Goal: Task Accomplishment & Management: Use online tool/utility

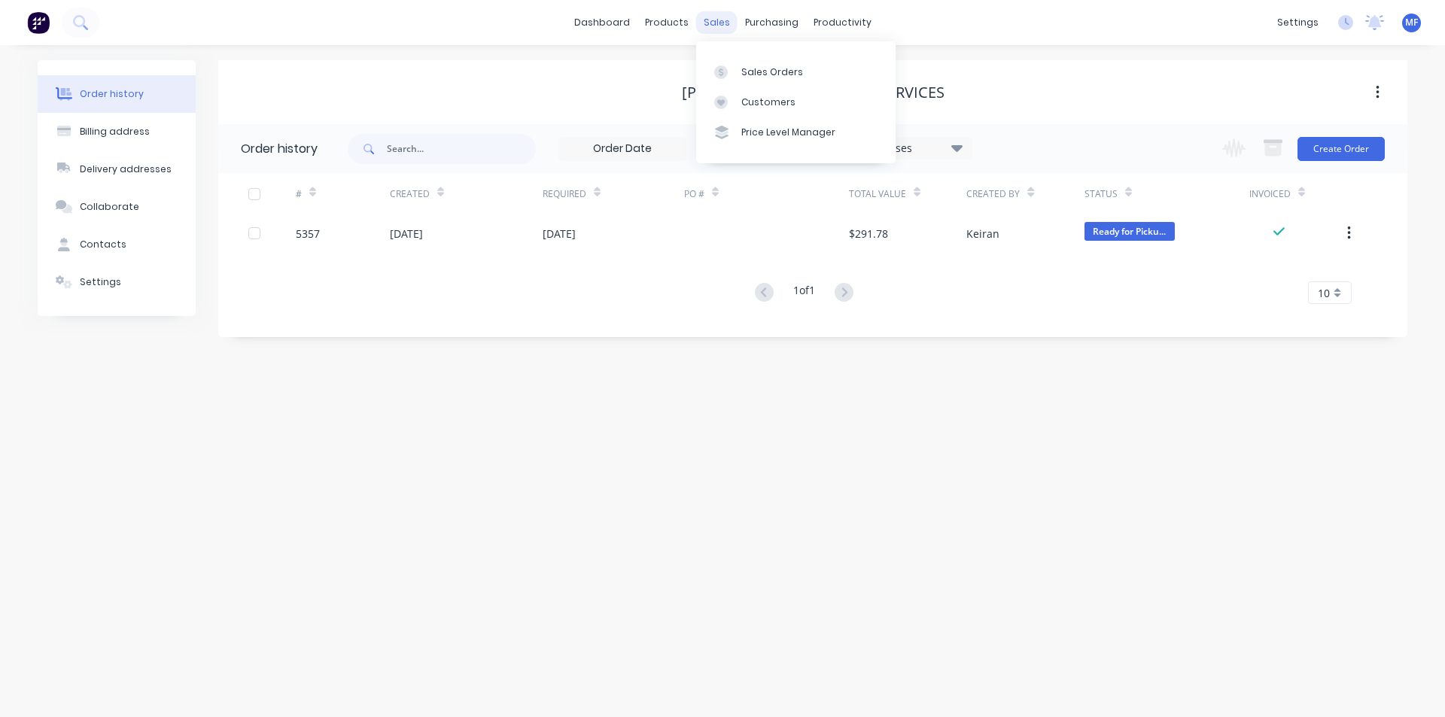
click at [713, 20] on div "sales" at bounding box center [716, 22] width 41 height 23
click at [760, 96] on div "Customers" at bounding box center [769, 103] width 54 height 14
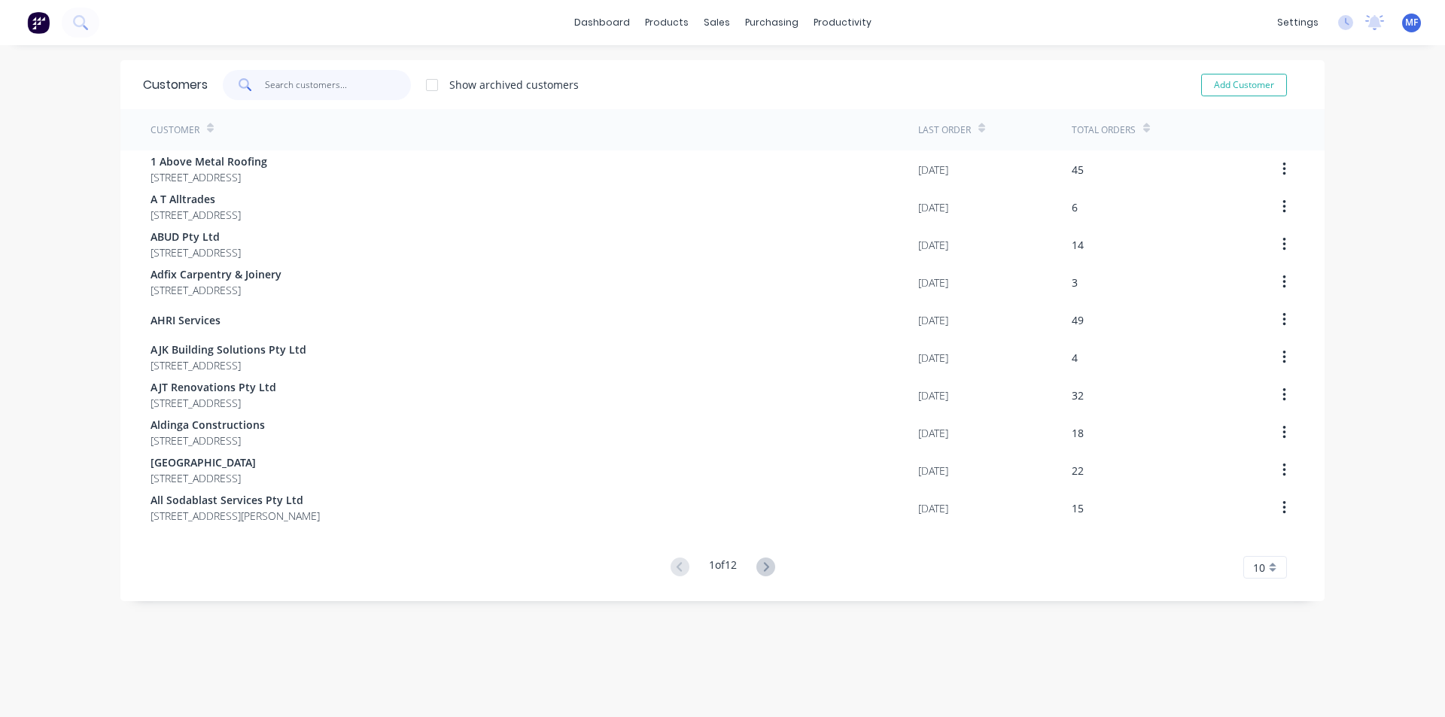
click at [285, 89] on input "text" at bounding box center [338, 85] width 147 height 30
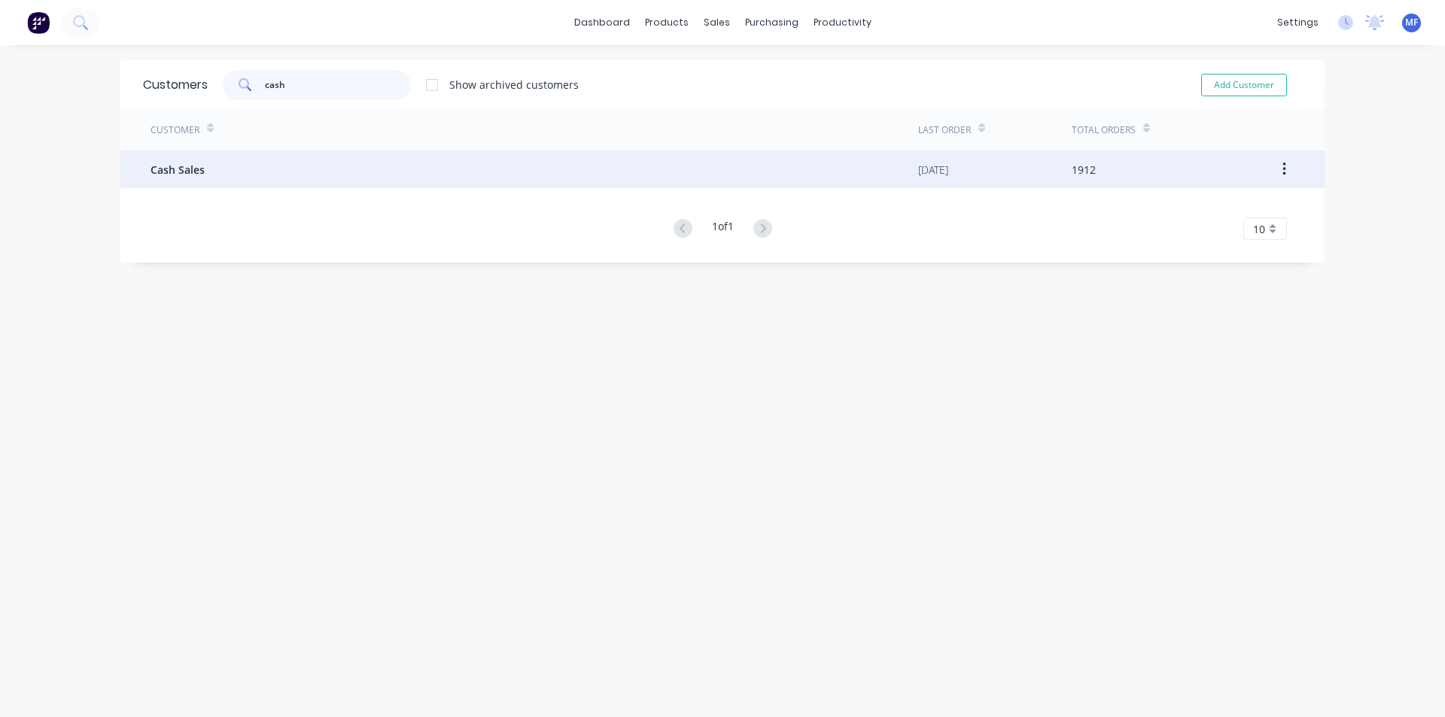
type input "cash"
click at [191, 162] on span "Cash Sales" at bounding box center [178, 170] width 54 height 16
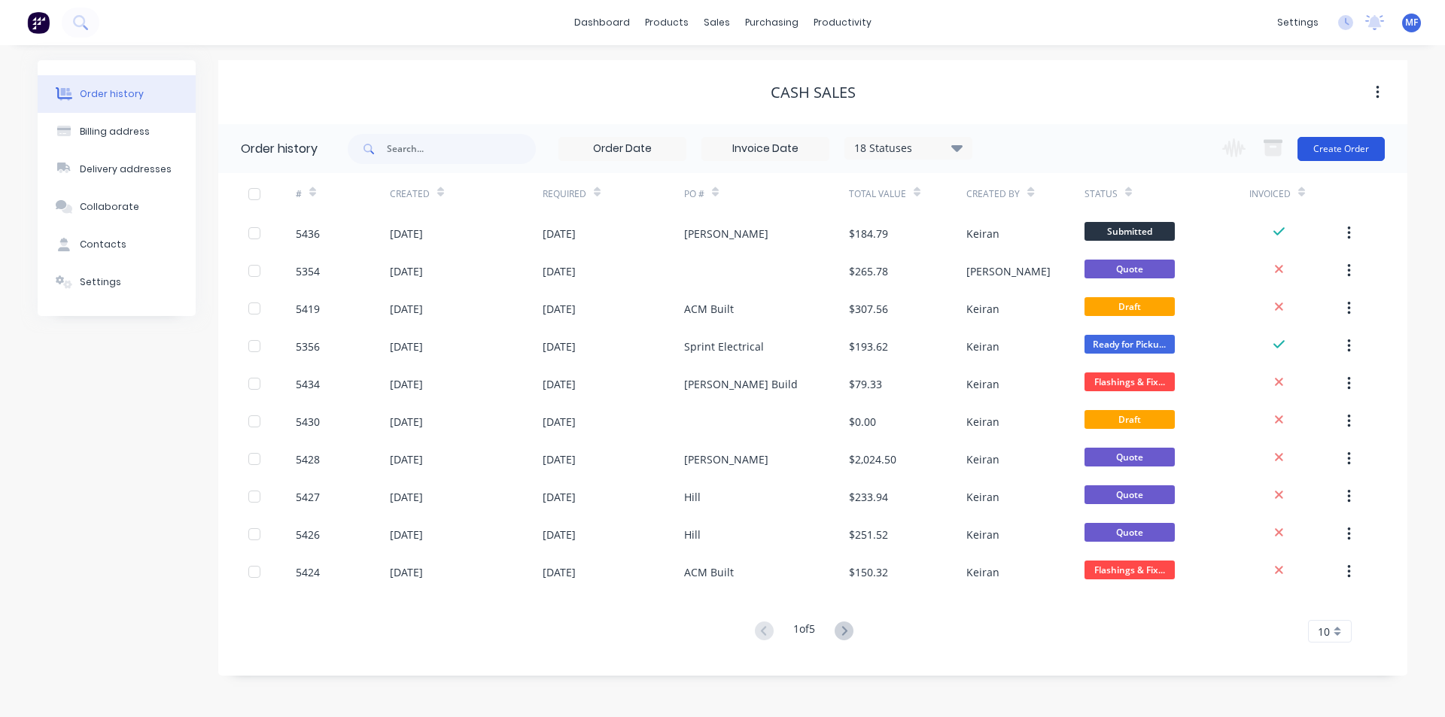
click at [1354, 145] on button "Create Order" at bounding box center [1341, 149] width 87 height 24
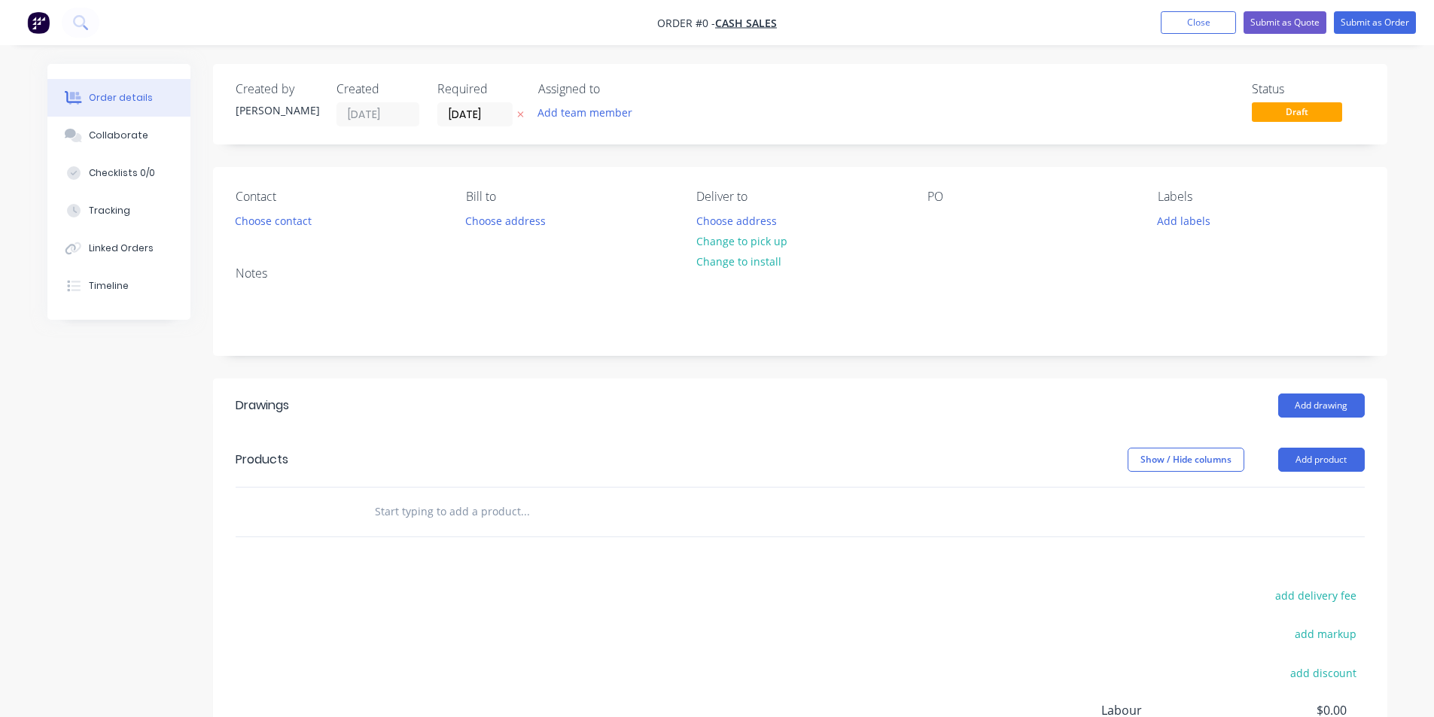
click at [493, 519] on input "text" at bounding box center [524, 512] width 301 height 30
type input "zip20"
click at [454, 510] on input "zip20" at bounding box center [524, 512] width 301 height 30
click at [1191, 29] on button "Close" at bounding box center [1198, 22] width 75 height 23
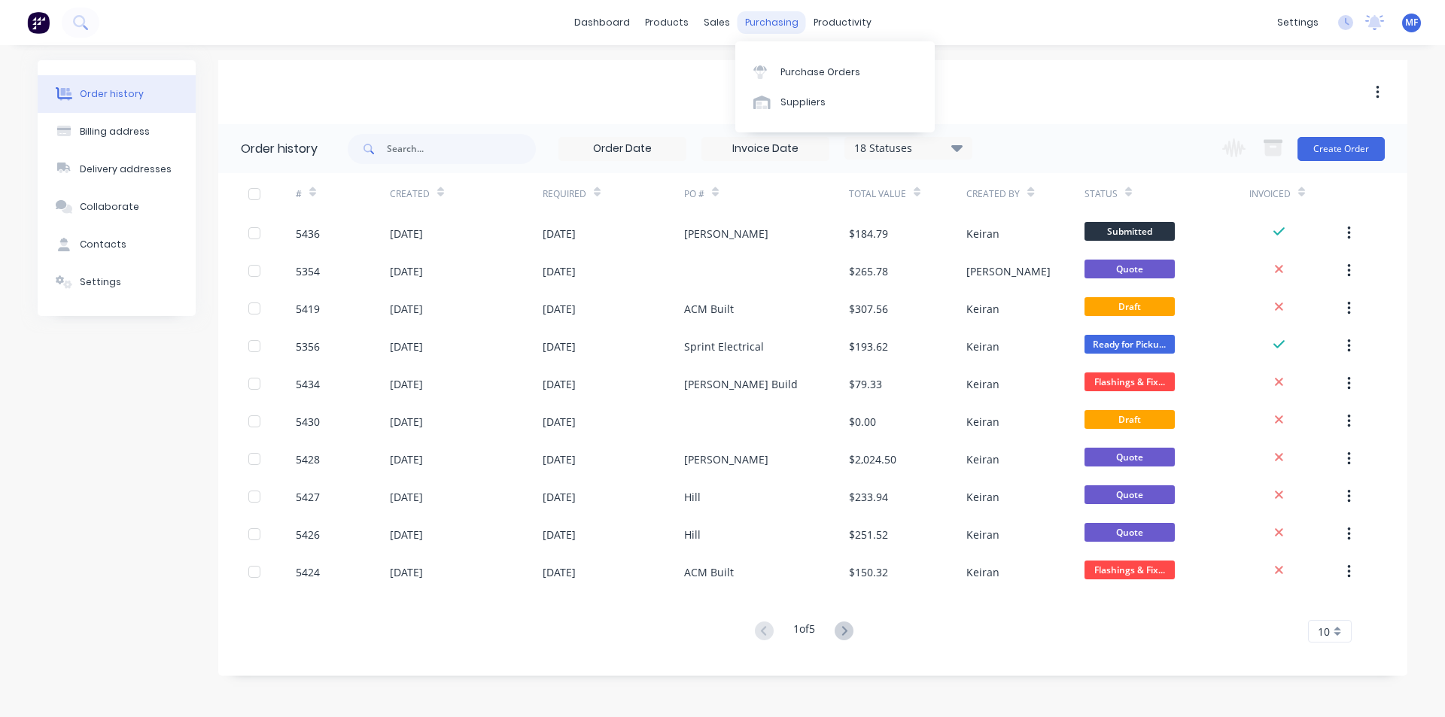
click at [760, 22] on div "purchasing" at bounding box center [772, 22] width 69 height 23
click at [803, 111] on link "Suppliers" at bounding box center [835, 102] width 199 height 30
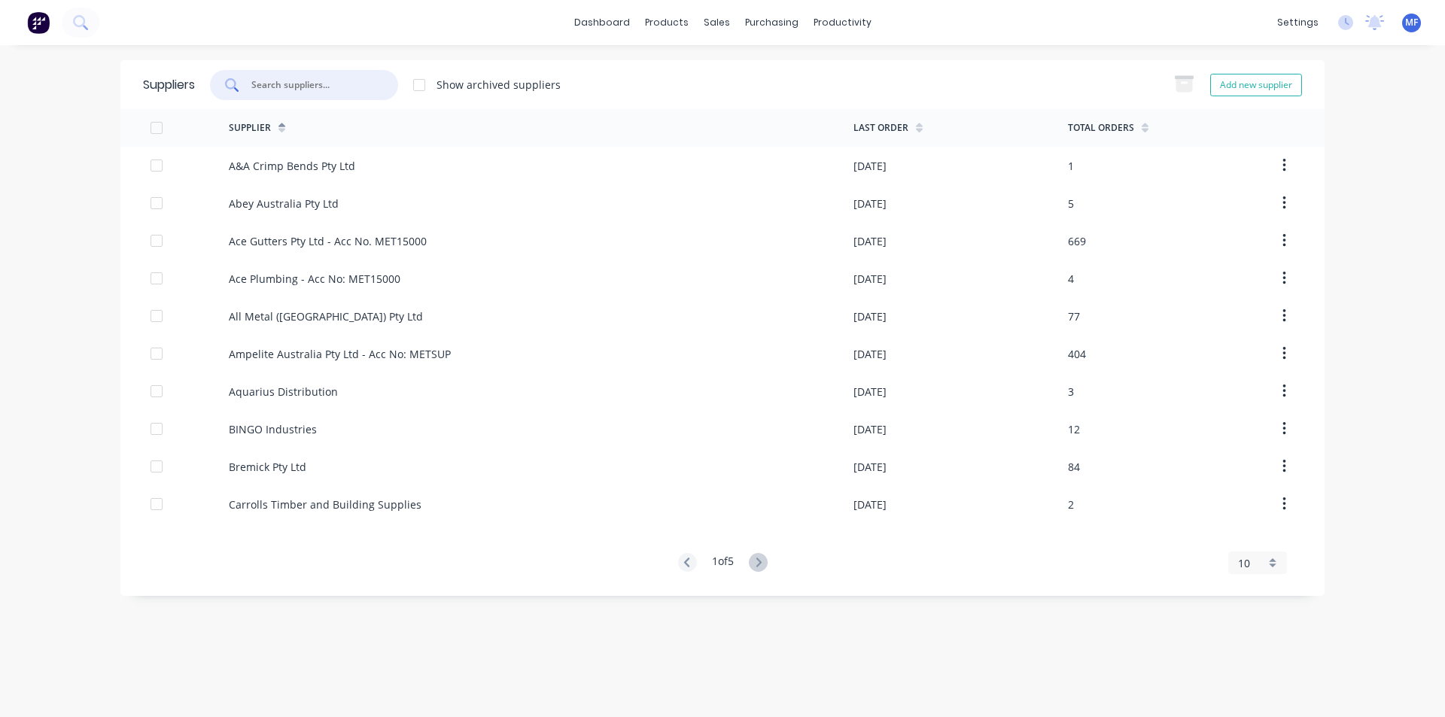
click at [280, 78] on input "text" at bounding box center [312, 85] width 125 height 15
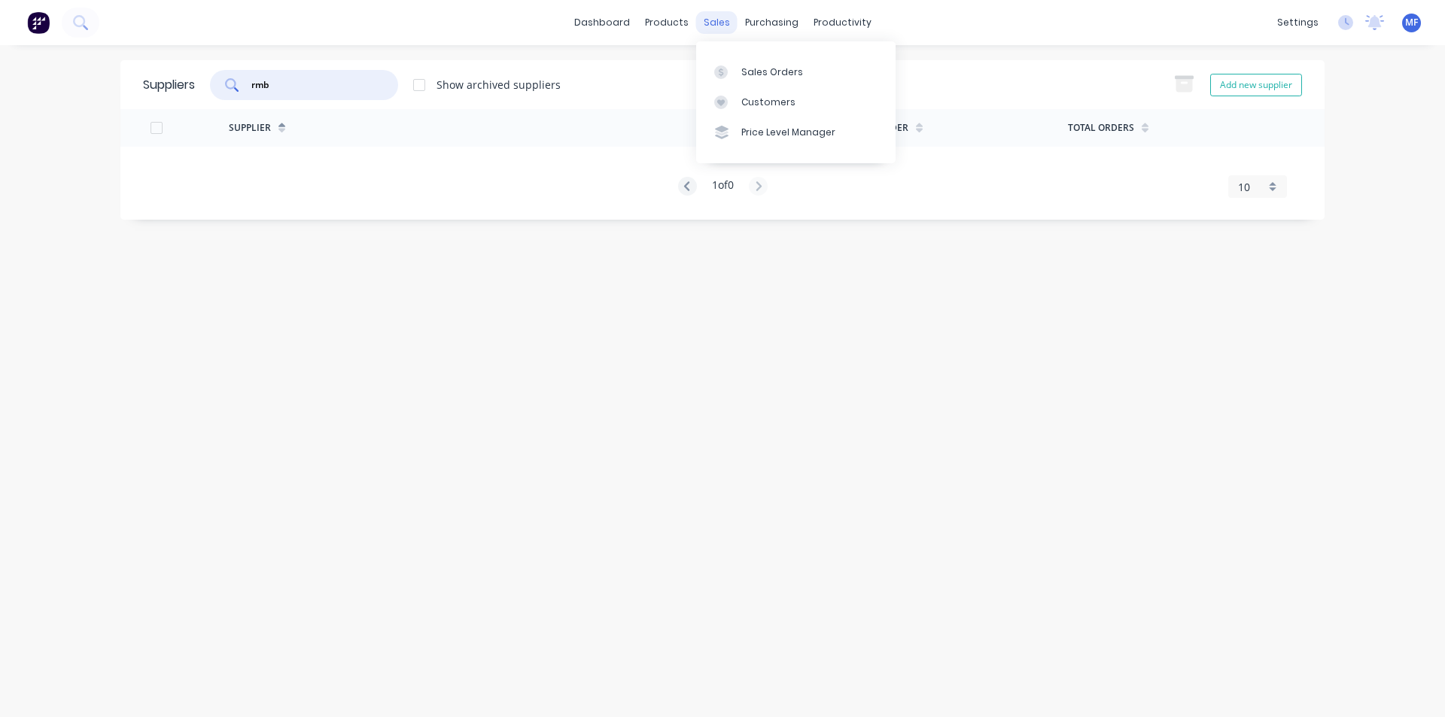
type input "rmb"
drag, startPoint x: 699, startPoint y: 17, endPoint x: 718, endPoint y: 41, distance: 30.6
click at [704, 18] on div "sales" at bounding box center [716, 22] width 41 height 23
click at [750, 103] on div "Customers" at bounding box center [769, 103] width 54 height 14
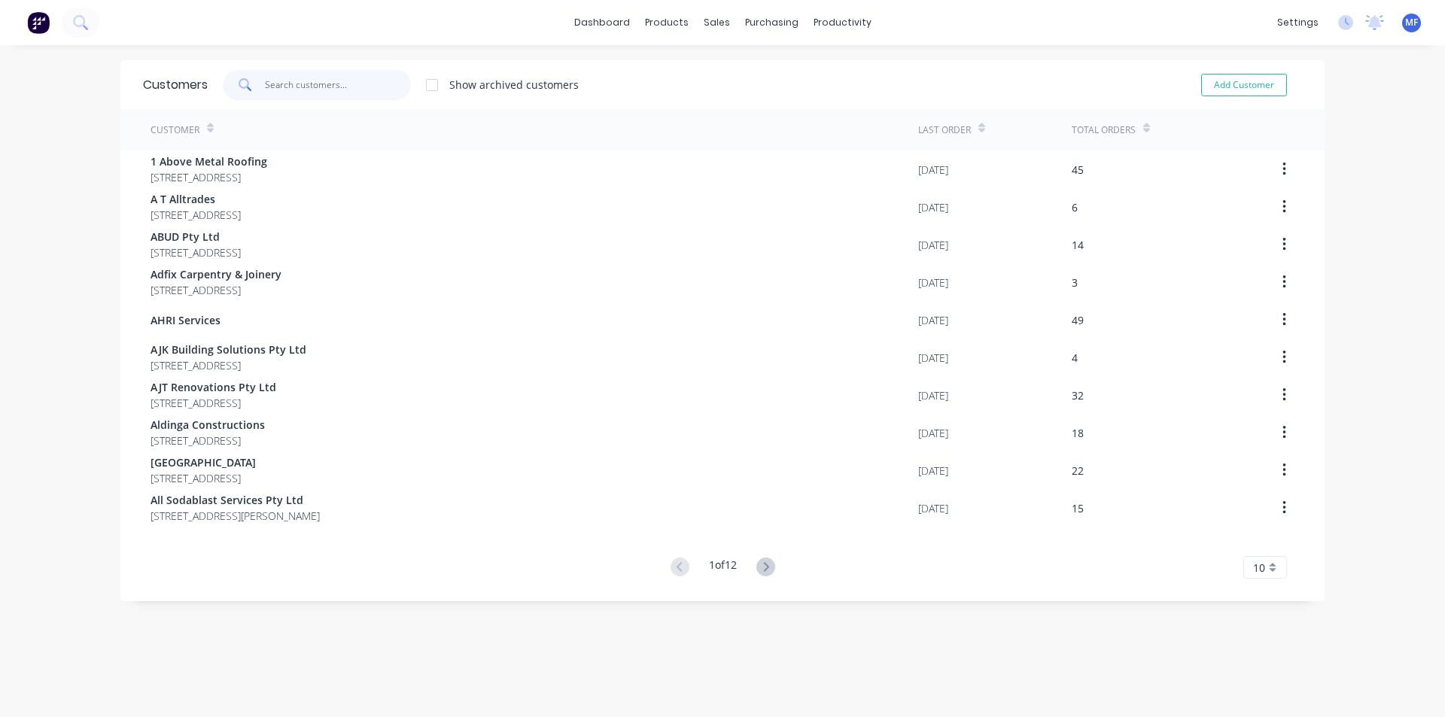
click at [267, 86] on input "text" at bounding box center [338, 85] width 147 height 30
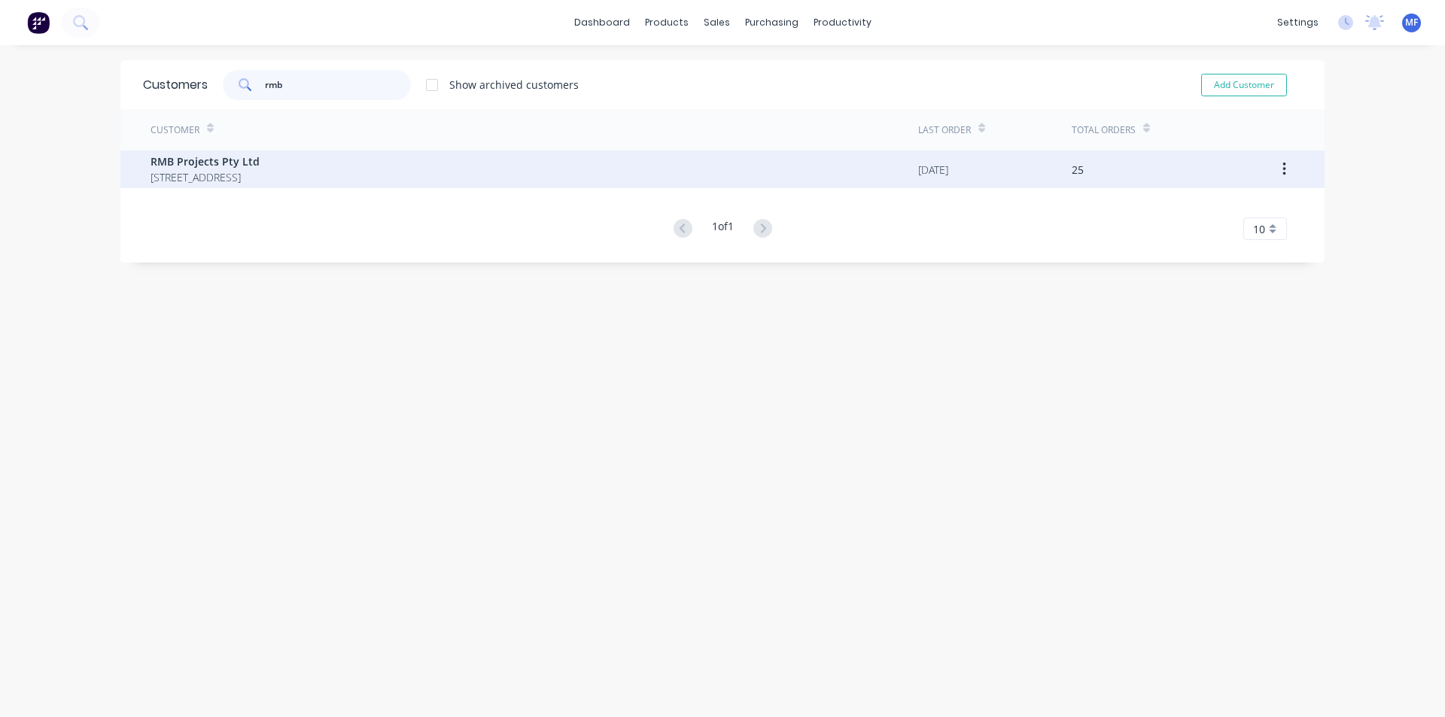
type input "rmb"
click at [233, 163] on span "RMB Projects Pty Ltd" at bounding box center [205, 162] width 109 height 16
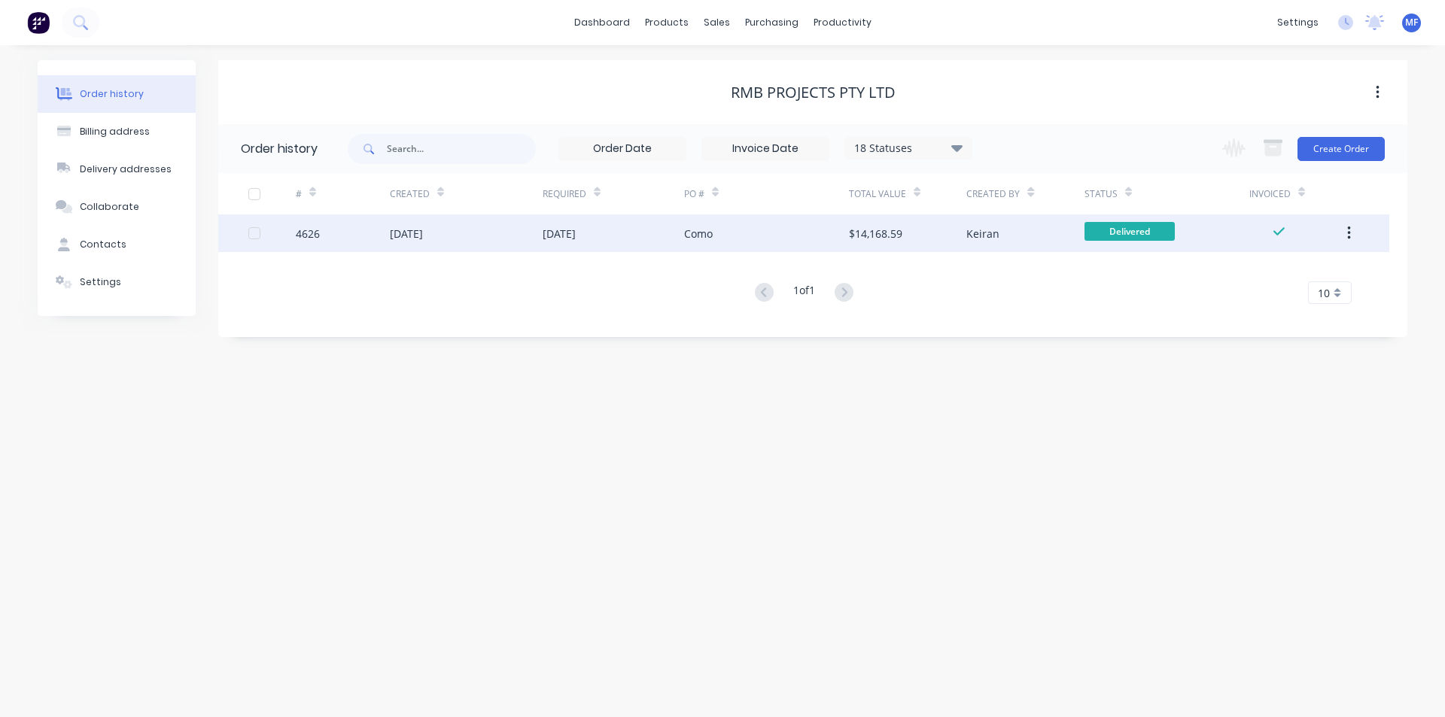
click at [870, 239] on div "$14,168.59" at bounding box center [875, 234] width 53 height 16
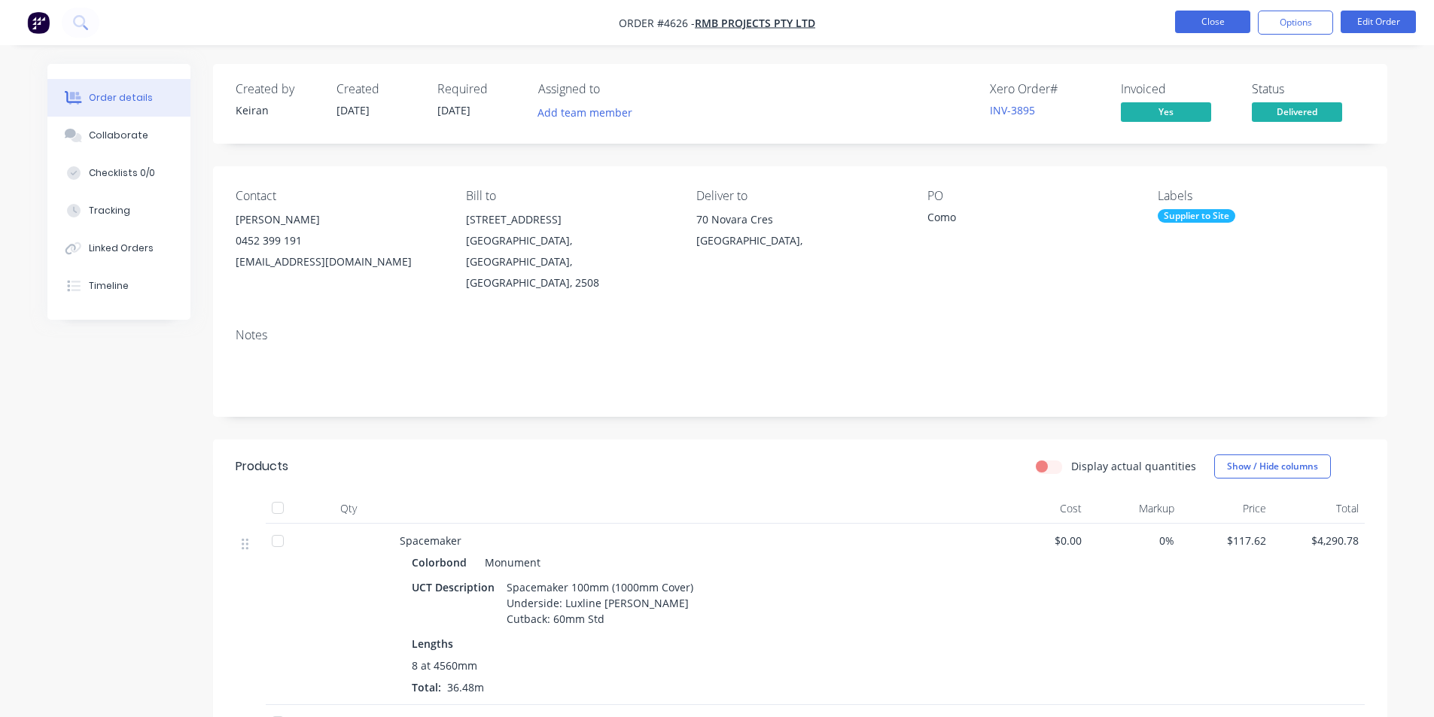
click at [1195, 19] on button "Close" at bounding box center [1212, 22] width 75 height 23
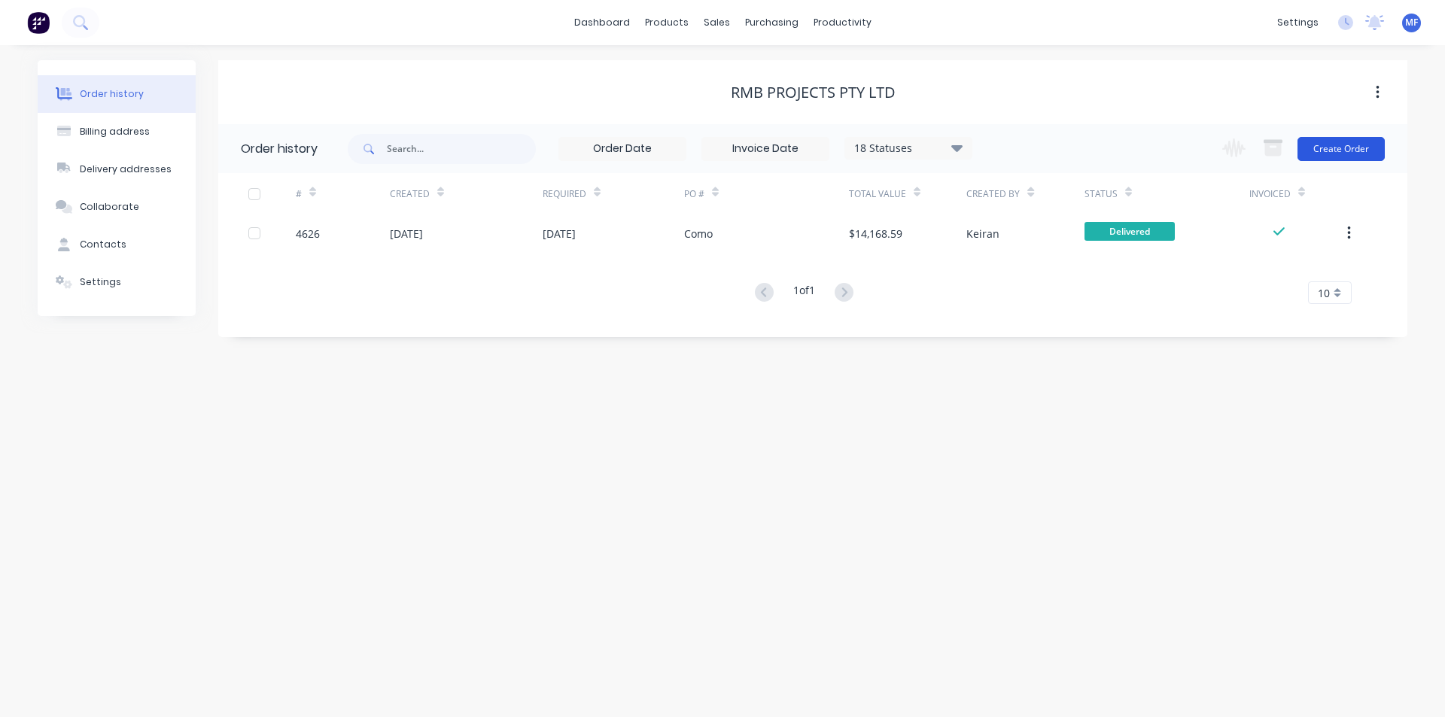
click at [1333, 150] on button "Create Order" at bounding box center [1341, 149] width 87 height 24
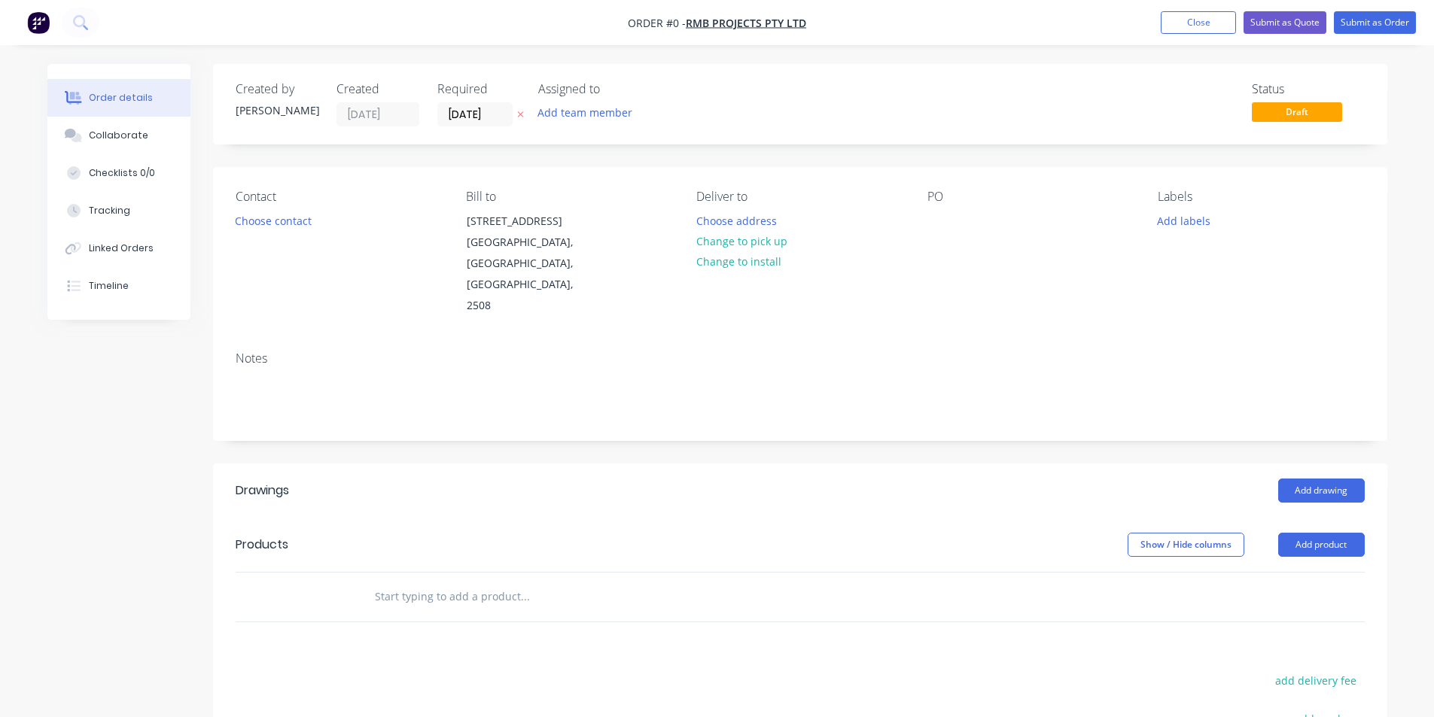
click at [472, 582] on input "text" at bounding box center [524, 597] width 301 height 30
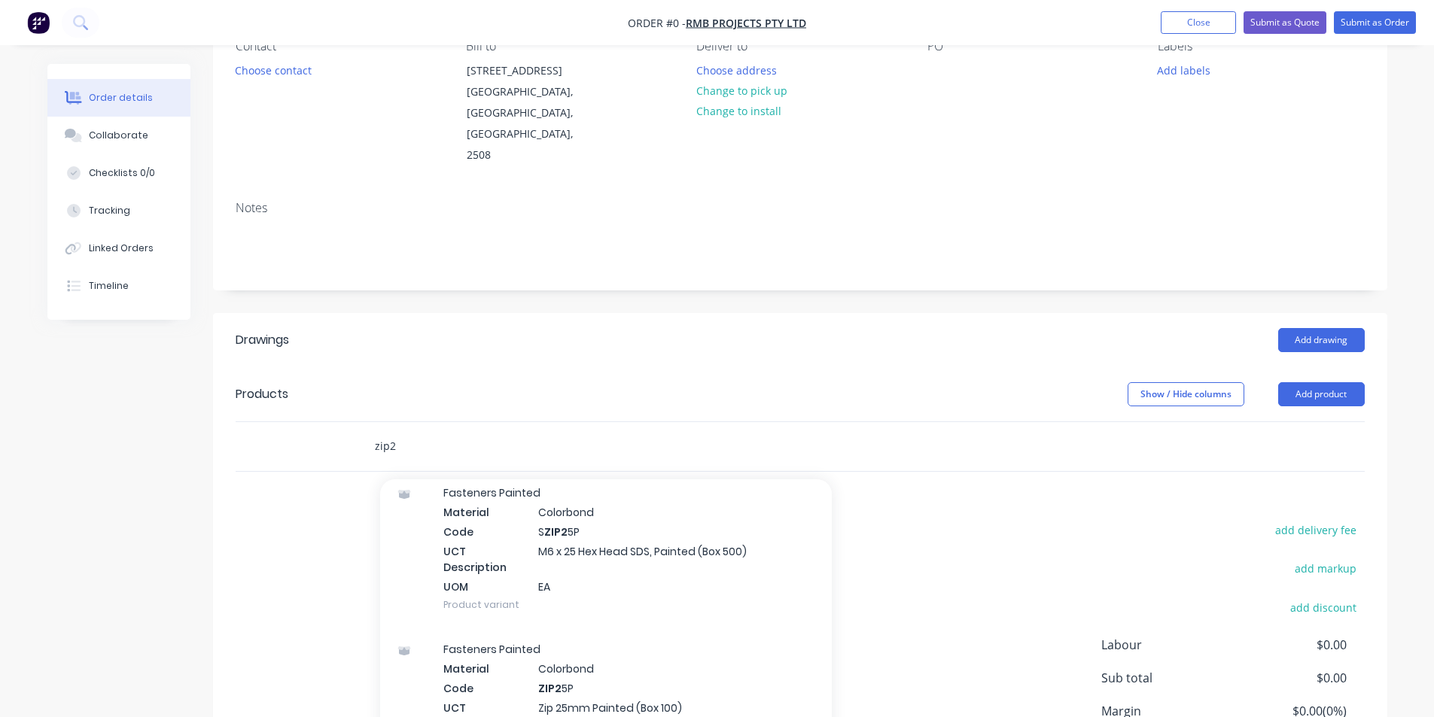
scroll to position [301, 0]
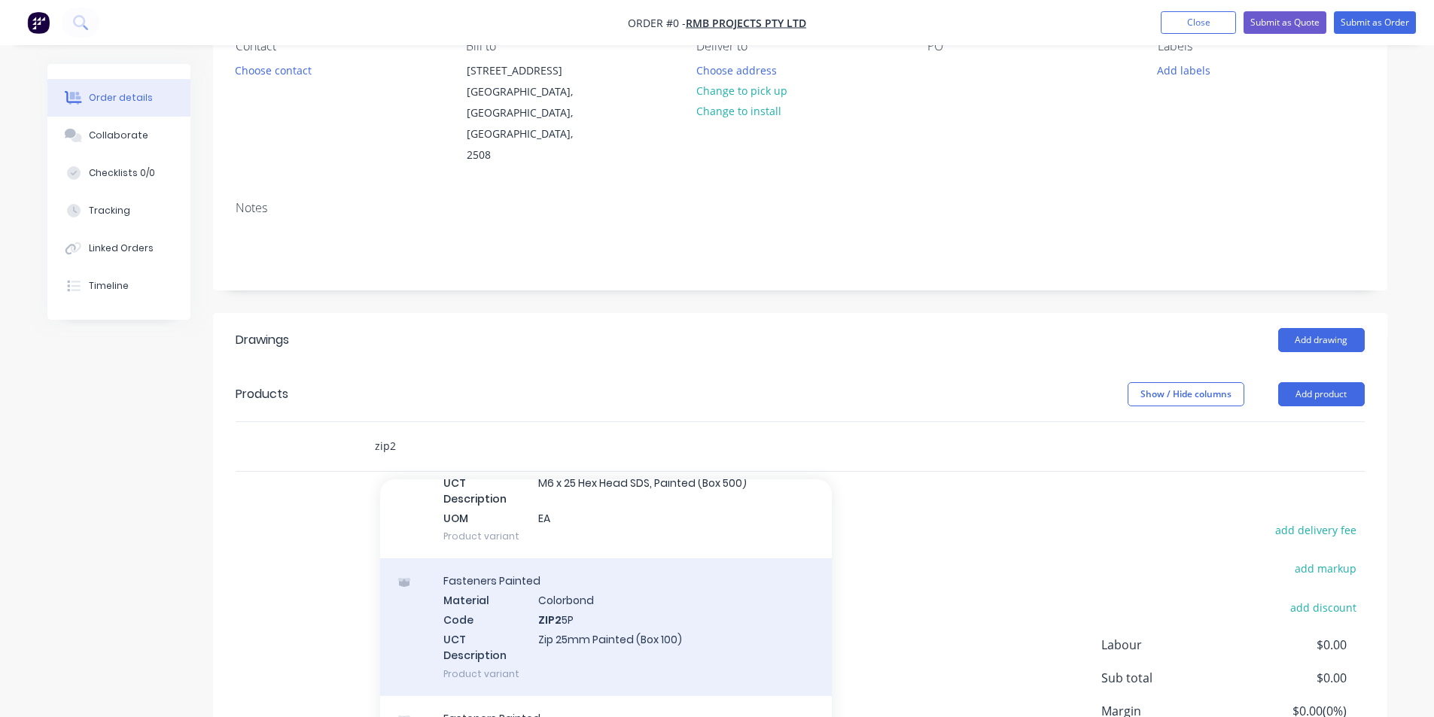
type input "zip2"
click at [629, 564] on div "Fasteners Painted Material Colorbond Code ZIP2 5P UCT Description Zip 25mm Pain…" at bounding box center [606, 627] width 452 height 137
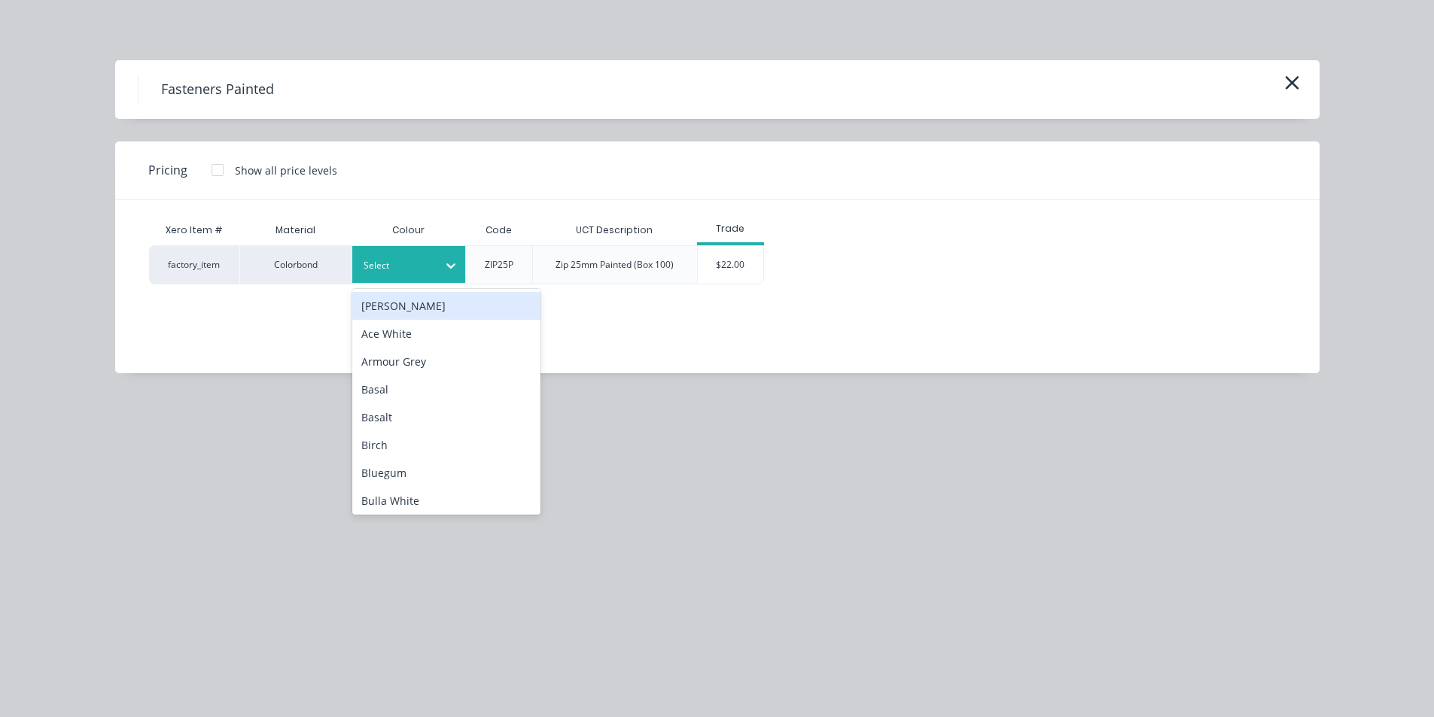
click at [449, 260] on icon at bounding box center [450, 265] width 15 height 15
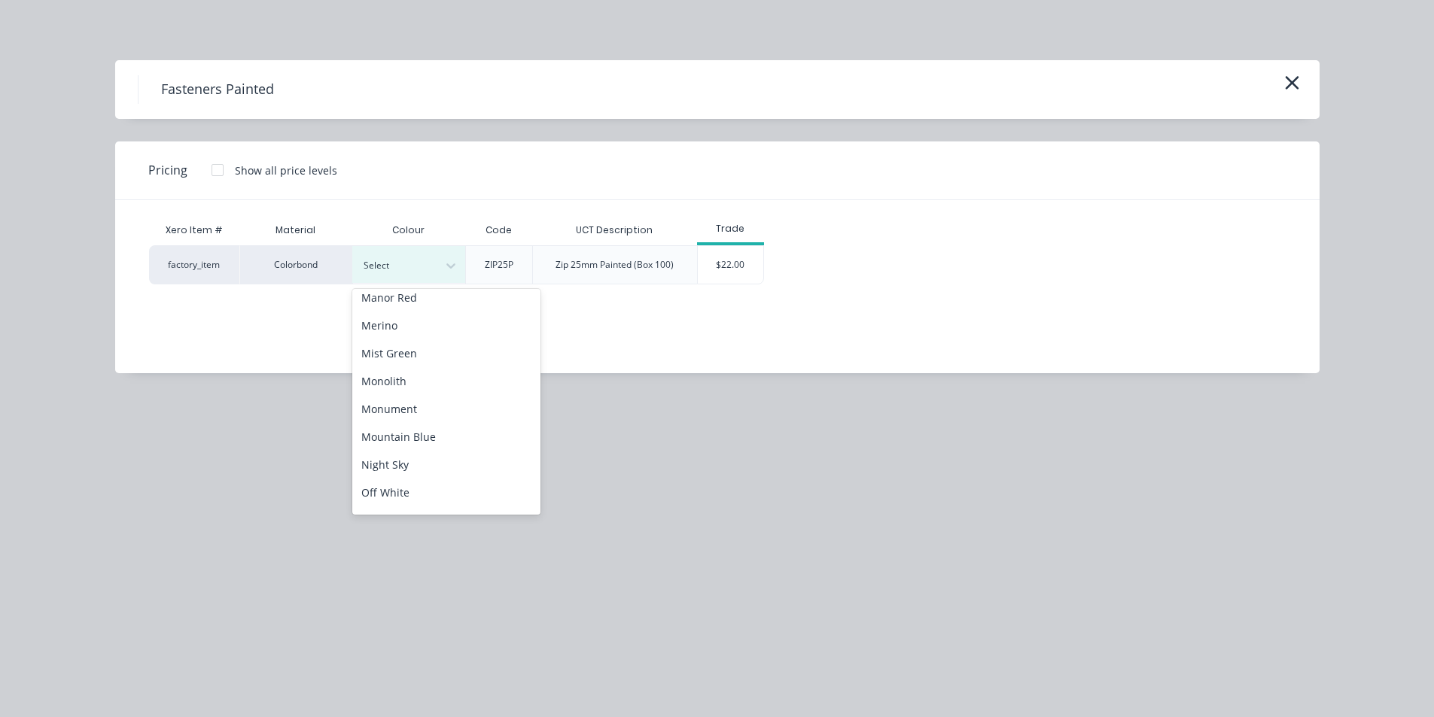
scroll to position [828, 0]
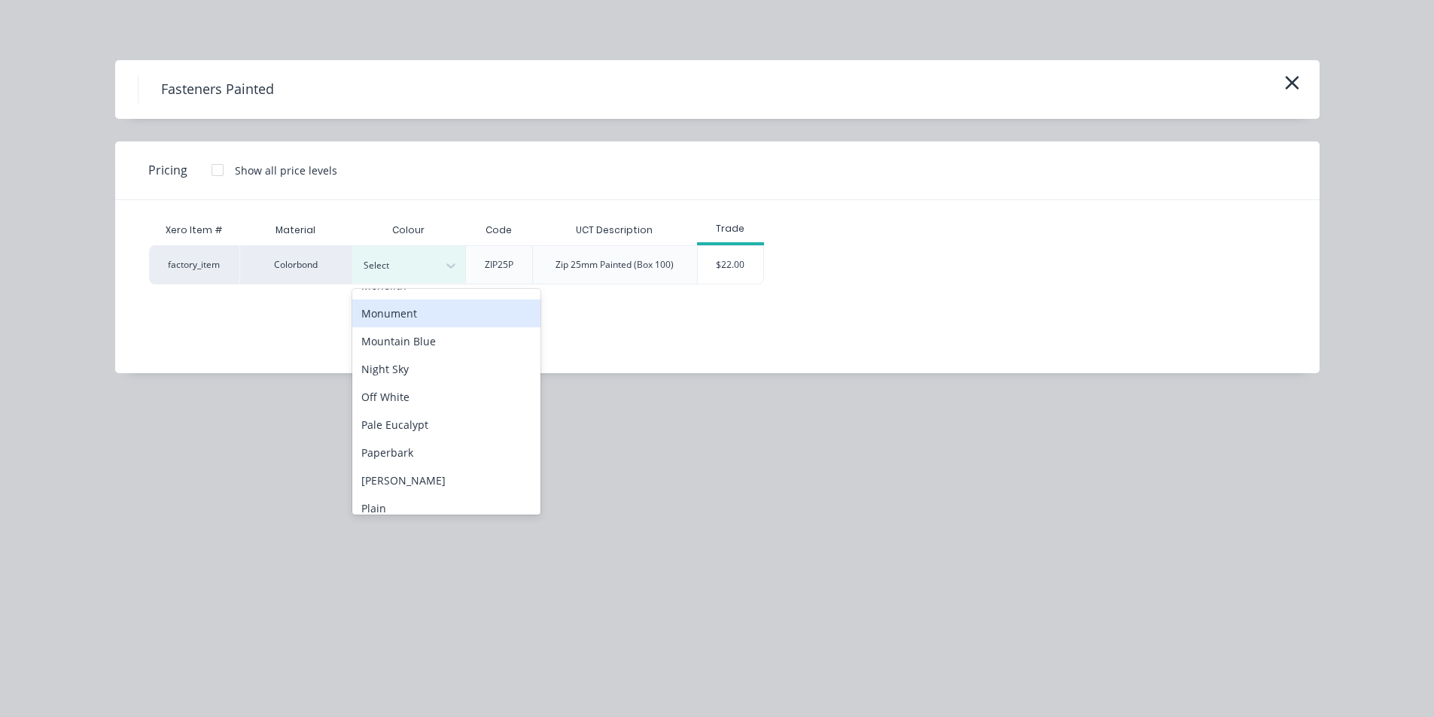
click at [426, 311] on div "Monument" at bounding box center [446, 314] width 188 height 28
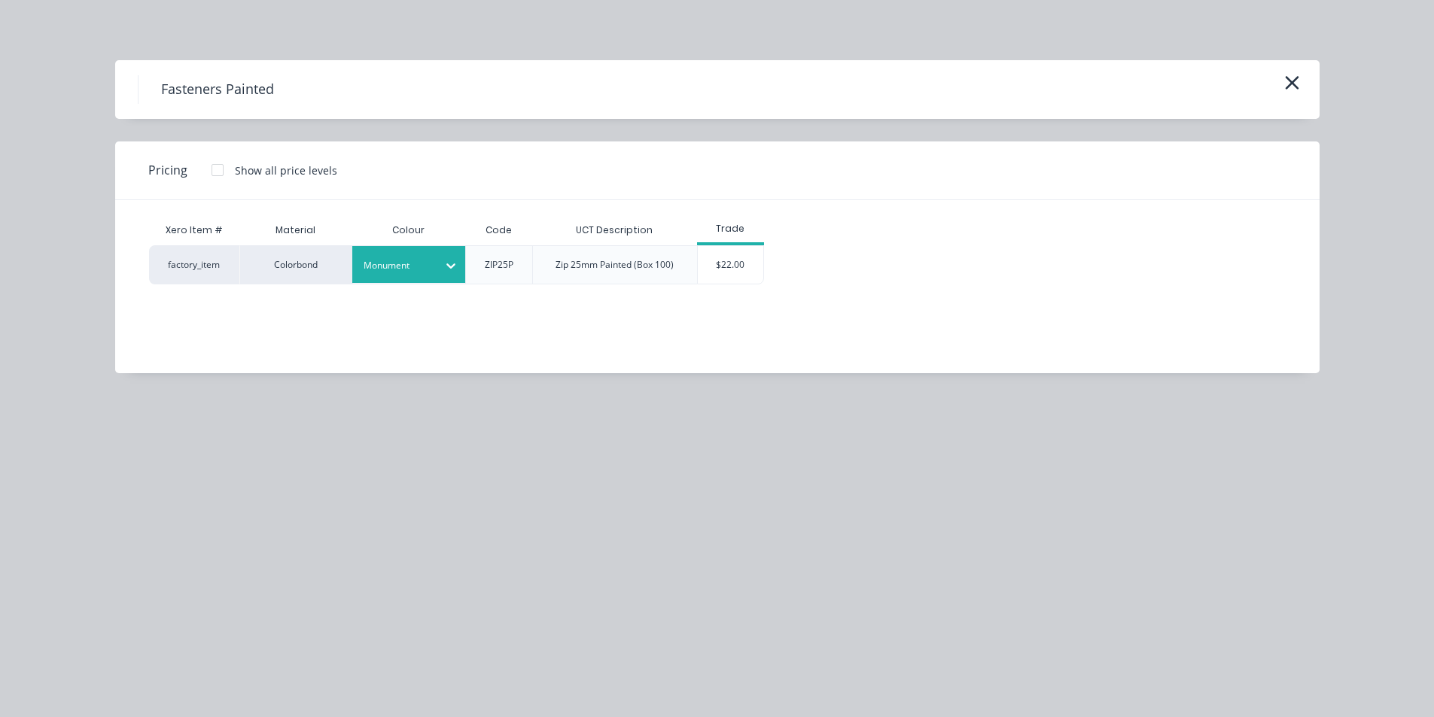
click at [732, 270] on div "$22.00" at bounding box center [730, 265] width 65 height 38
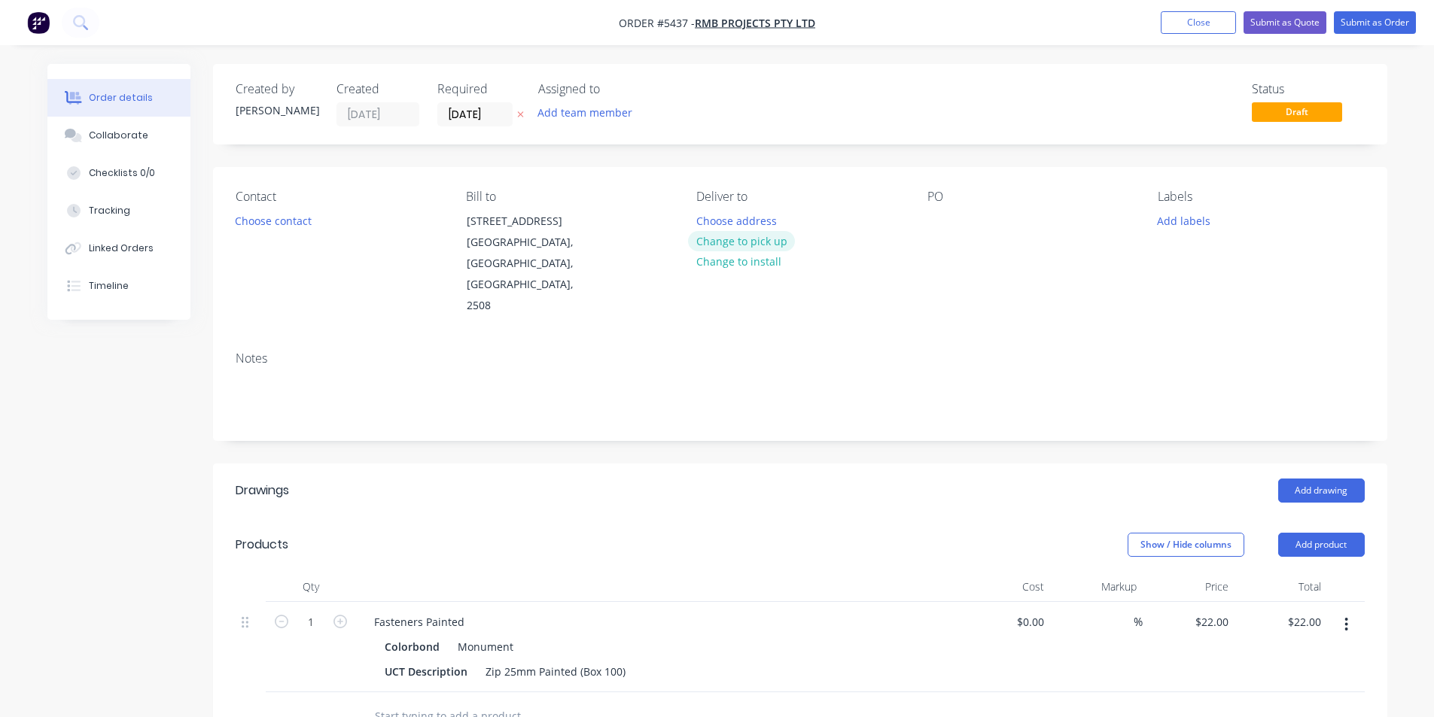
click at [752, 238] on button "Change to pick up" at bounding box center [741, 241] width 107 height 20
click at [1000, 227] on div "PO" at bounding box center [1030, 253] width 206 height 127
click at [1198, 217] on button "Add labels" at bounding box center [1184, 220] width 69 height 20
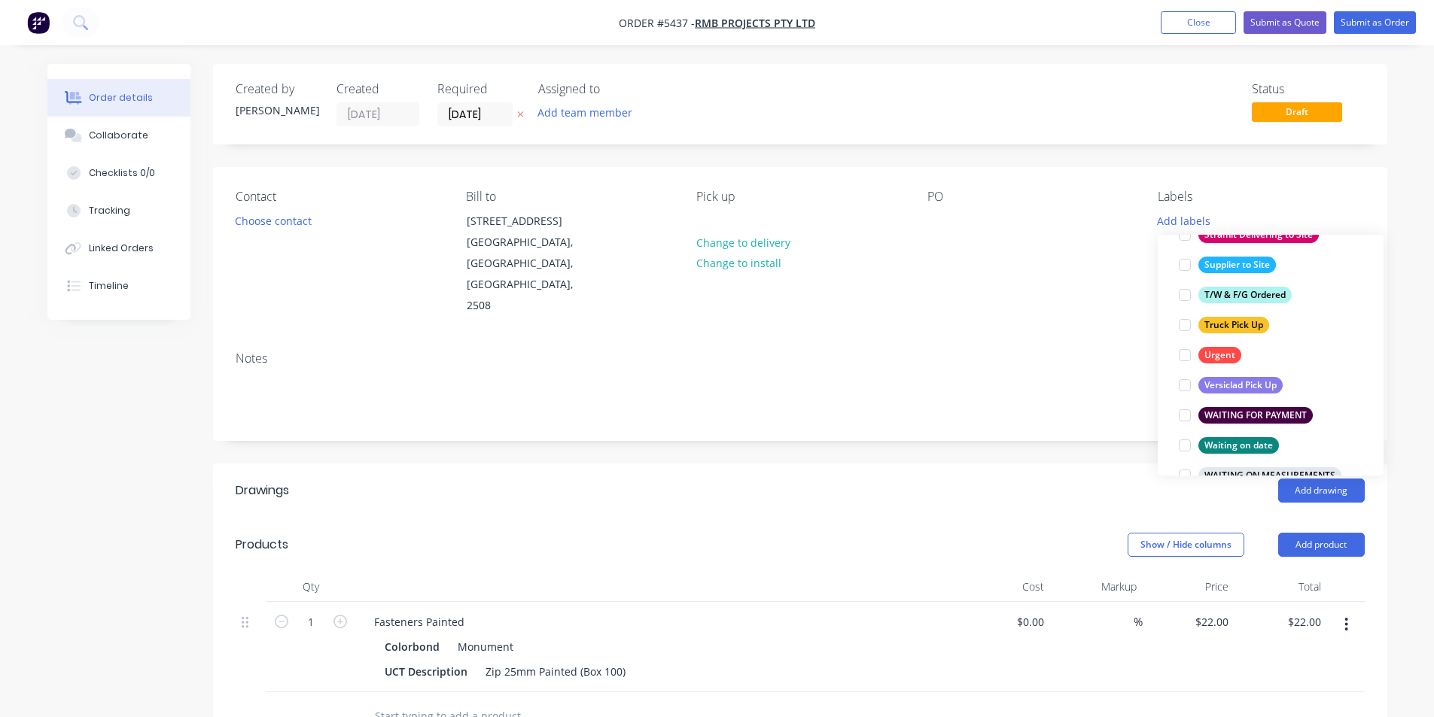
scroll to position [1235, 0]
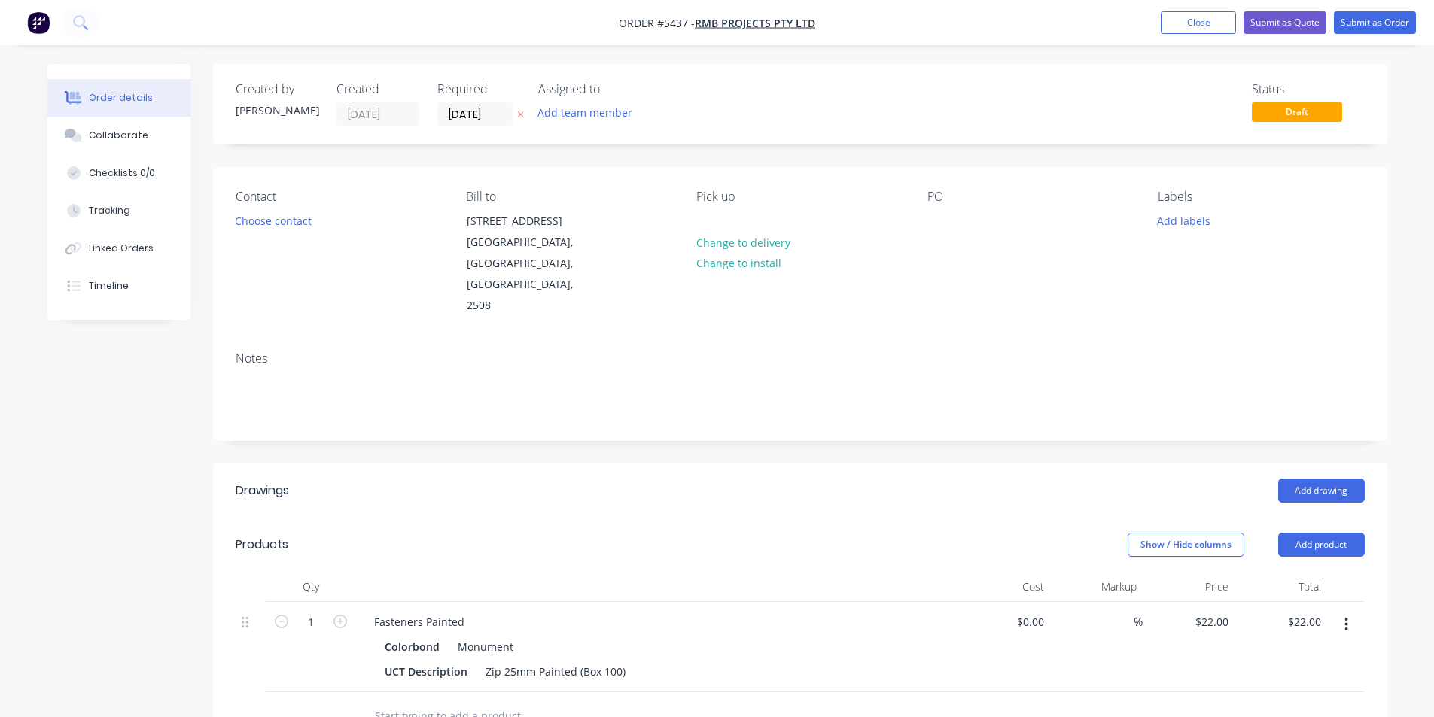
click at [811, 479] on div "Add drawing" at bounding box center [919, 491] width 889 height 24
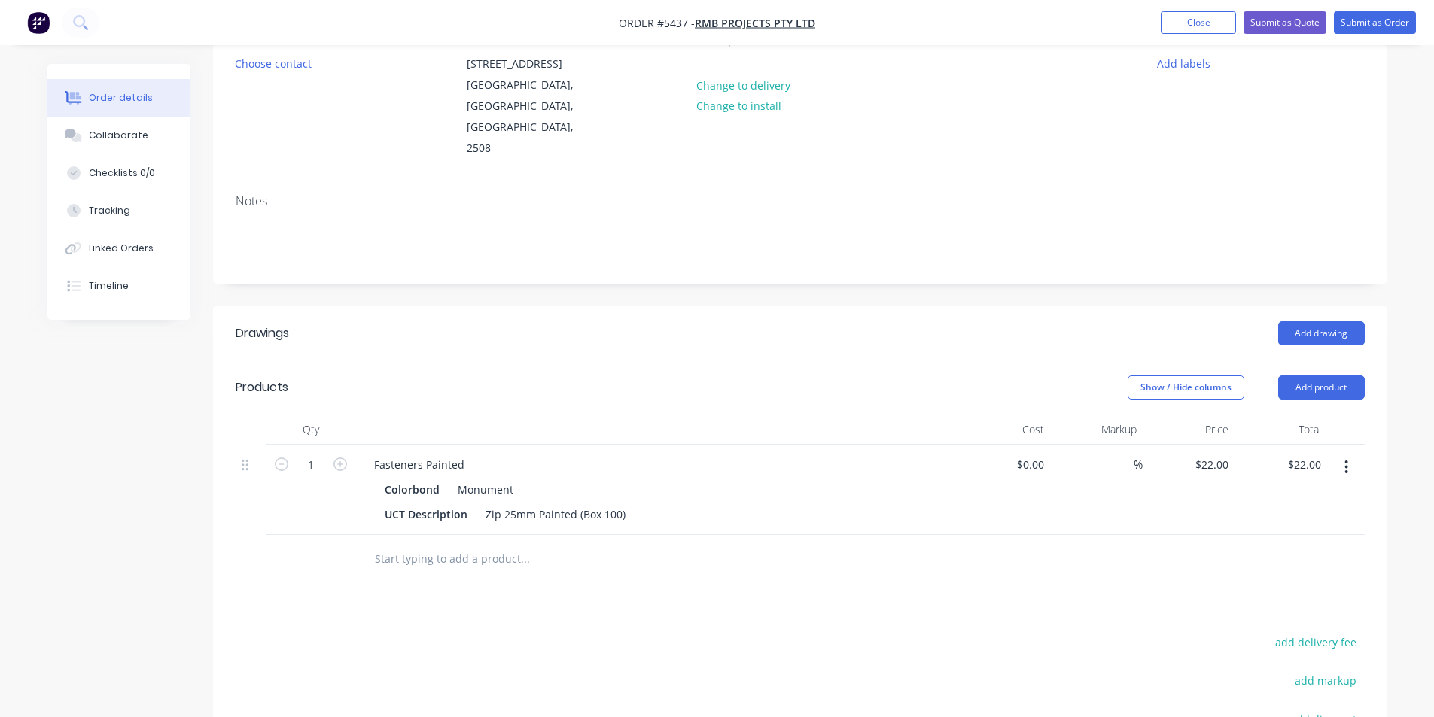
scroll to position [0, 0]
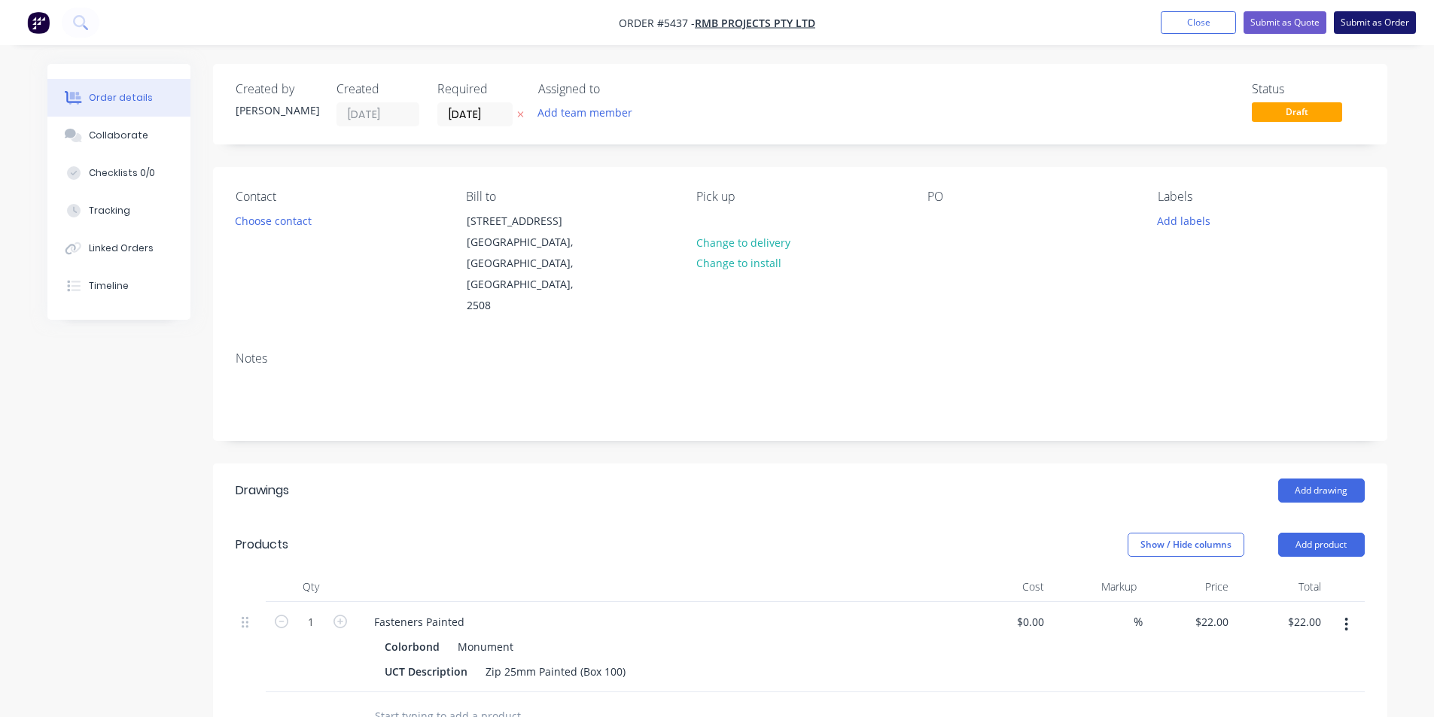
click at [1381, 23] on button "Submit as Order" at bounding box center [1375, 22] width 82 height 23
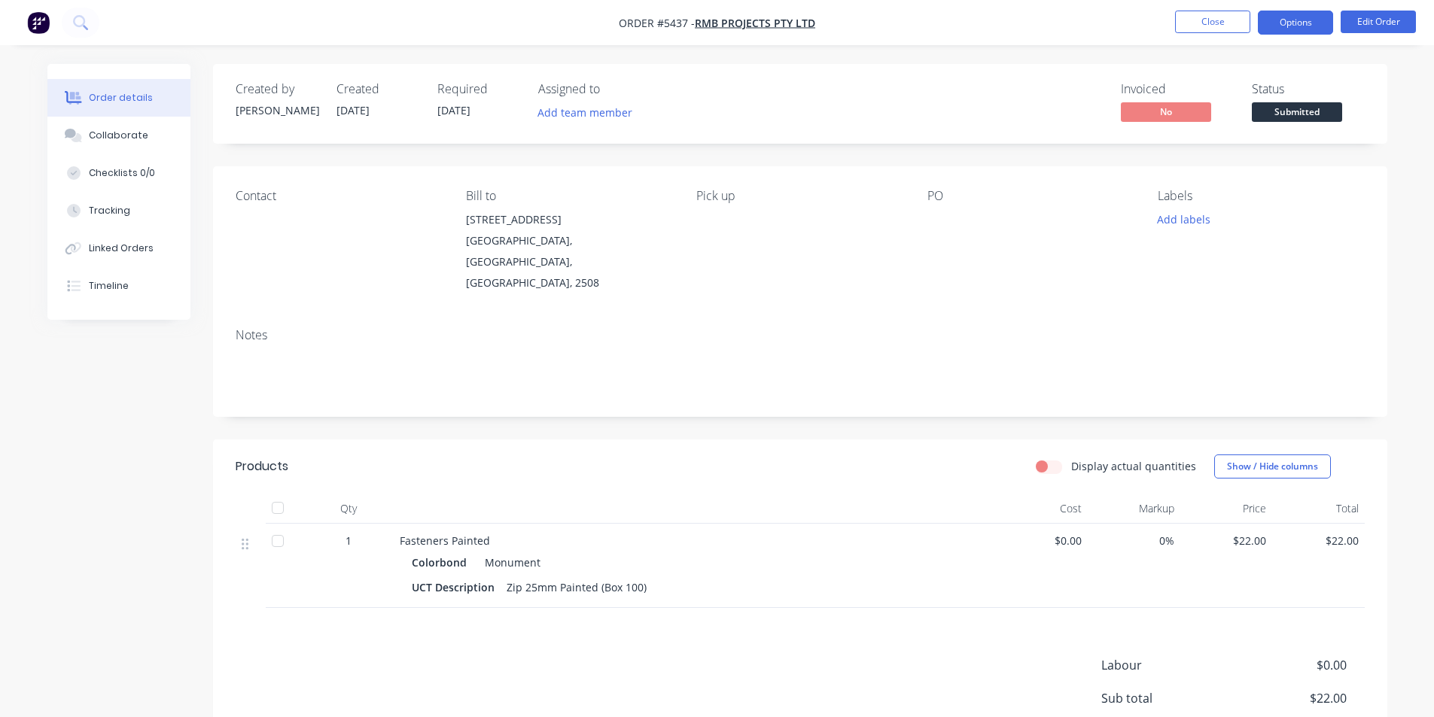
click at [1295, 22] on button "Options" at bounding box center [1295, 23] width 75 height 24
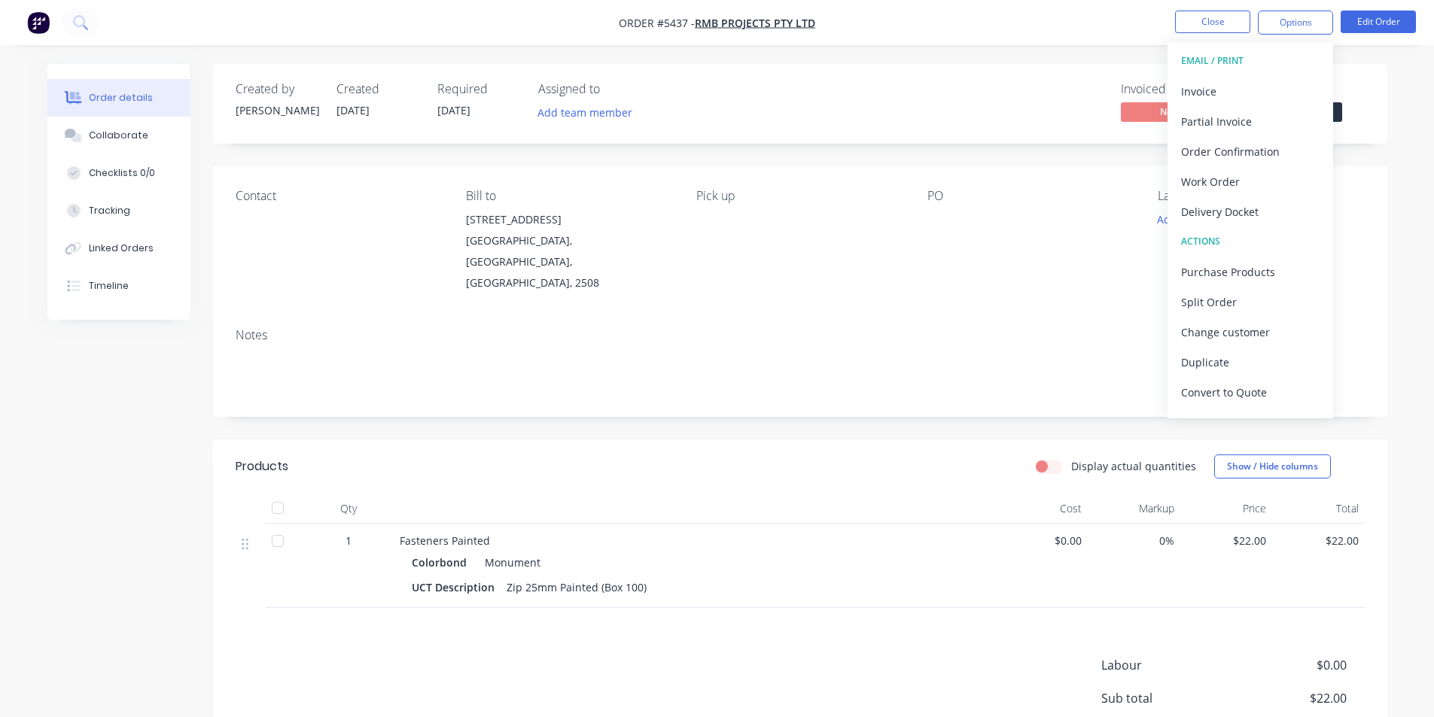
click at [927, 252] on div "PO" at bounding box center [1030, 241] width 206 height 105
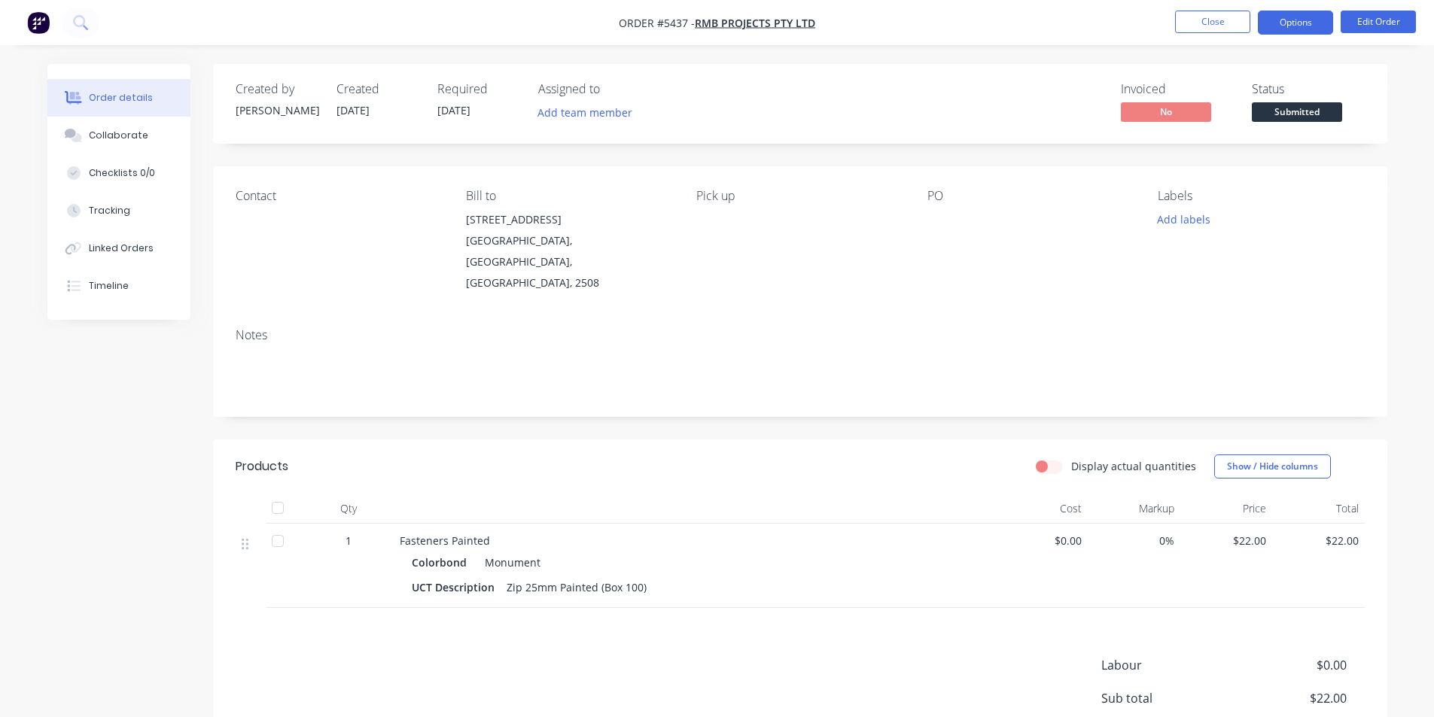
click at [1292, 26] on button "Options" at bounding box center [1295, 23] width 75 height 24
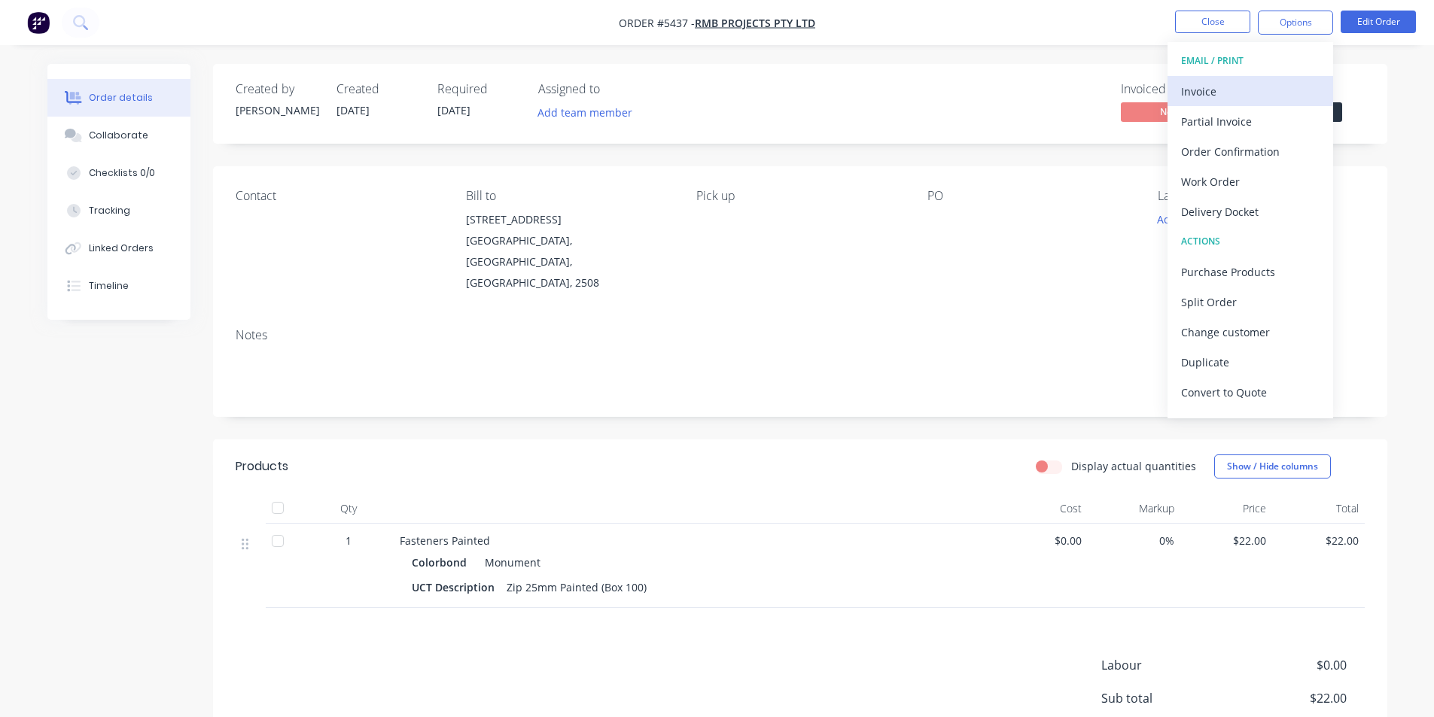
click at [1203, 91] on div "Invoice" at bounding box center [1250, 92] width 139 height 22
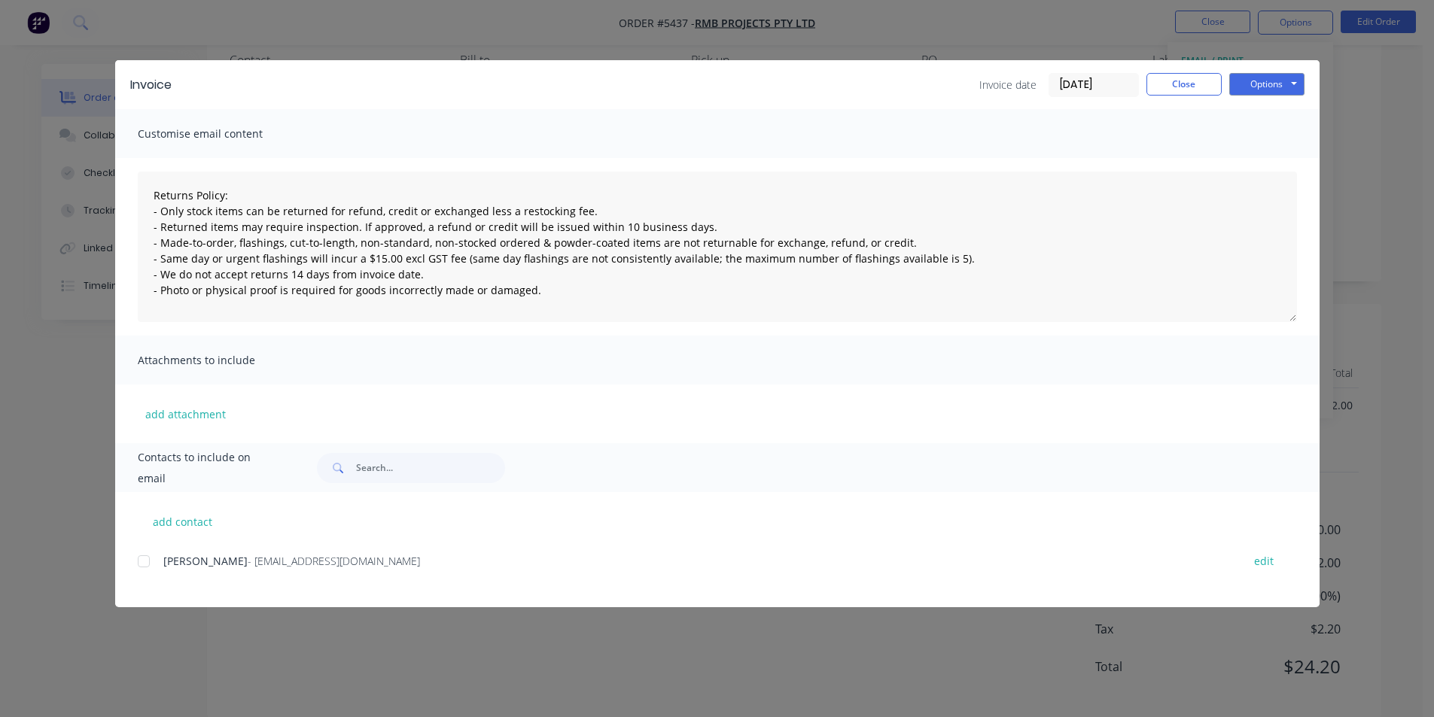
scroll to position [138, 0]
click at [142, 568] on div at bounding box center [144, 562] width 30 height 30
click at [1260, 82] on button "Options" at bounding box center [1266, 84] width 75 height 23
click at [1292, 160] on button "Email" at bounding box center [1277, 160] width 96 height 25
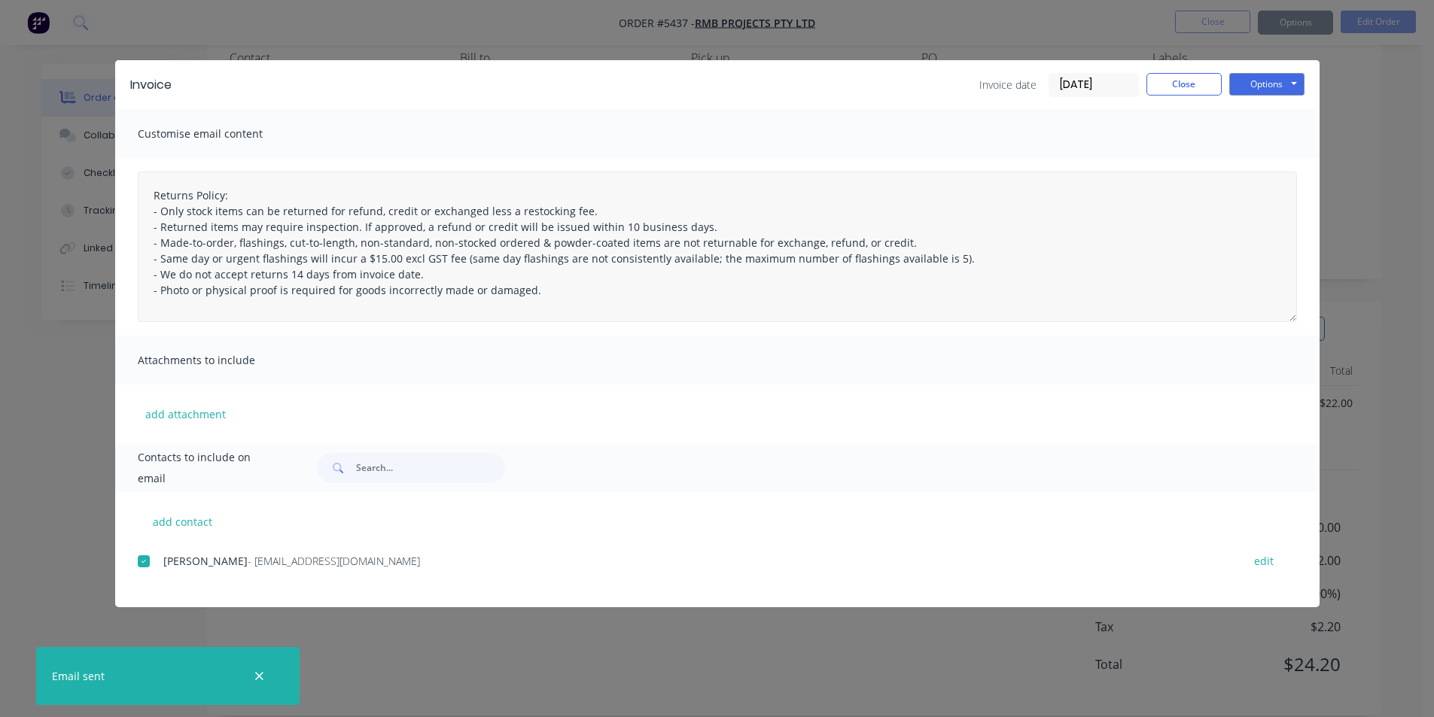
type textarea "Returns Policy: - Only stock items can be returned for refund, credit or exchan…"
click at [1202, 78] on button "Close" at bounding box center [1184, 84] width 75 height 23
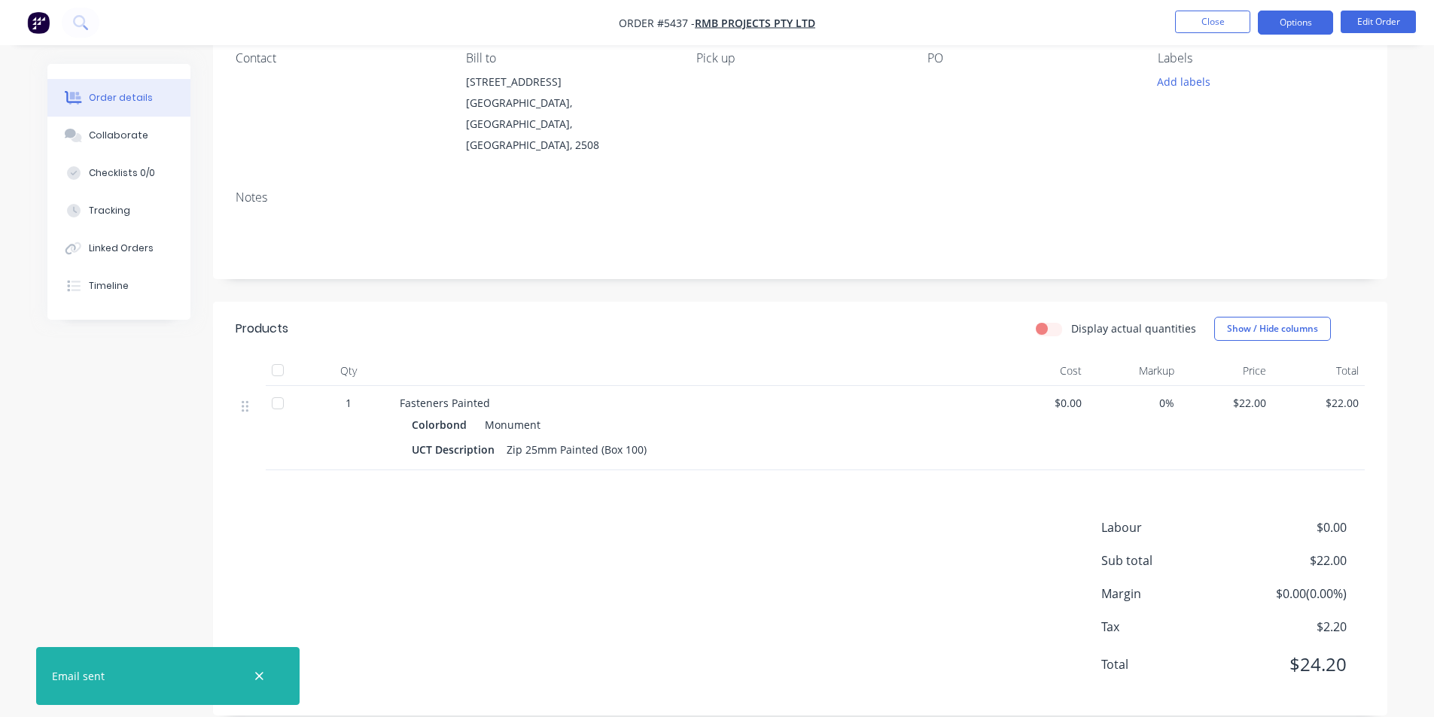
click at [1298, 26] on button "Options" at bounding box center [1295, 23] width 75 height 24
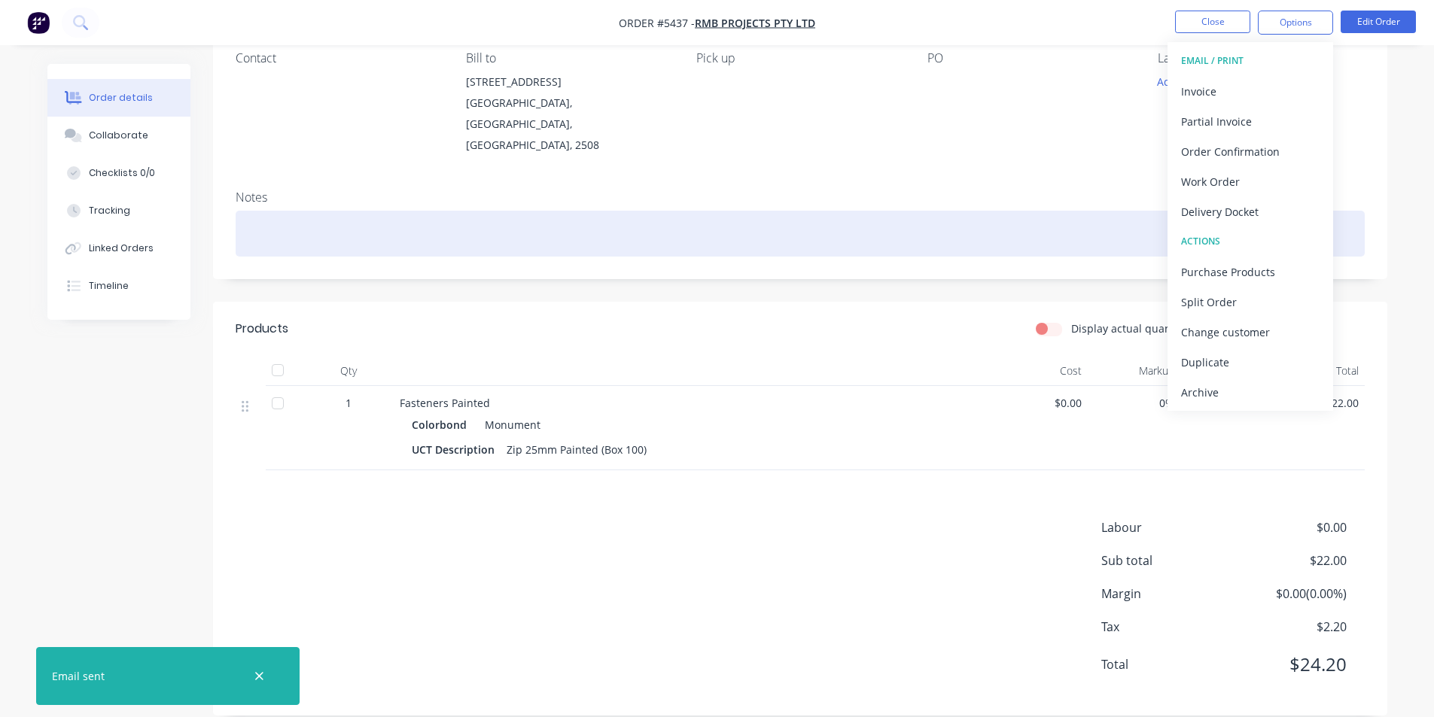
click at [781, 215] on div at bounding box center [800, 234] width 1129 height 46
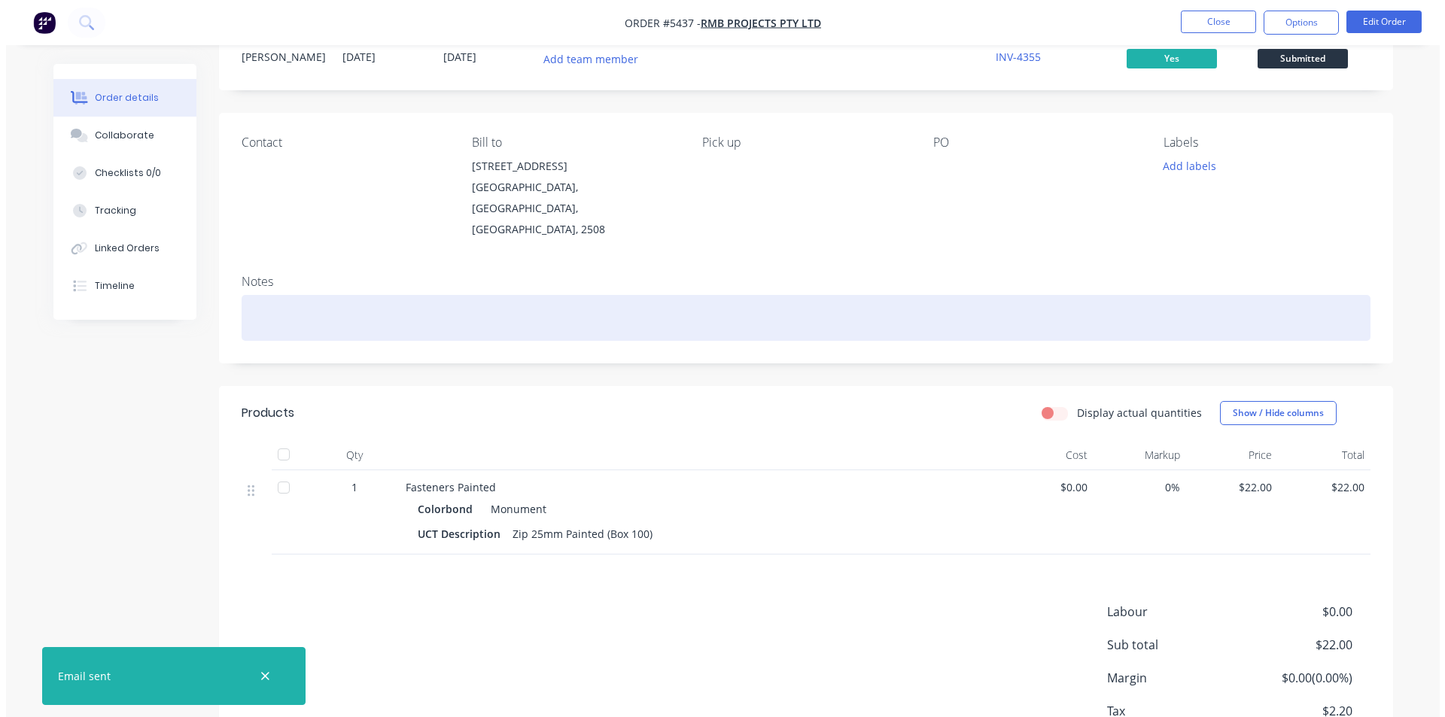
scroll to position [0, 0]
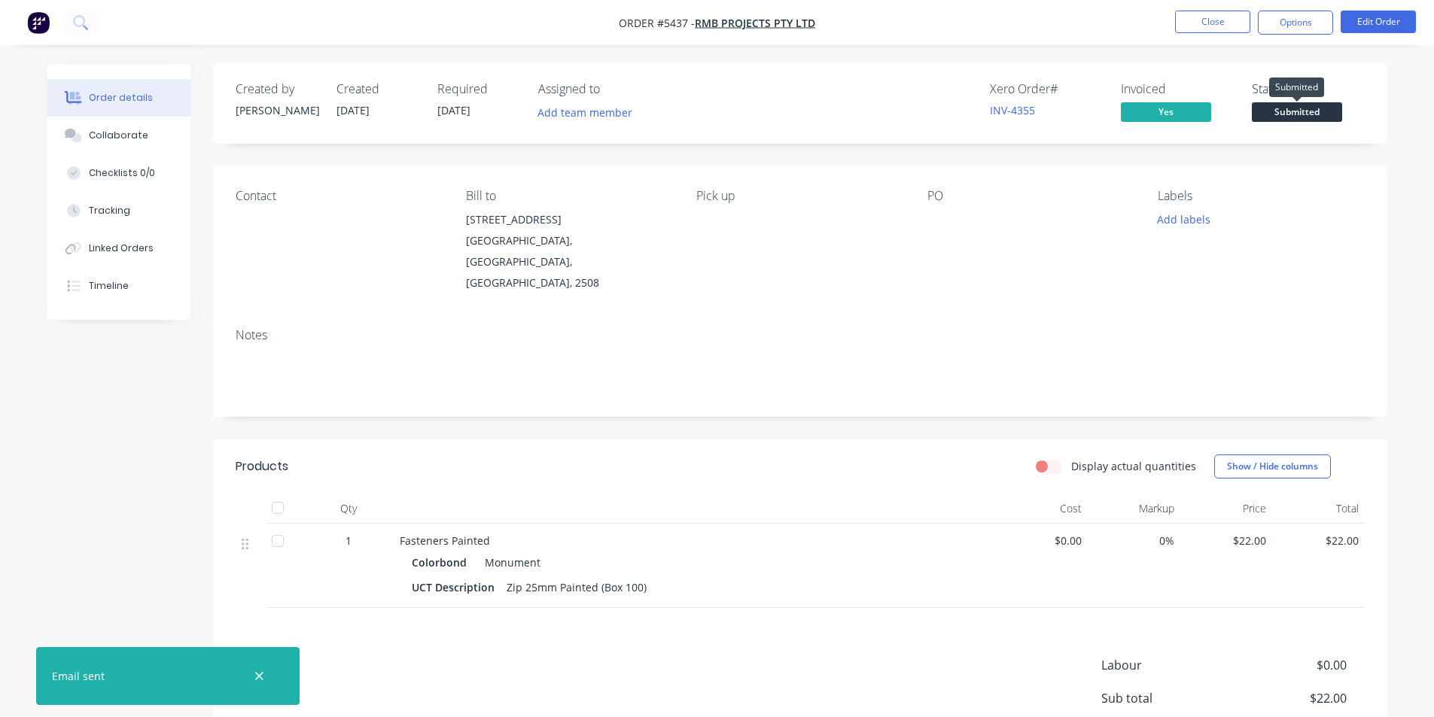
click at [1315, 107] on span "Submitted" at bounding box center [1297, 111] width 90 height 19
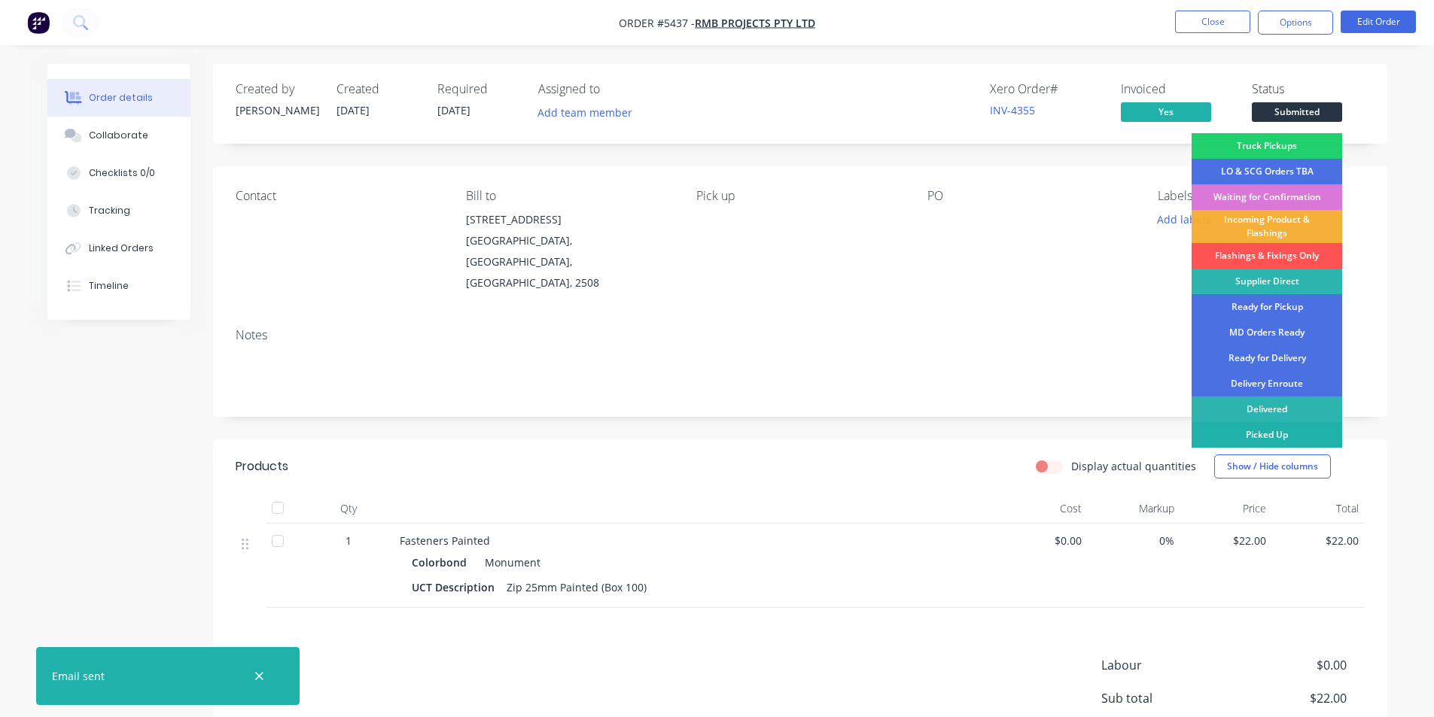
click at [1281, 432] on div "Picked Up" at bounding box center [1267, 435] width 151 height 26
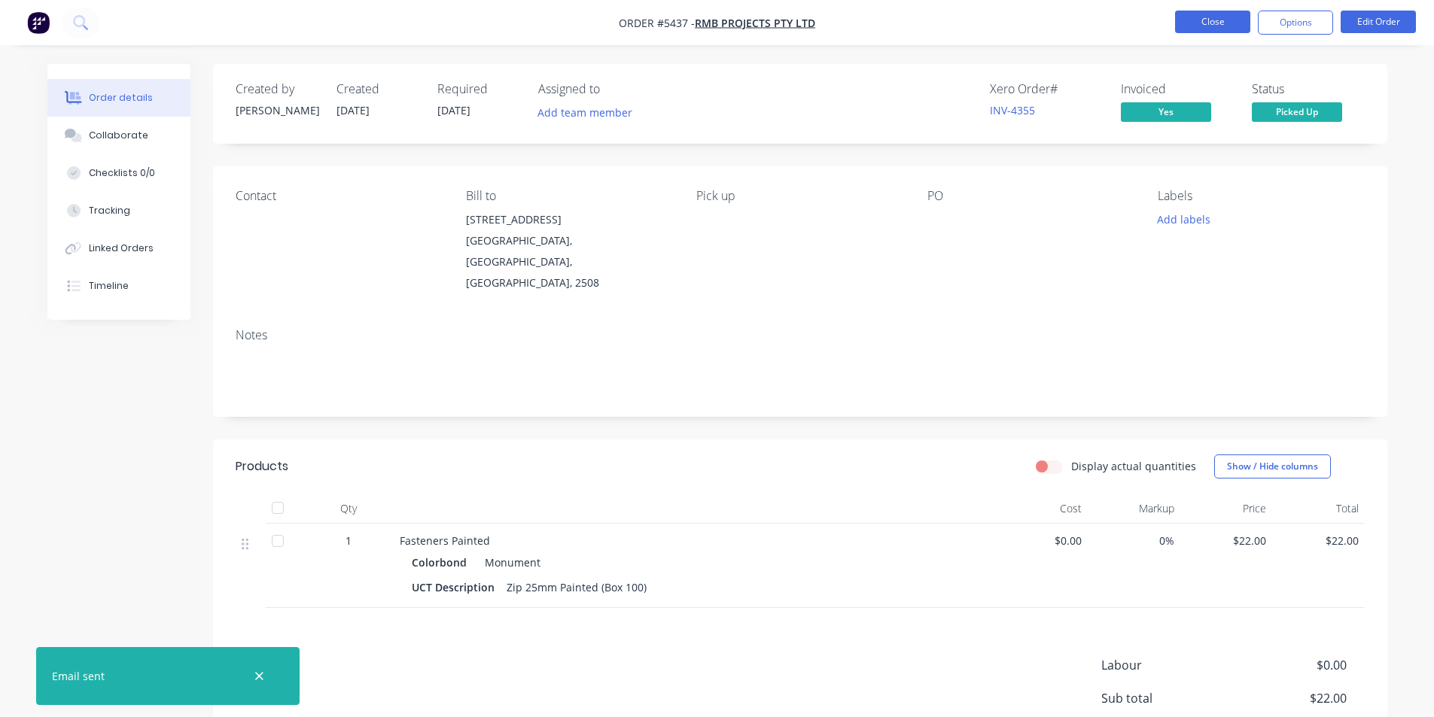
click at [1223, 23] on button "Close" at bounding box center [1212, 22] width 75 height 23
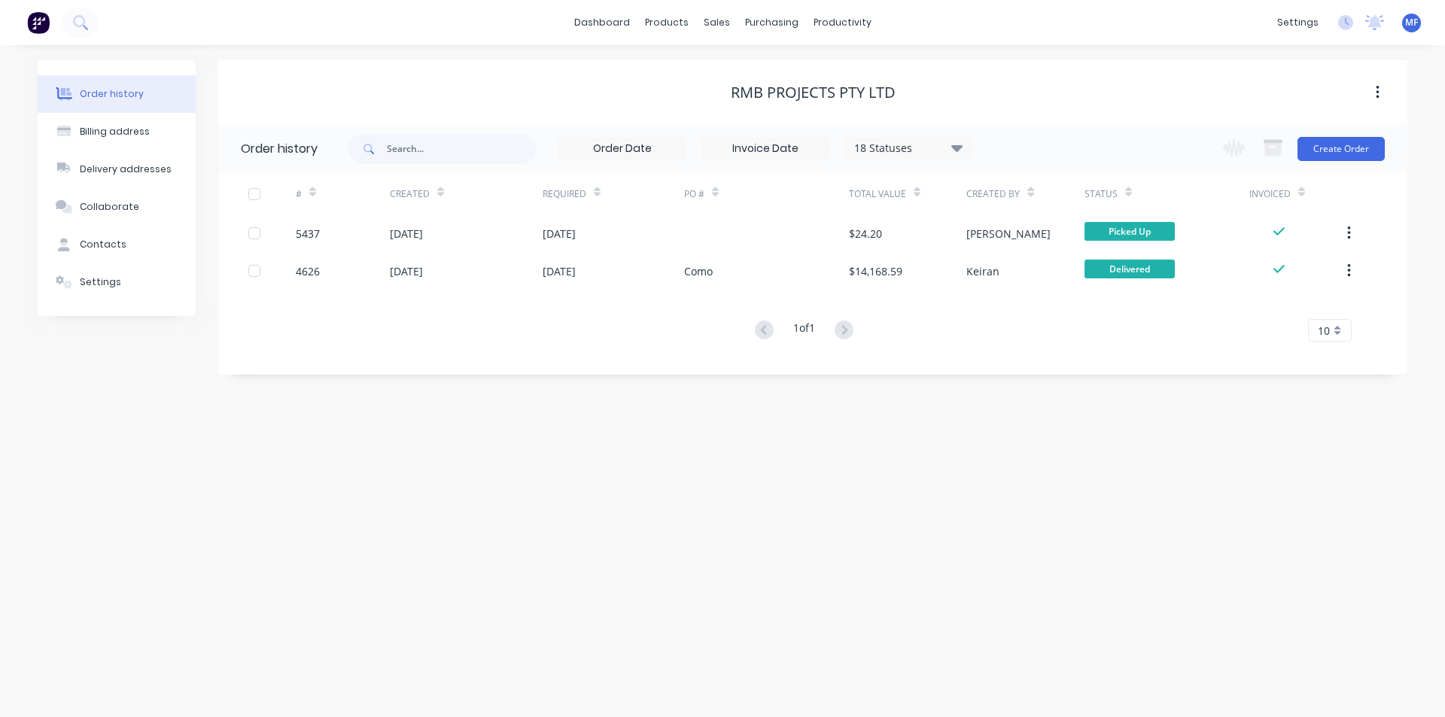
click at [525, 555] on div "Order history Billing address Delivery addresses Collaborate Contacts Settings …" at bounding box center [722, 381] width 1445 height 672
click at [844, 26] on div "productivity" at bounding box center [842, 22] width 73 height 23
click at [764, 26] on div "purchasing" at bounding box center [772, 22] width 69 height 23
click at [704, 70] on div "Product Catalogue" at bounding box center [733, 72] width 93 height 14
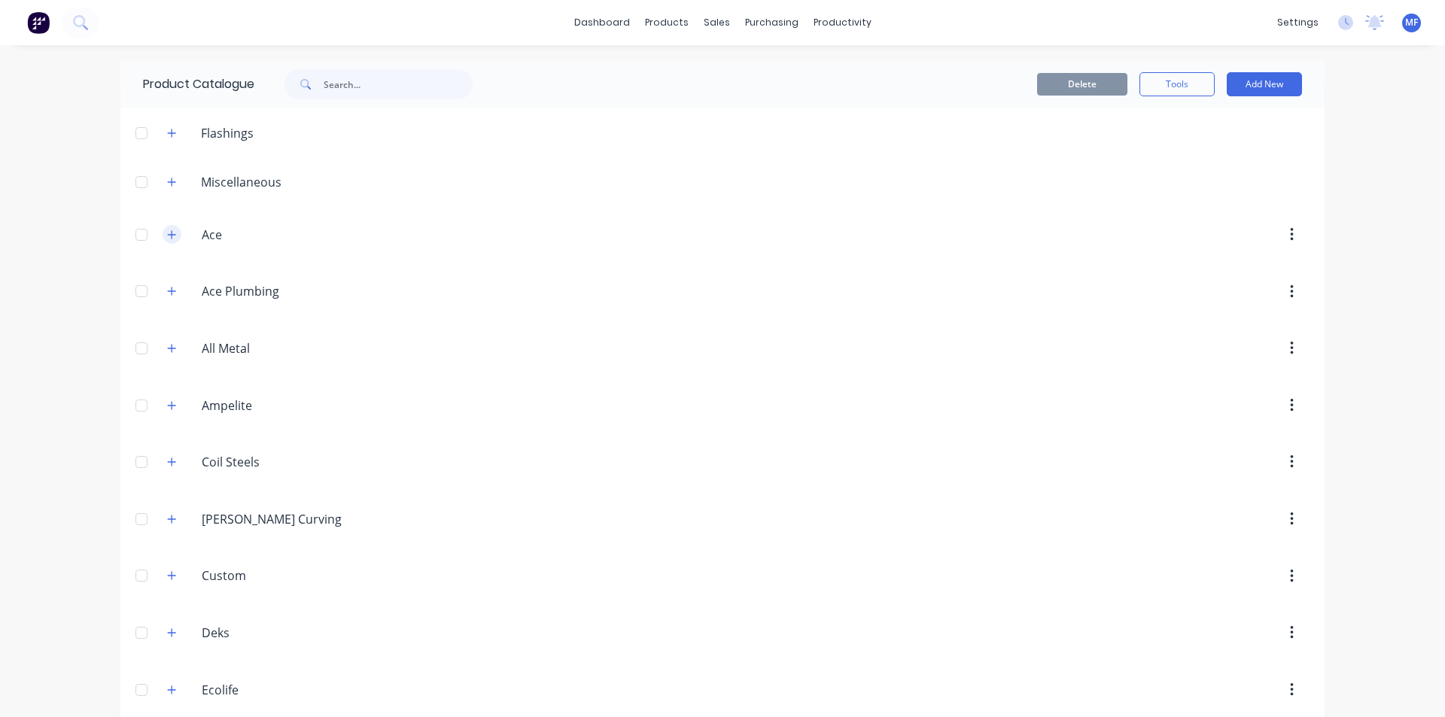
click at [168, 235] on icon "button" at bounding box center [172, 234] width 8 height 8
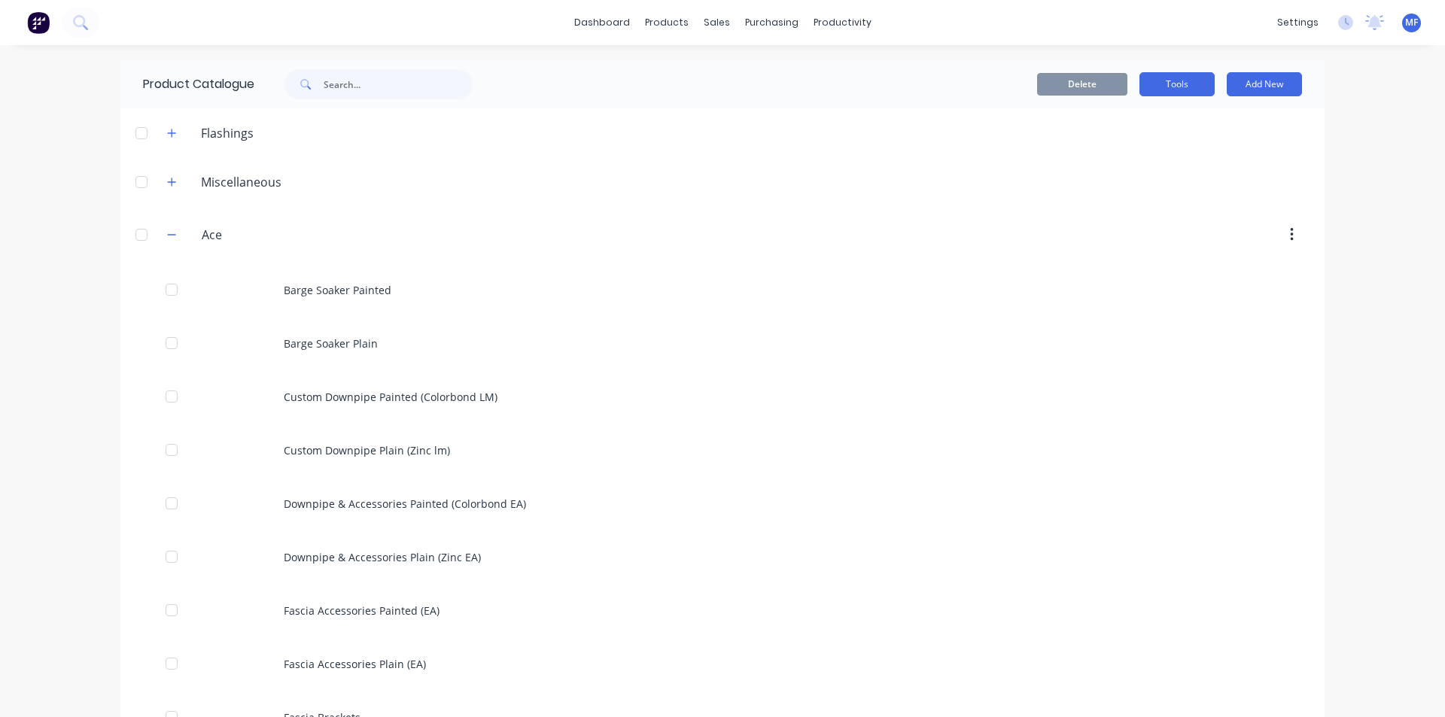
click at [1199, 87] on button "Tools" at bounding box center [1177, 84] width 75 height 24
click at [1197, 87] on button "Tools" at bounding box center [1177, 84] width 75 height 24
click at [1186, 88] on button "Tools" at bounding box center [1177, 84] width 75 height 24
click at [1135, 152] on div "Stocktake" at bounding box center [1144, 153] width 116 height 22
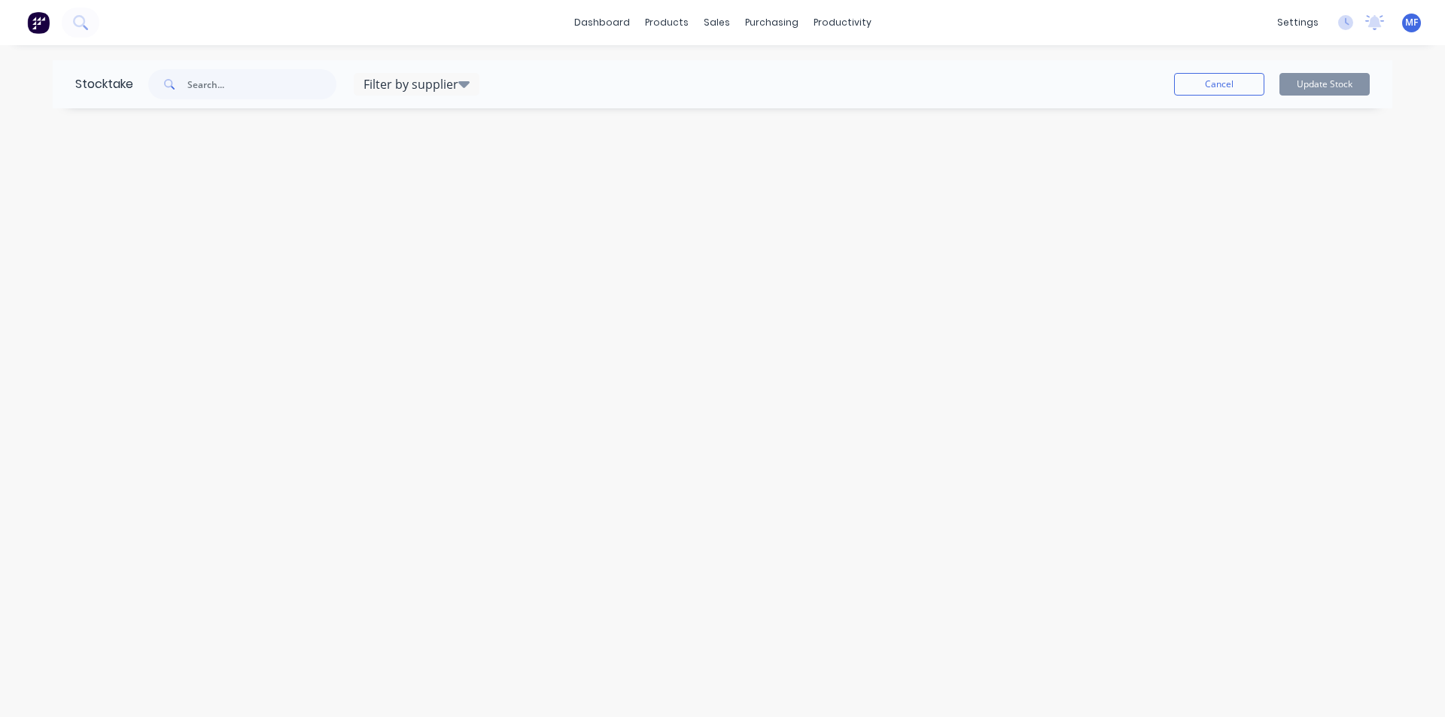
click at [461, 79] on icon at bounding box center [463, 84] width 11 height 18
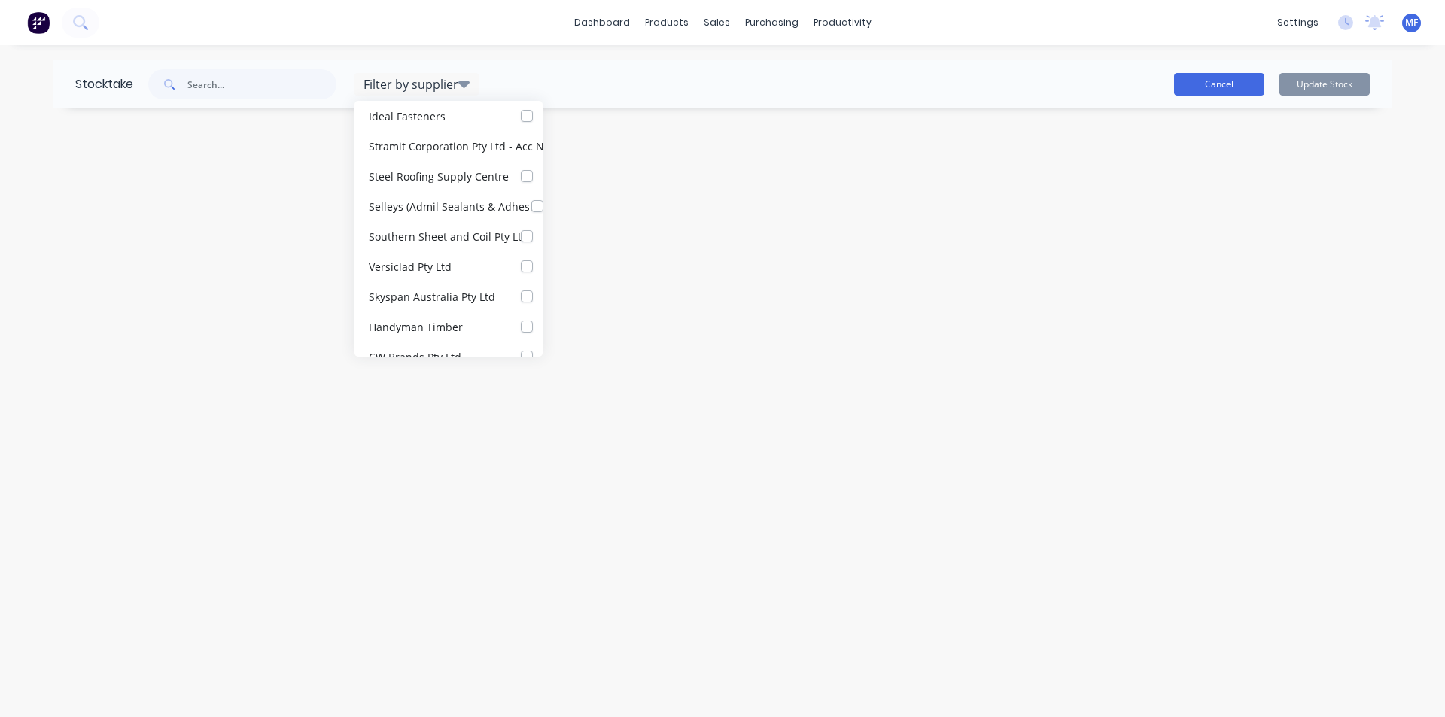
click at [1218, 80] on button "Cancel" at bounding box center [1219, 84] width 90 height 23
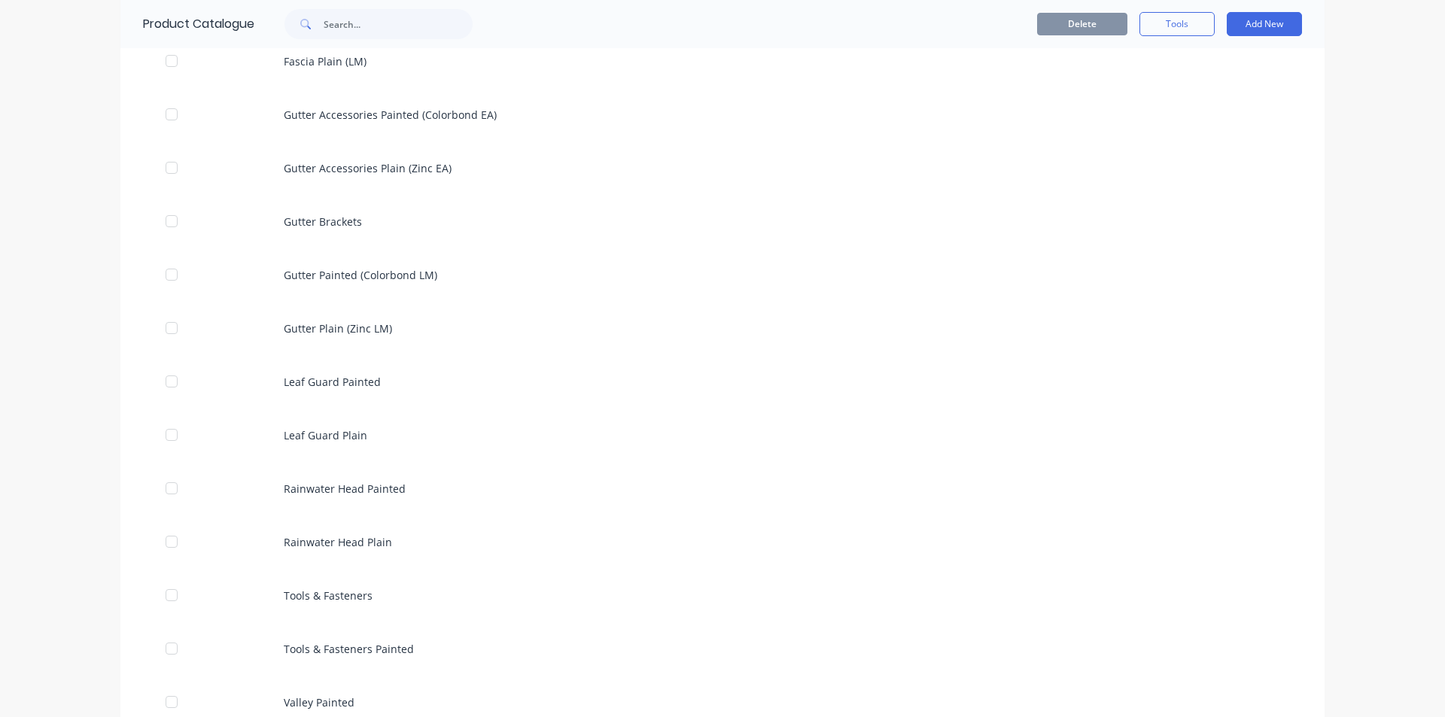
scroll to position [753, 0]
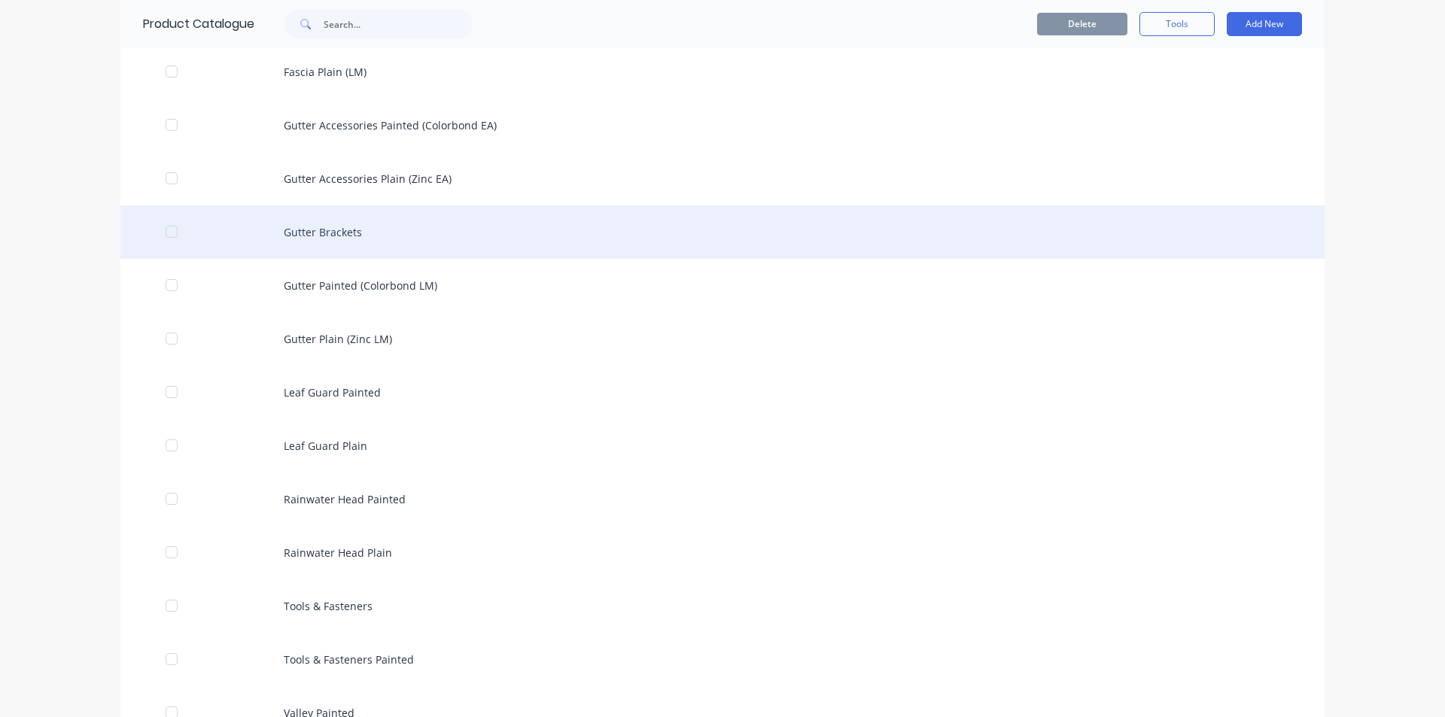
click at [325, 224] on div "Gutter Brackets" at bounding box center [722, 232] width 1205 height 53
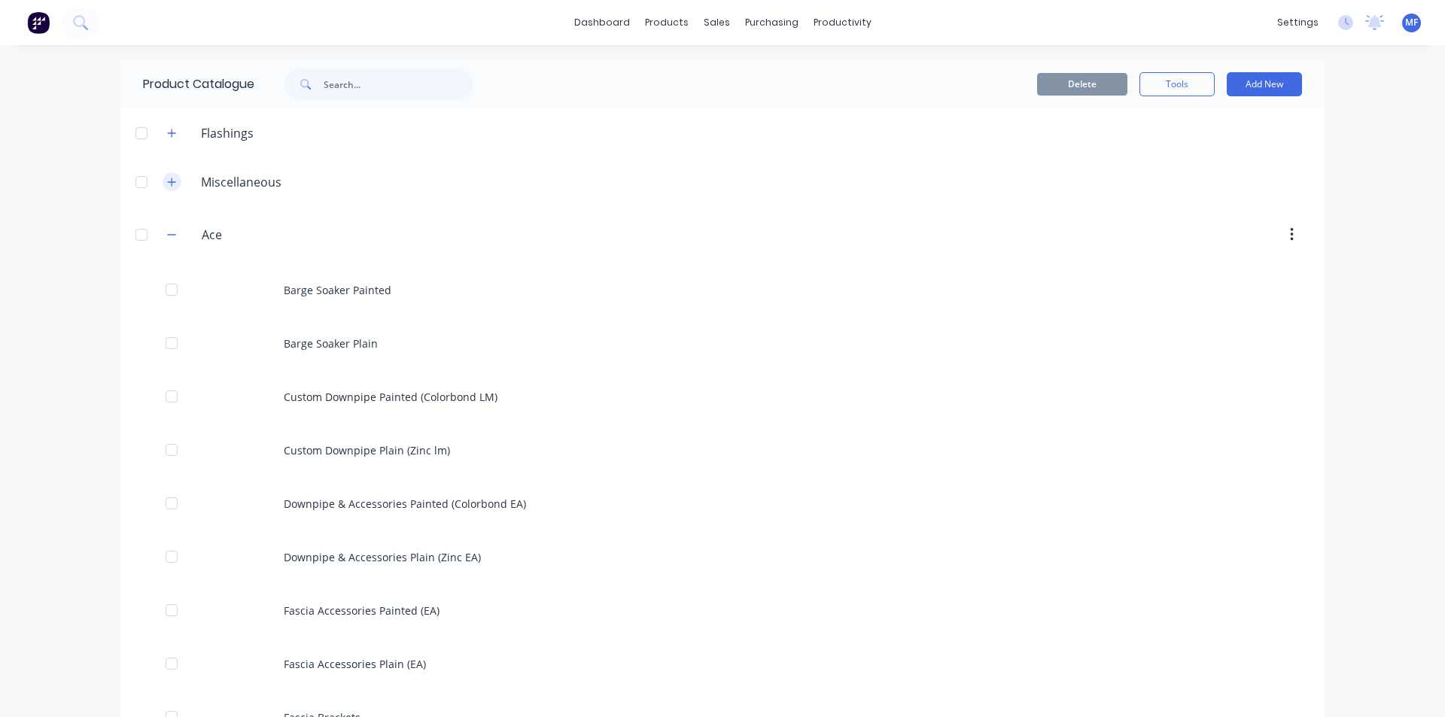
click at [168, 180] on icon "button" at bounding box center [172, 182] width 8 height 8
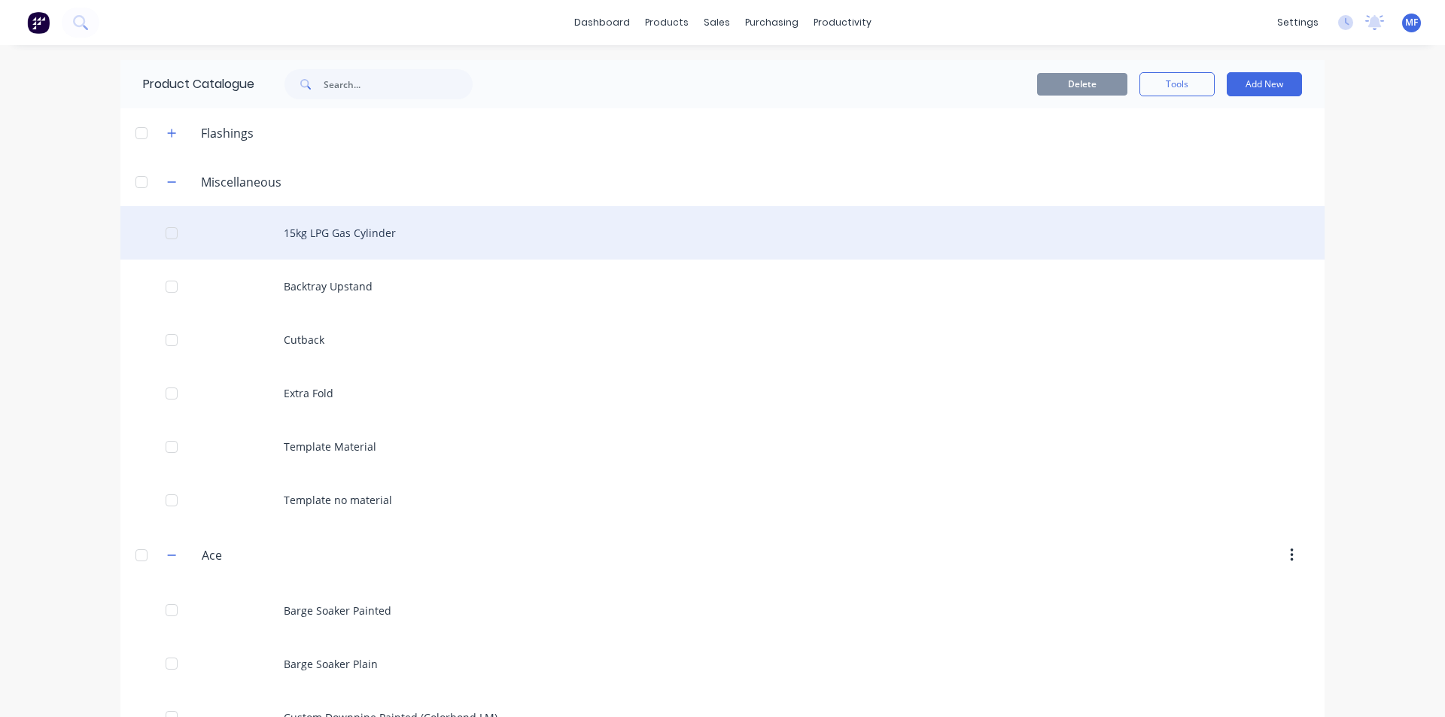
click at [359, 233] on div "15kg LPG Gas Cylinder" at bounding box center [722, 232] width 1205 height 53
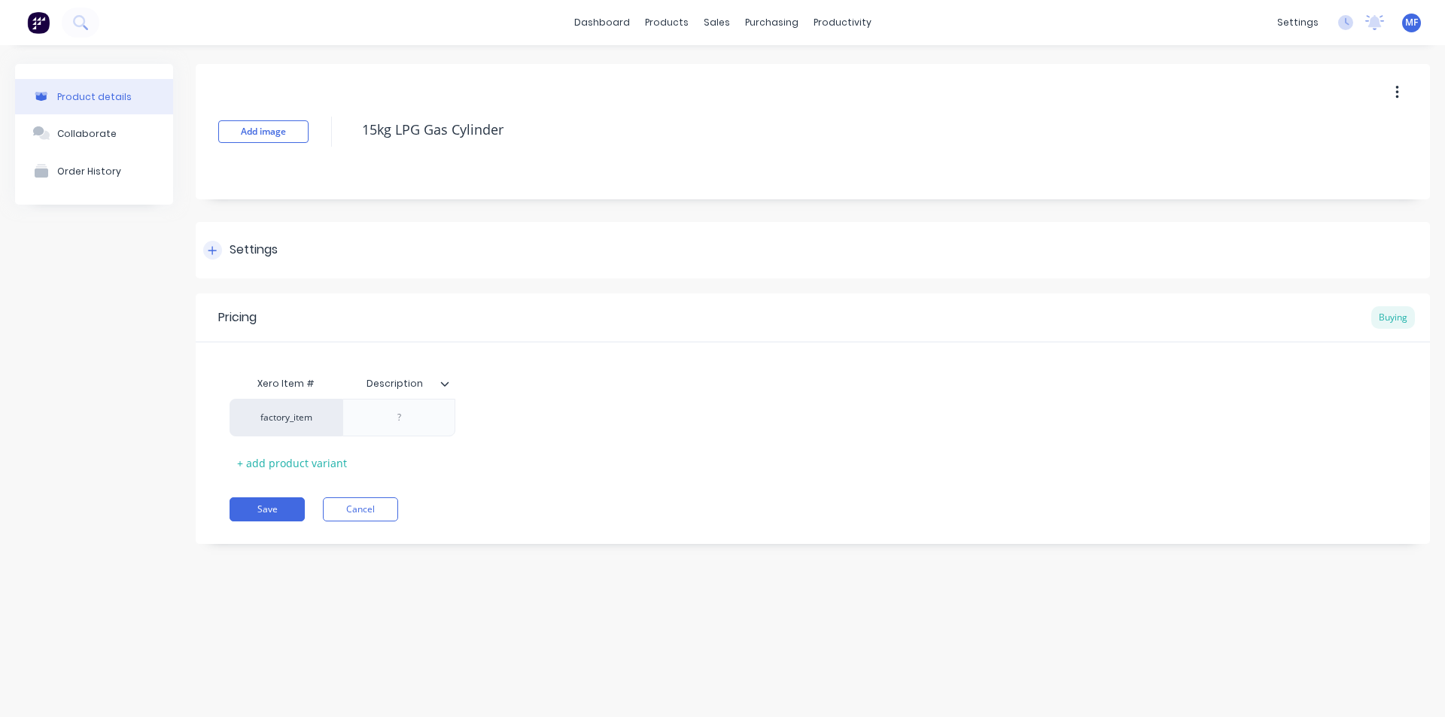
click at [217, 249] on icon at bounding box center [212, 250] width 9 height 11
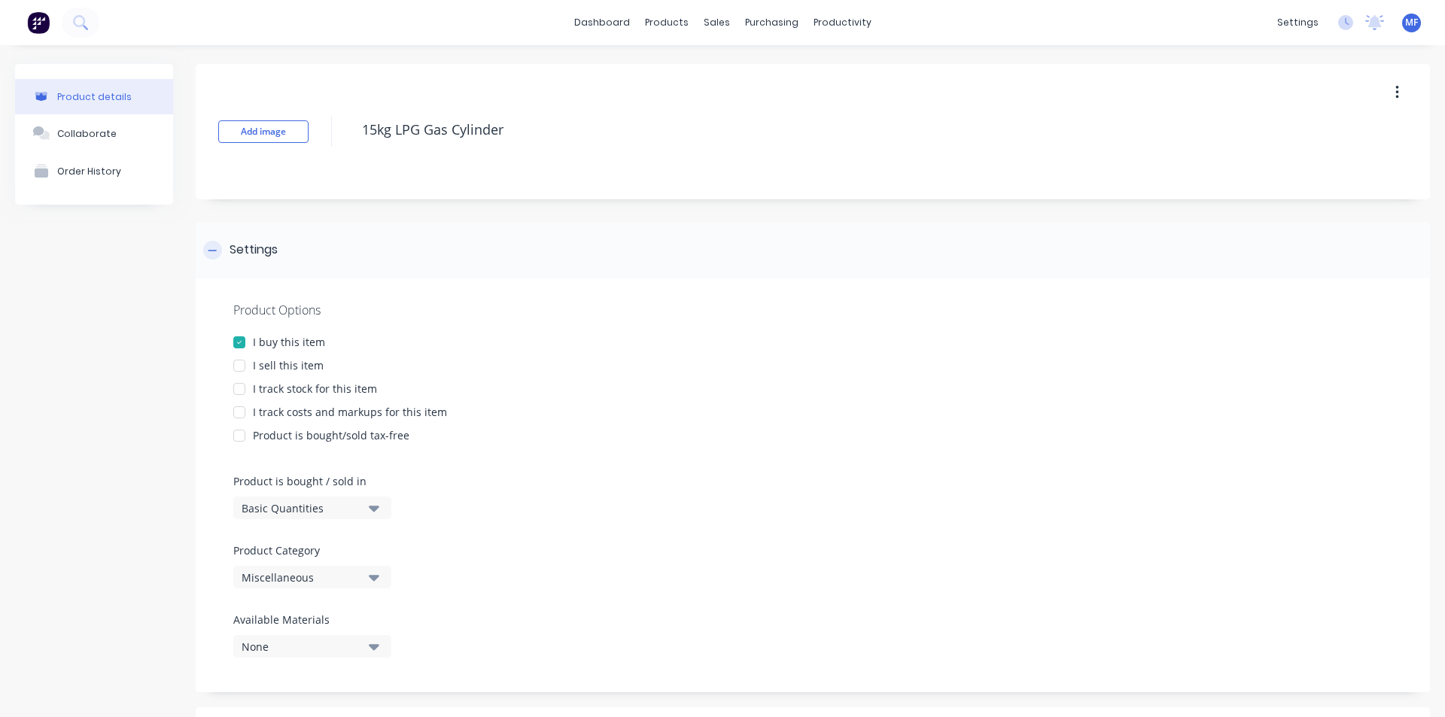
click at [212, 249] on icon at bounding box center [212, 250] width 9 height 11
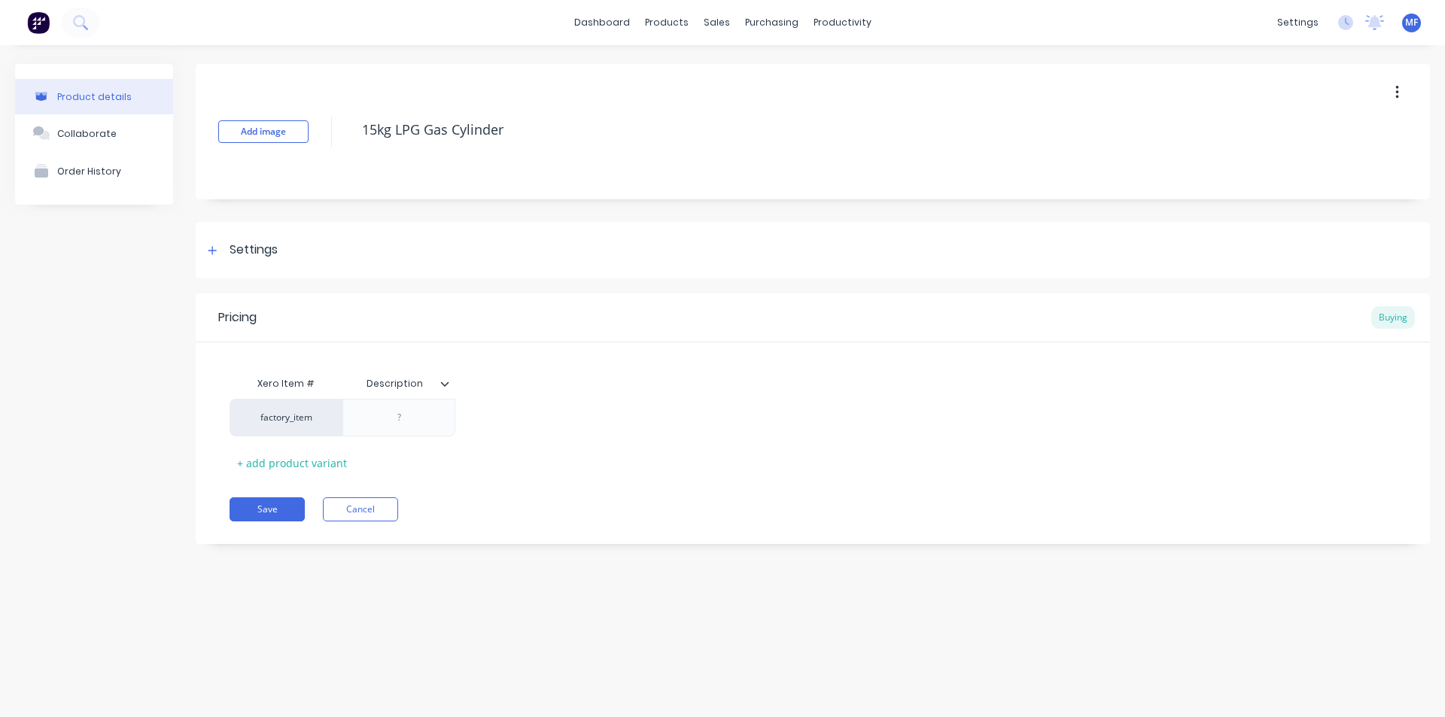
click at [448, 385] on icon at bounding box center [444, 383] width 9 height 9
click at [388, 315] on div "Pricing Buying" at bounding box center [813, 318] width 1235 height 49
click at [408, 419] on div at bounding box center [398, 418] width 75 height 20
click at [398, 430] on div at bounding box center [399, 418] width 113 height 38
click at [449, 391] on div "Description" at bounding box center [399, 384] width 113 height 38
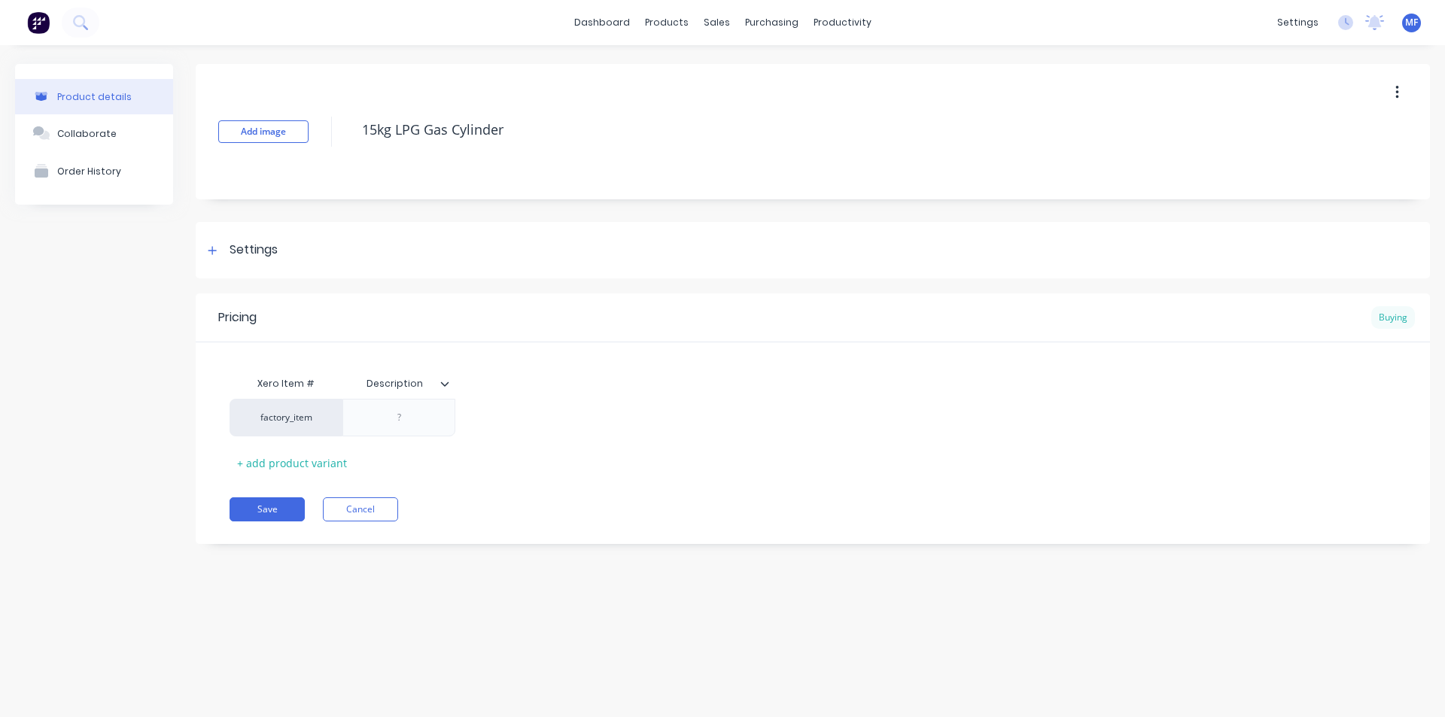
click at [1400, 319] on div "Buying" at bounding box center [1394, 317] width 44 height 23
click at [1044, 388] on div "Xero Item # Description factory_item + add product variant" at bounding box center [813, 422] width 1167 height 106
click at [792, 70] on div "Purchase Orders" at bounding box center [821, 72] width 80 height 14
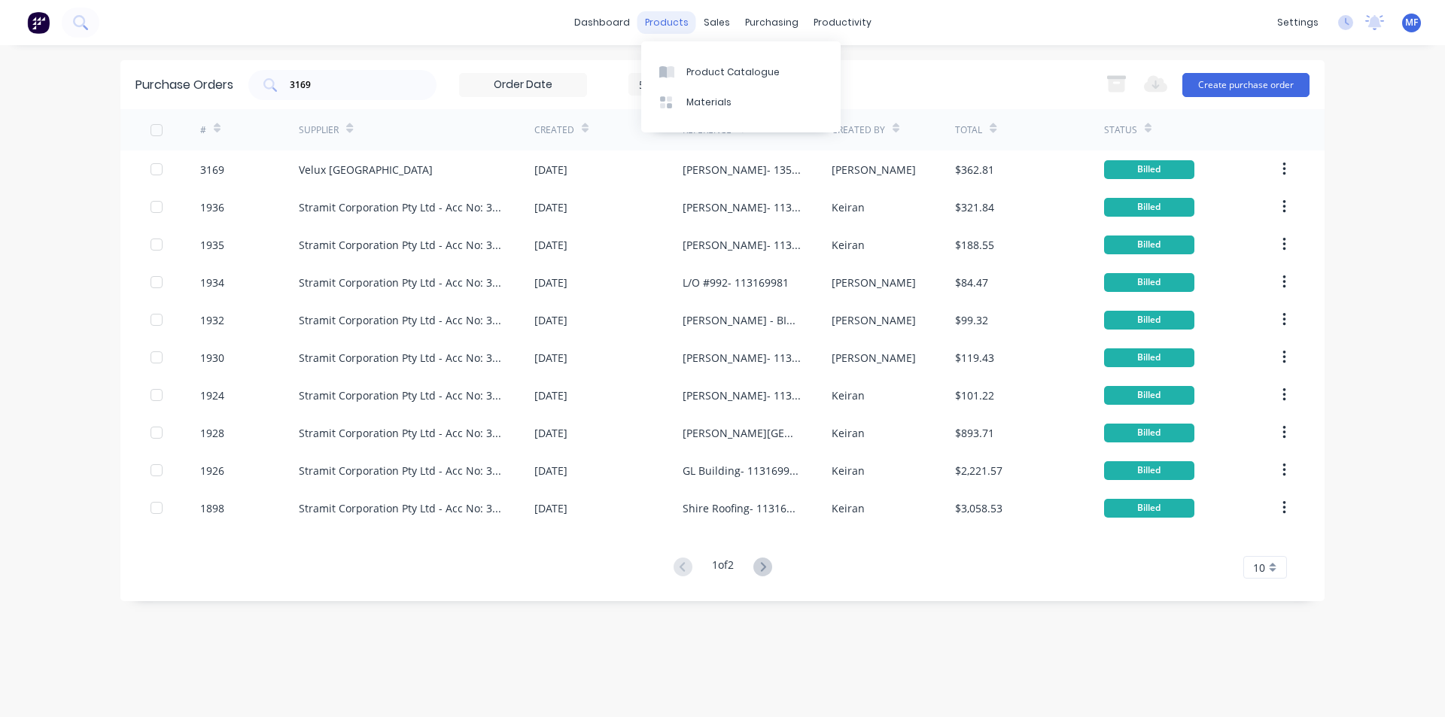
click at [667, 17] on div "products" at bounding box center [667, 22] width 59 height 23
click at [699, 77] on div "Product Catalogue" at bounding box center [733, 72] width 93 height 14
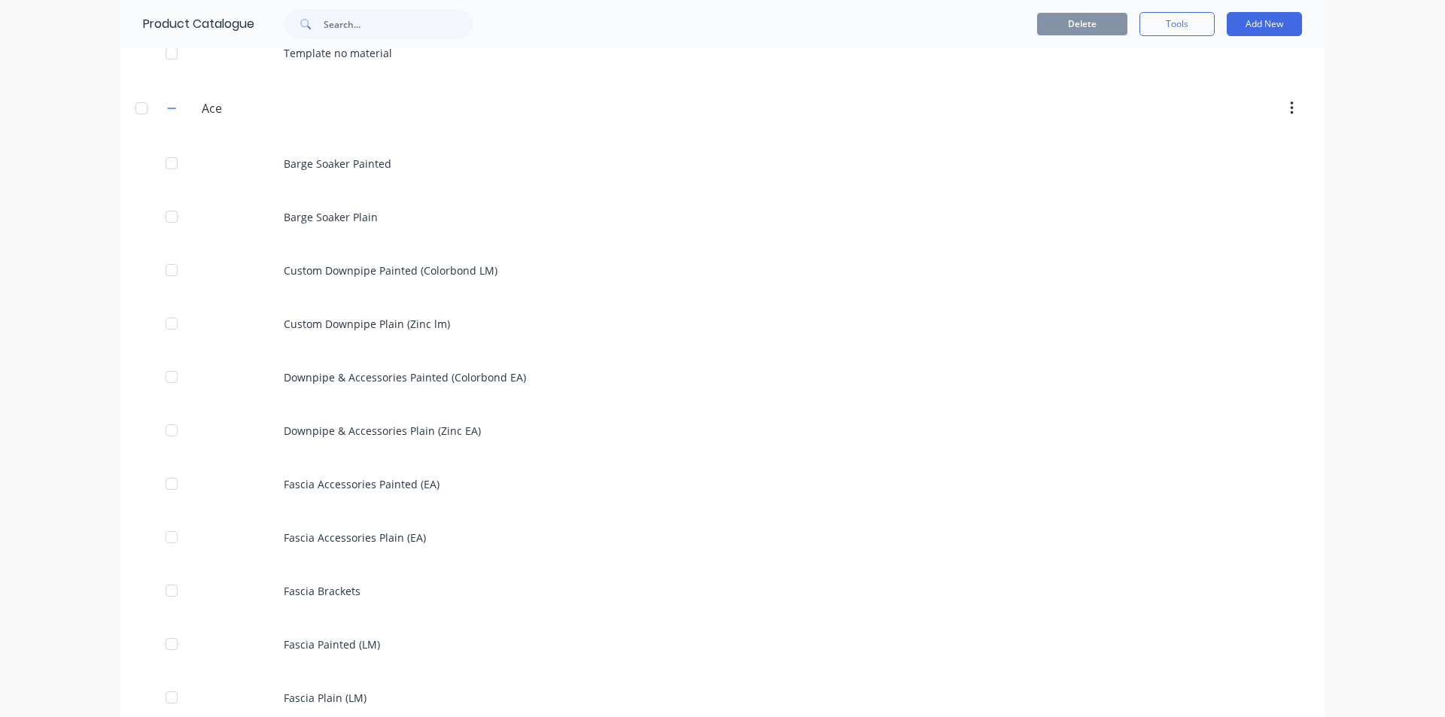
scroll to position [452, 0]
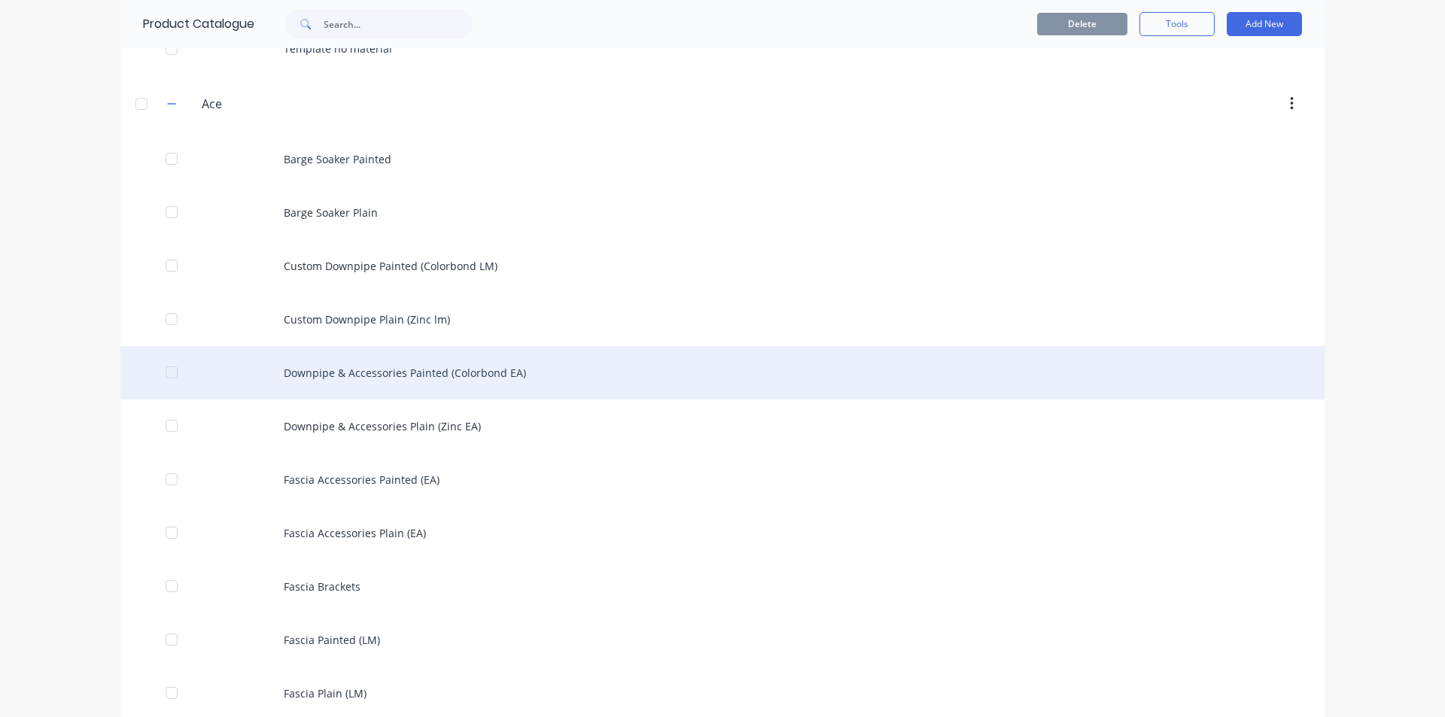
click at [361, 370] on div "Downpipe & Accessories Painted (Colorbond EA)" at bounding box center [722, 372] width 1205 height 53
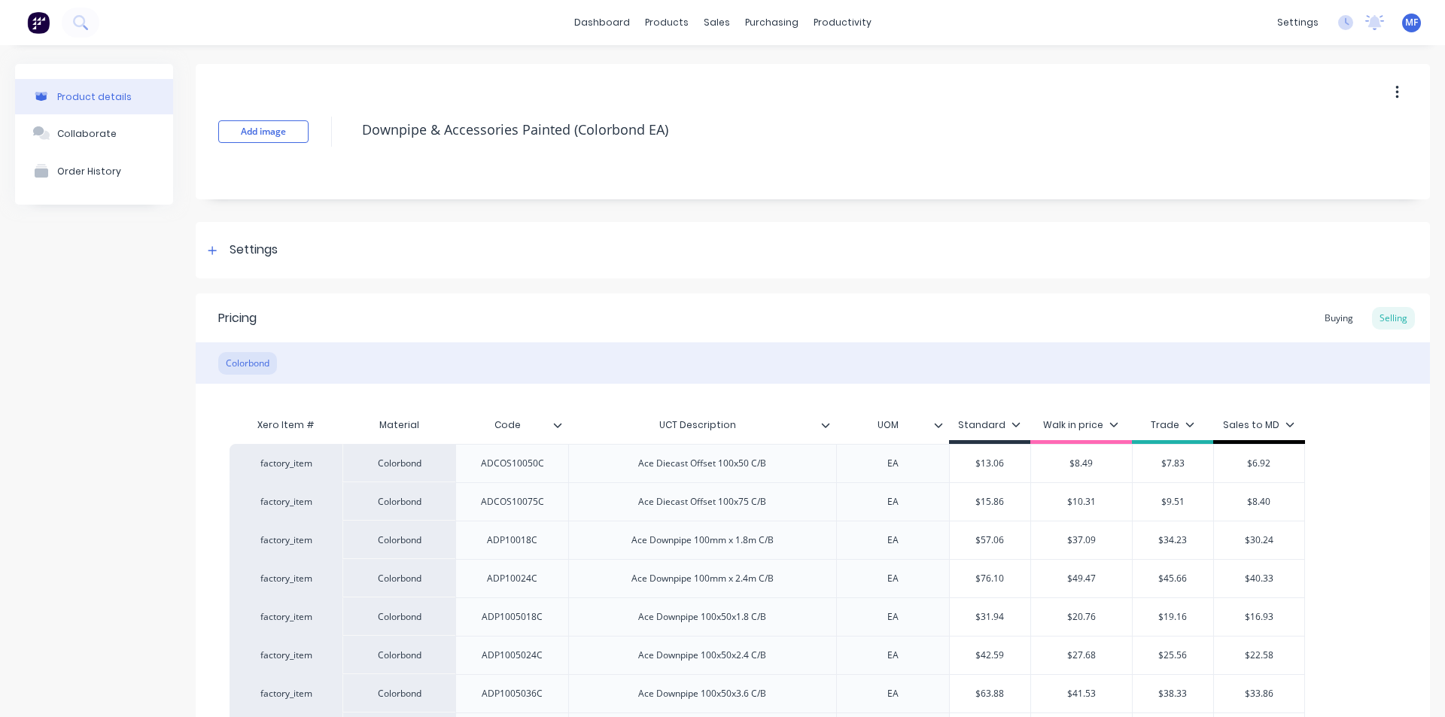
click at [83, 93] on div "Product details" at bounding box center [94, 96] width 75 height 11
click at [784, 70] on div "Purchase Orders" at bounding box center [815, 72] width 80 height 14
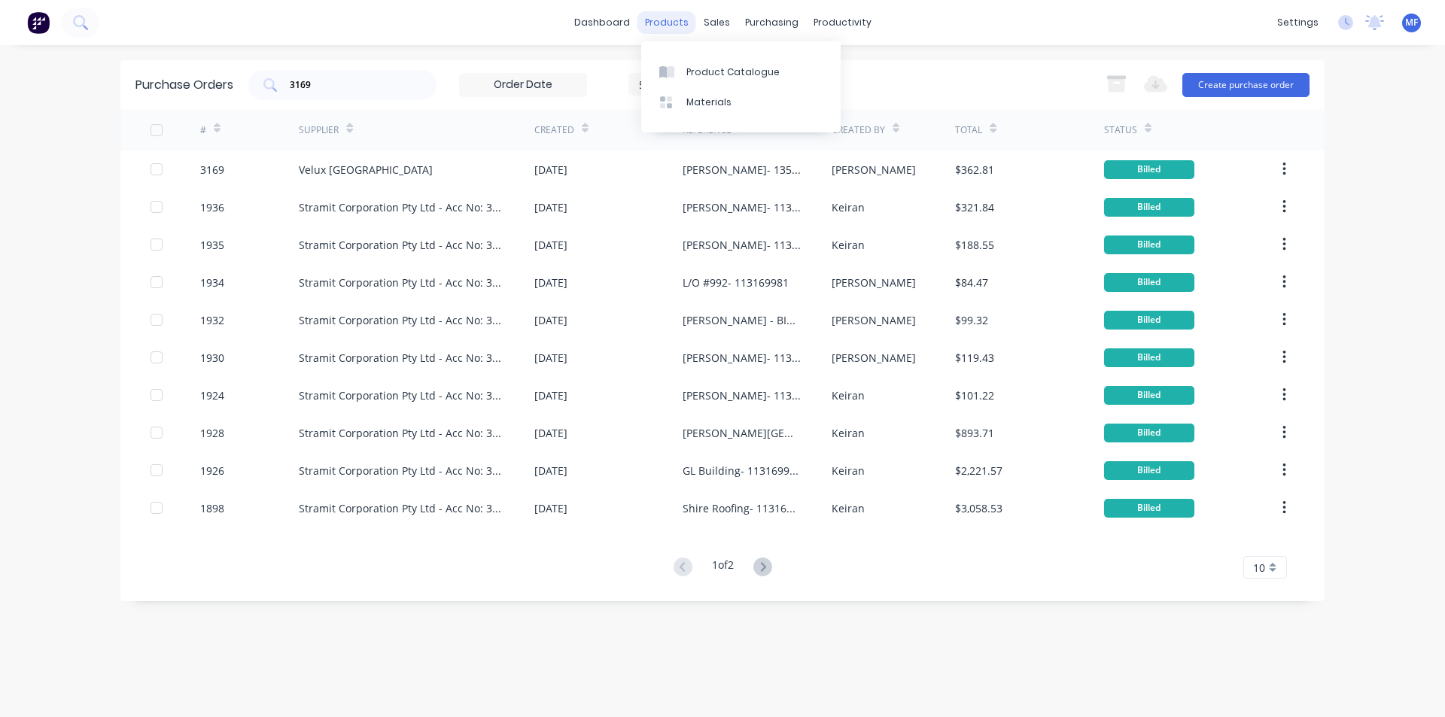
click at [679, 27] on div "products" at bounding box center [667, 22] width 59 height 23
click at [711, 78] on div "Product Catalogue" at bounding box center [733, 72] width 93 height 14
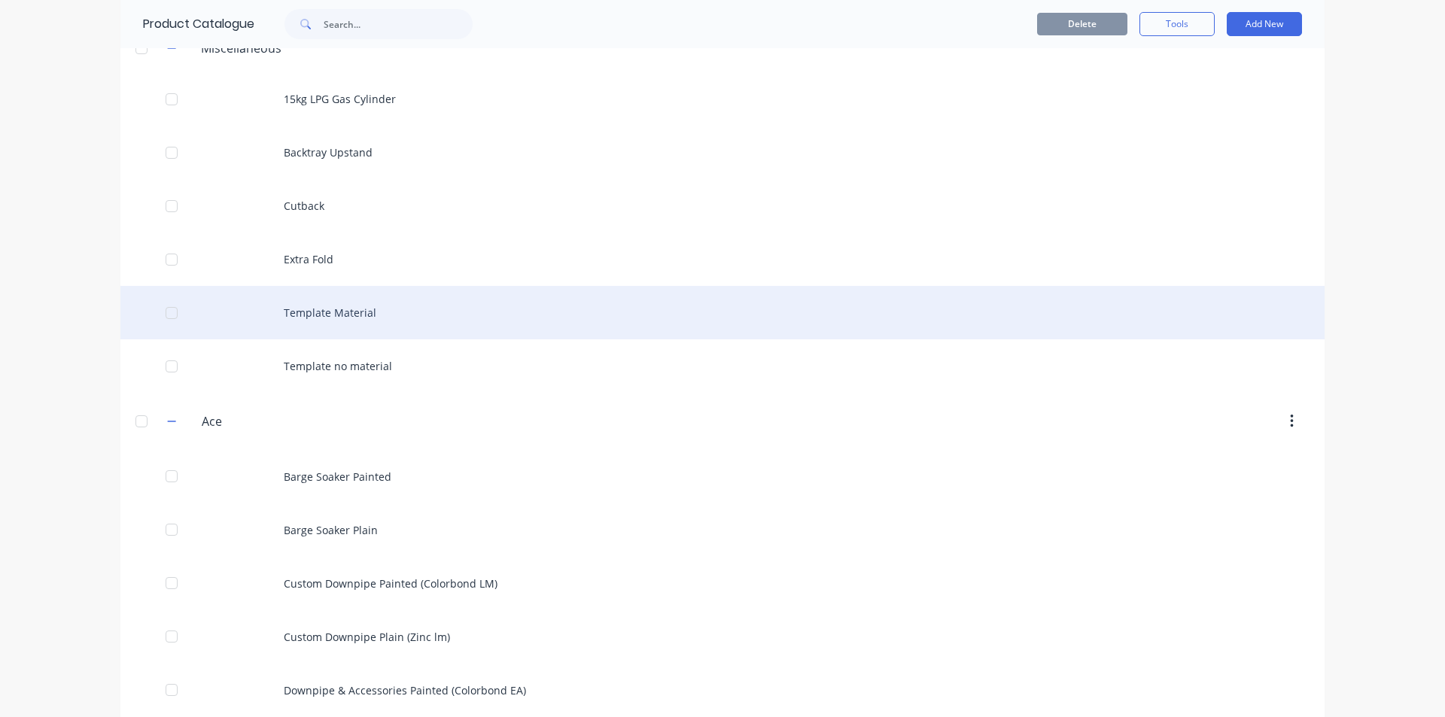
scroll to position [376, 0]
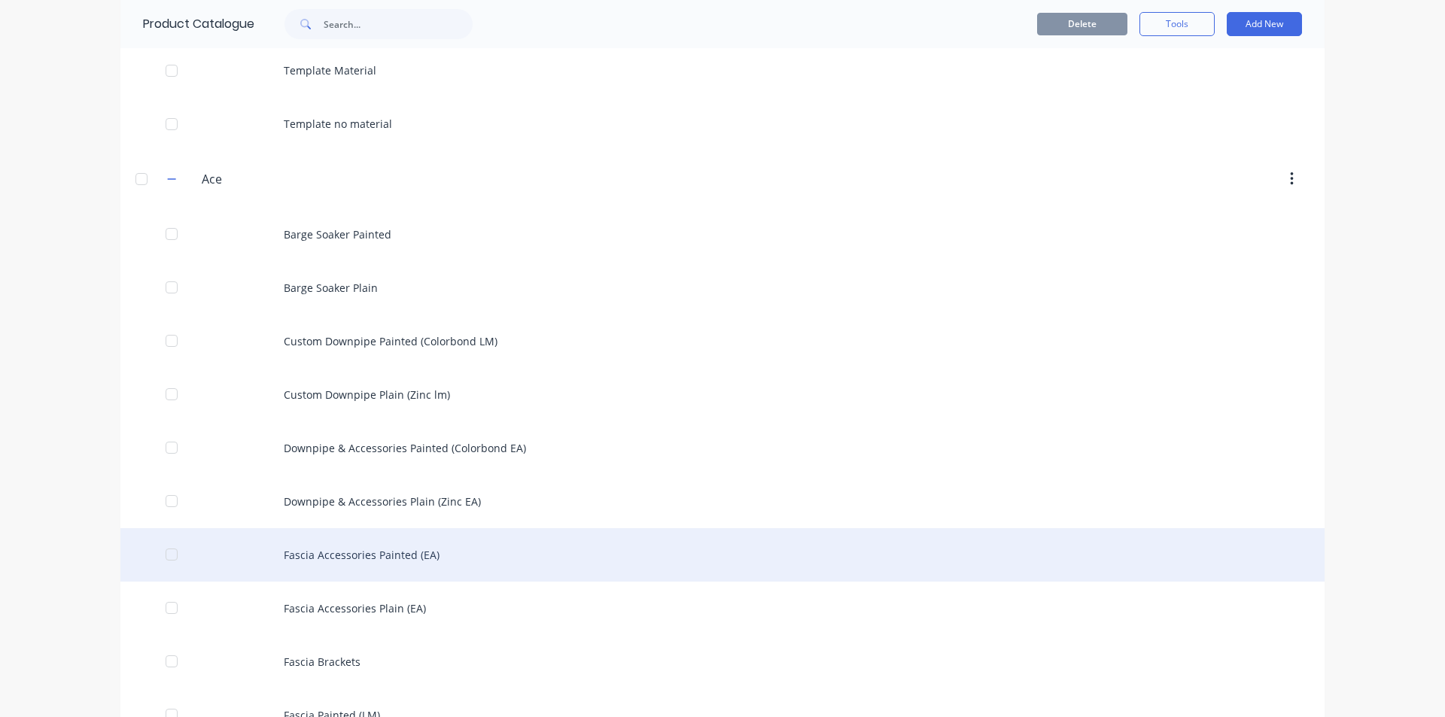
click at [370, 557] on div "Fascia Accessories Painted (EA)" at bounding box center [722, 554] width 1205 height 53
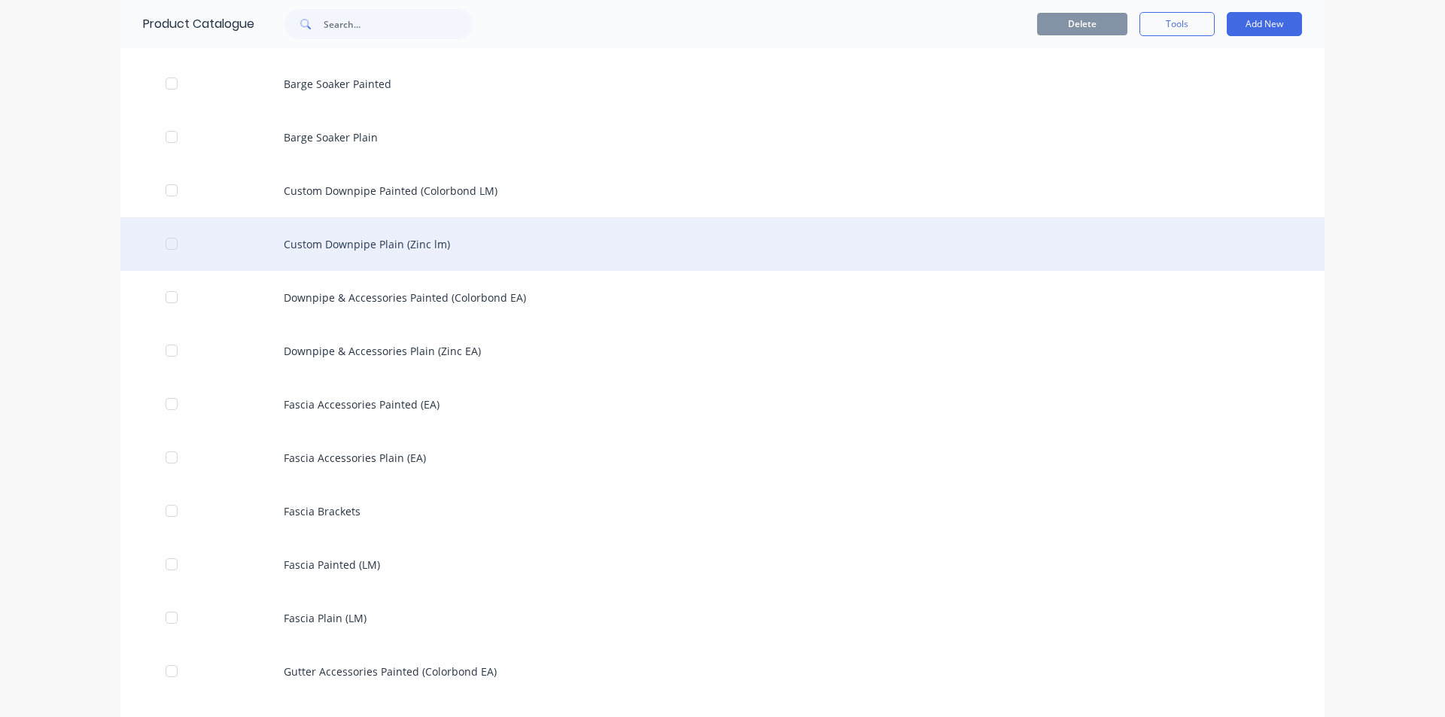
scroll to position [828, 0]
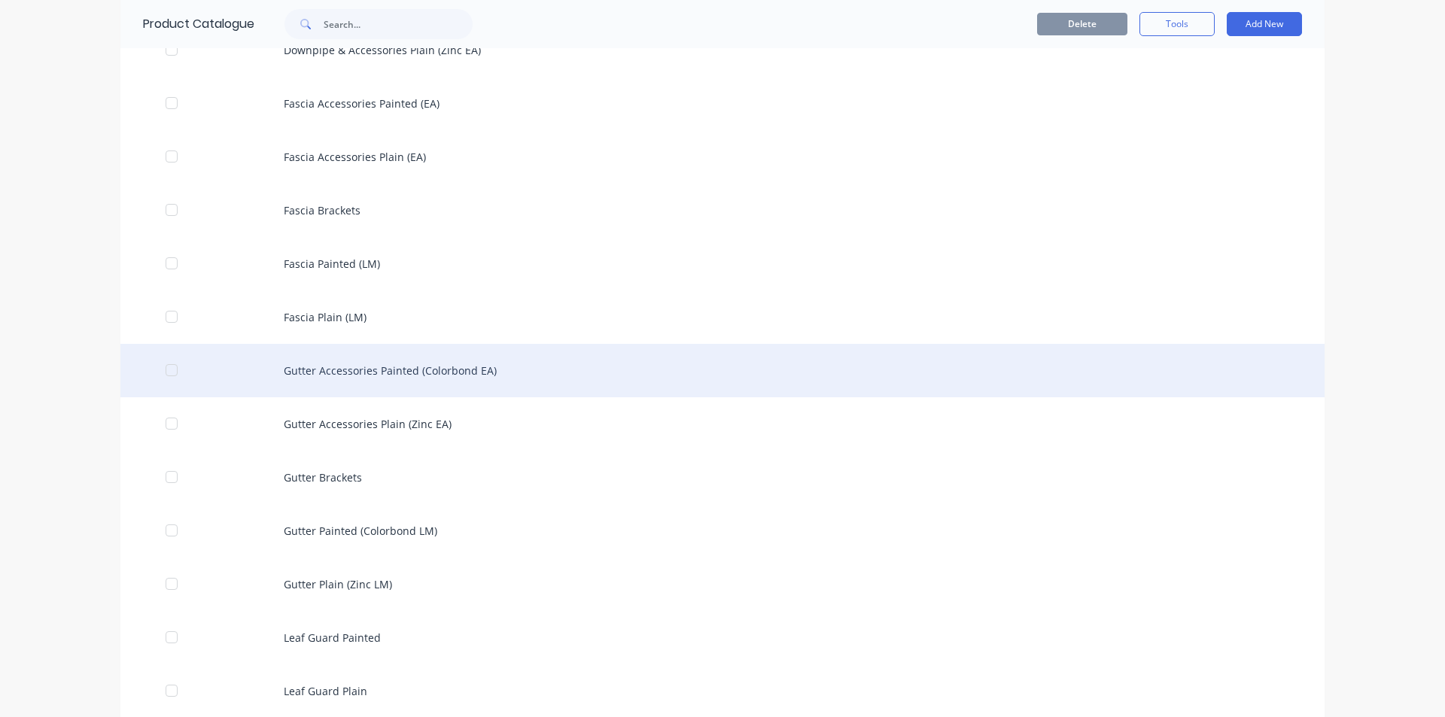
click at [346, 368] on div "Gutter Accessories Painted (Colorbond EA)" at bounding box center [722, 370] width 1205 height 53
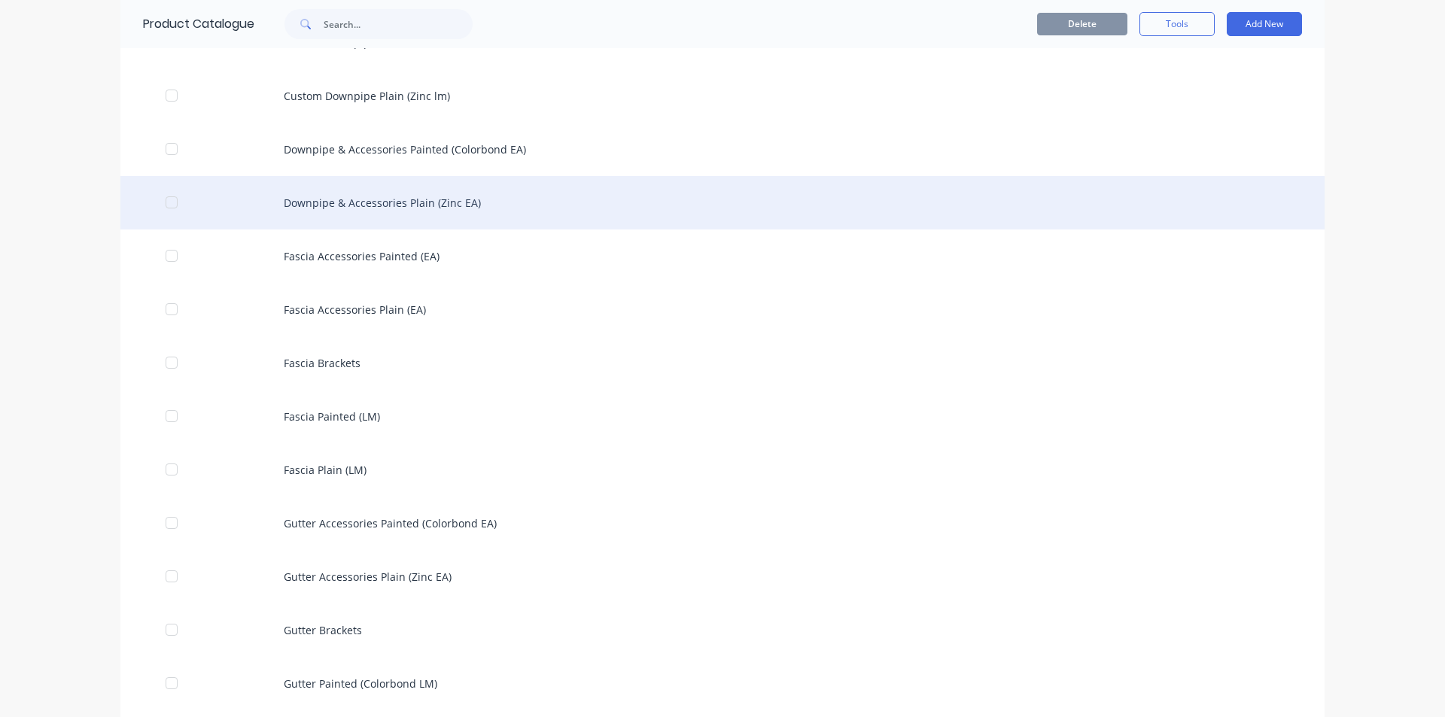
scroll to position [979, 0]
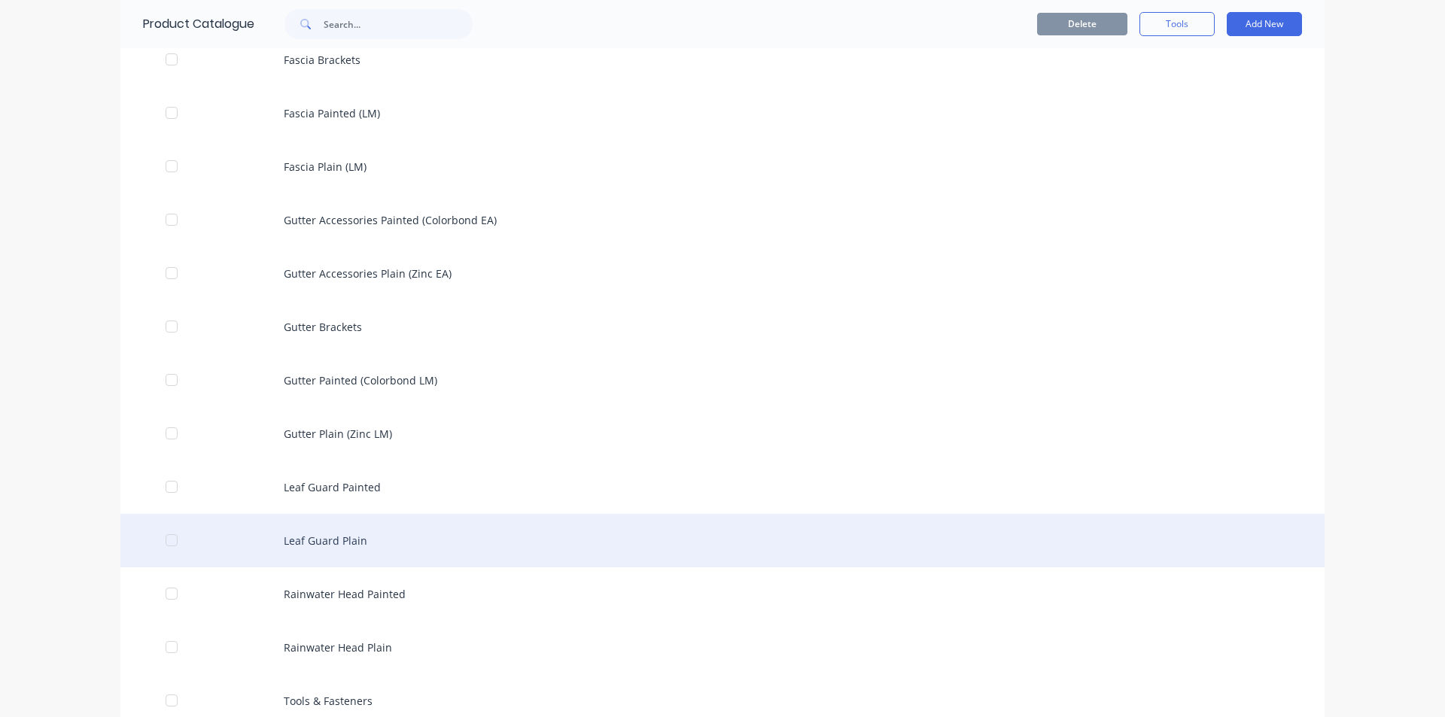
click at [306, 537] on div "Leaf Guard Plain" at bounding box center [722, 540] width 1205 height 53
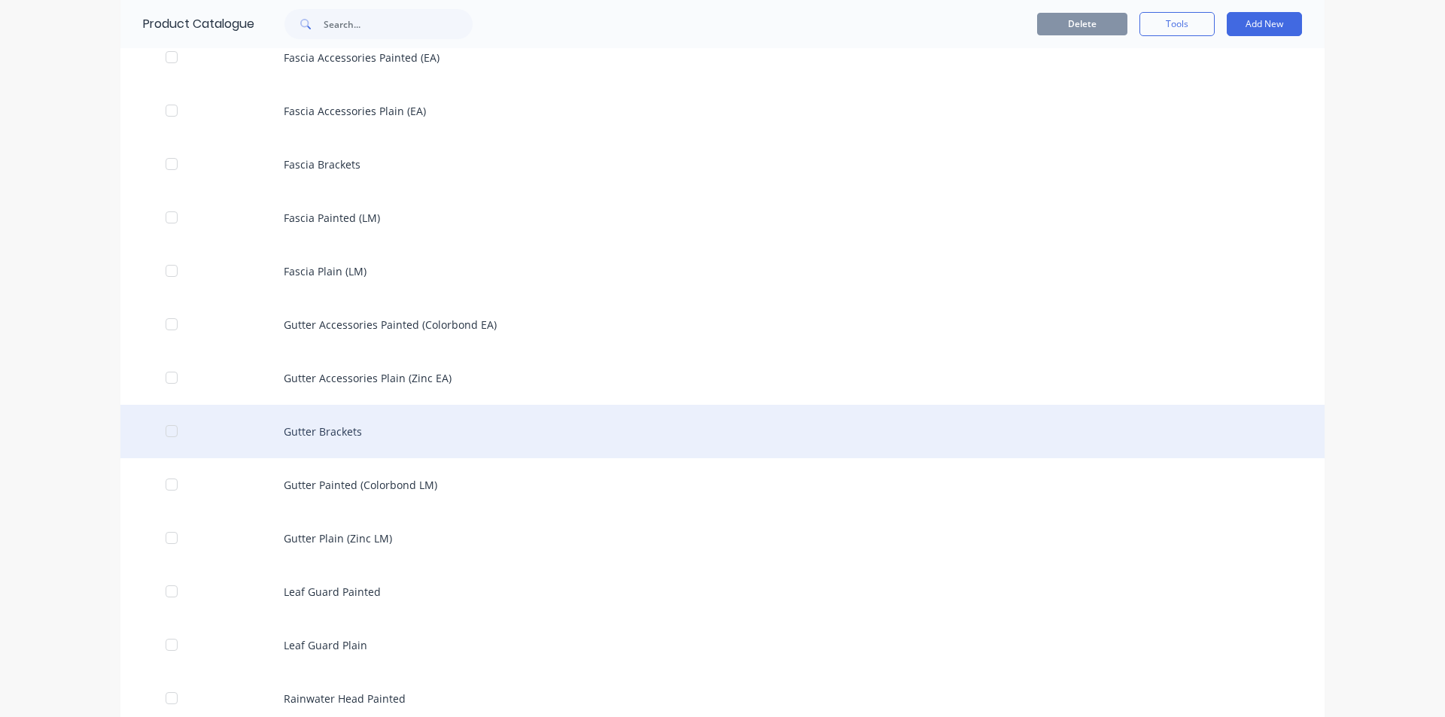
scroll to position [1054, 0]
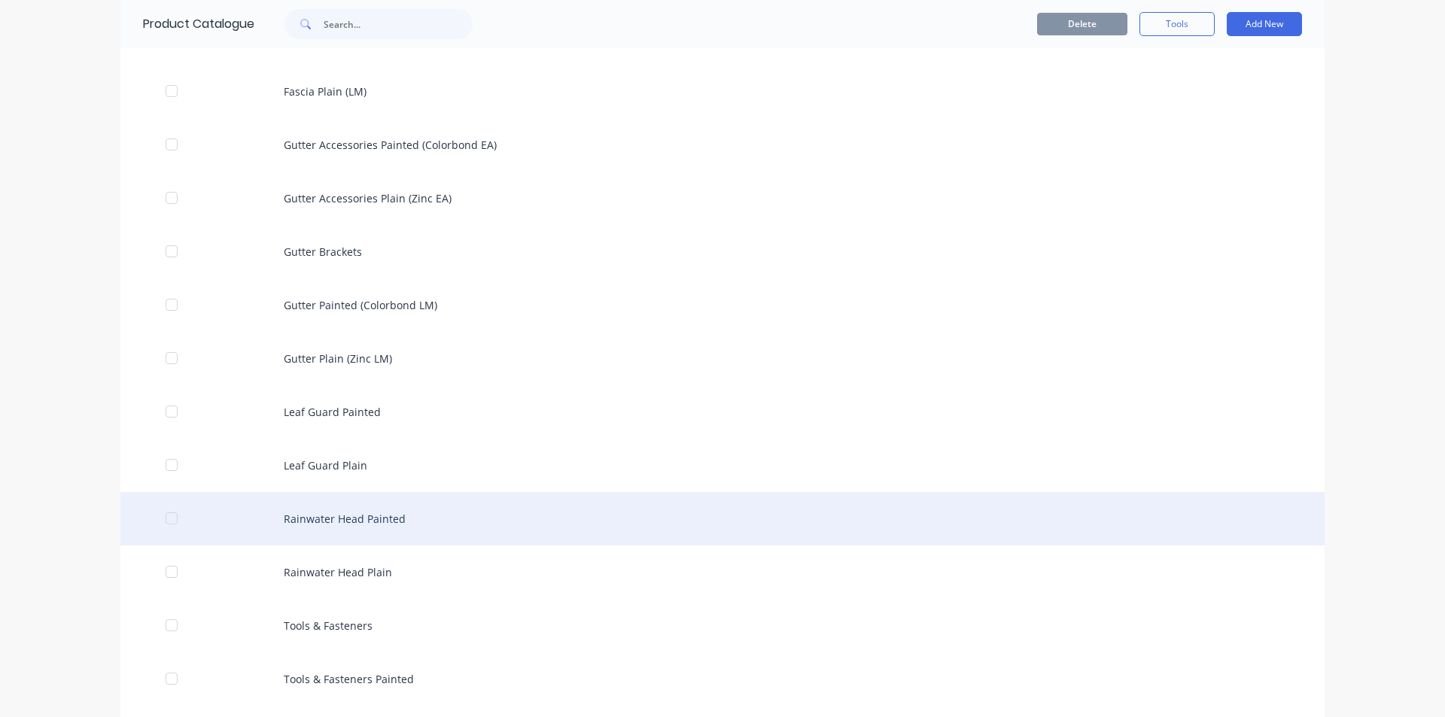
click at [338, 522] on div "Rainwater Head Painted" at bounding box center [722, 518] width 1205 height 53
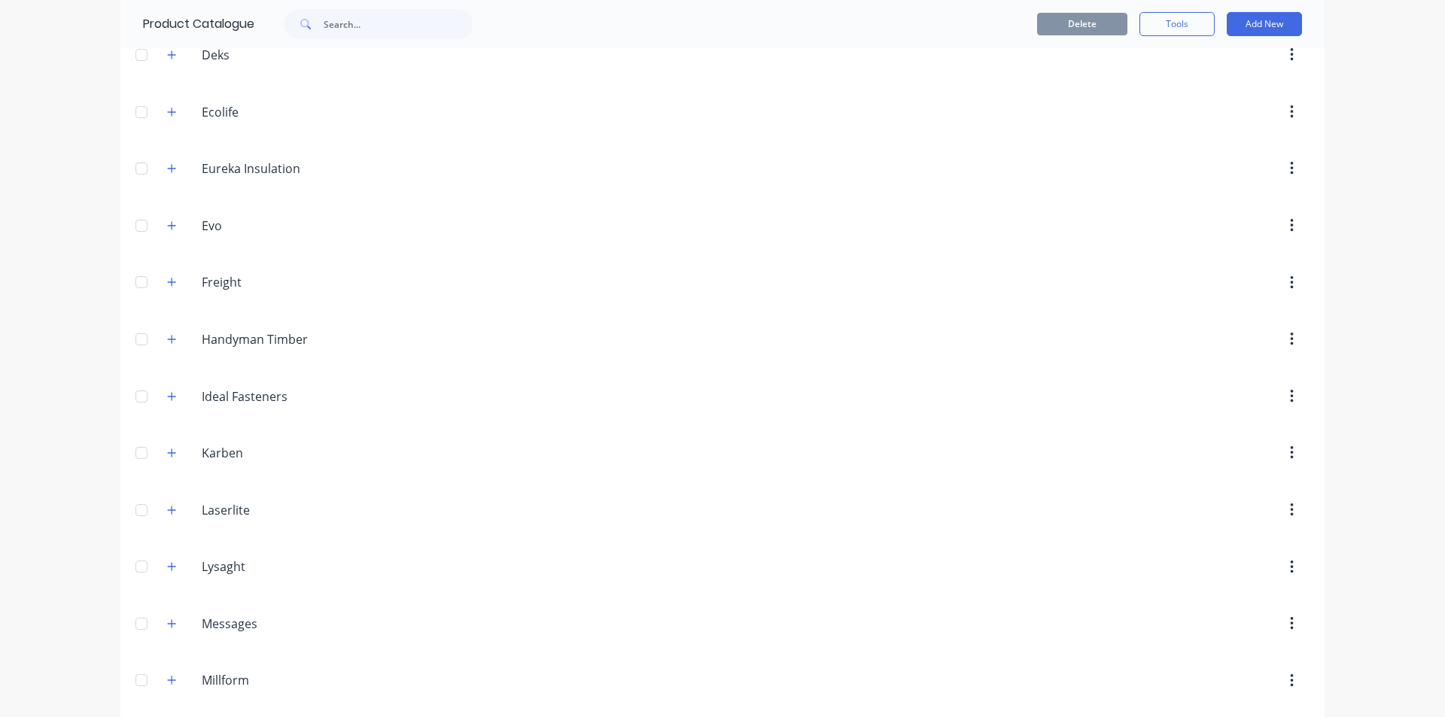
scroll to position [2183, 0]
click at [169, 340] on icon "button" at bounding box center [171, 338] width 9 height 11
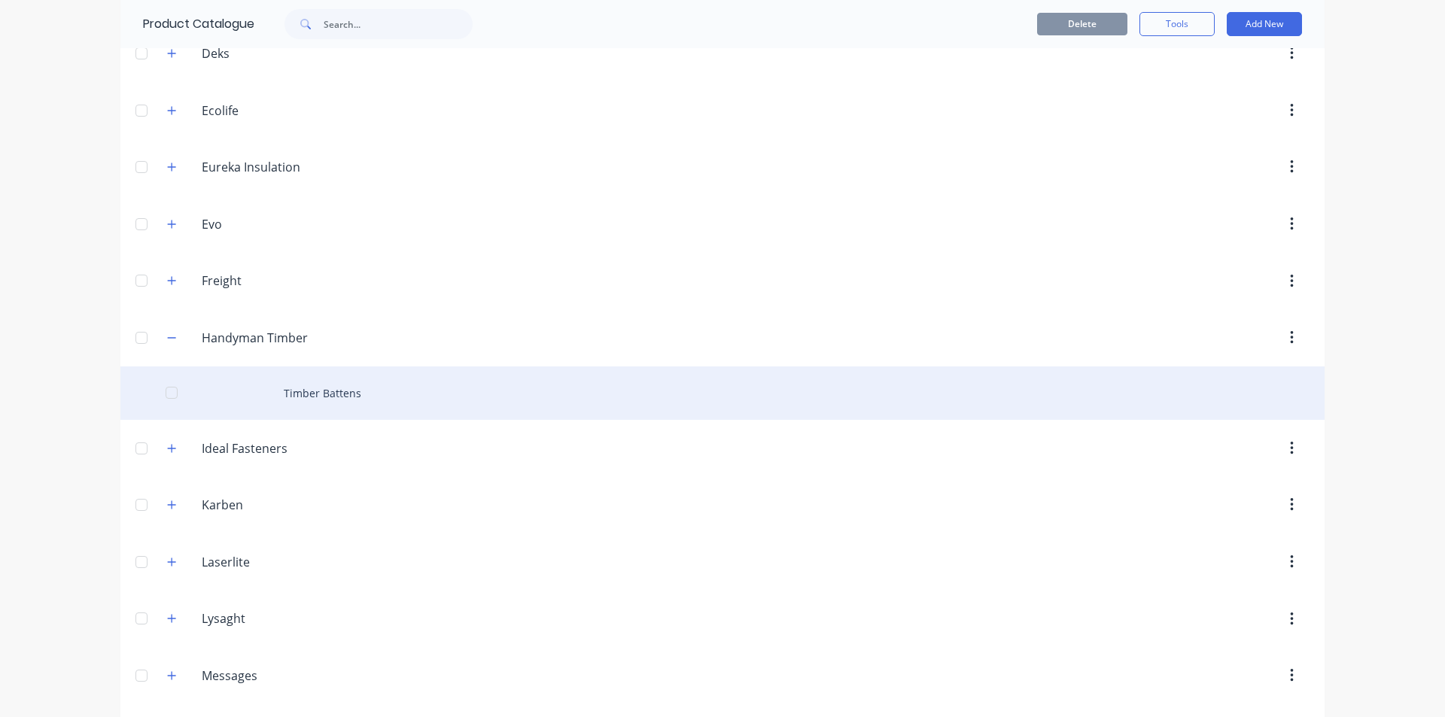
click at [328, 391] on div "Timber Battens" at bounding box center [722, 393] width 1205 height 53
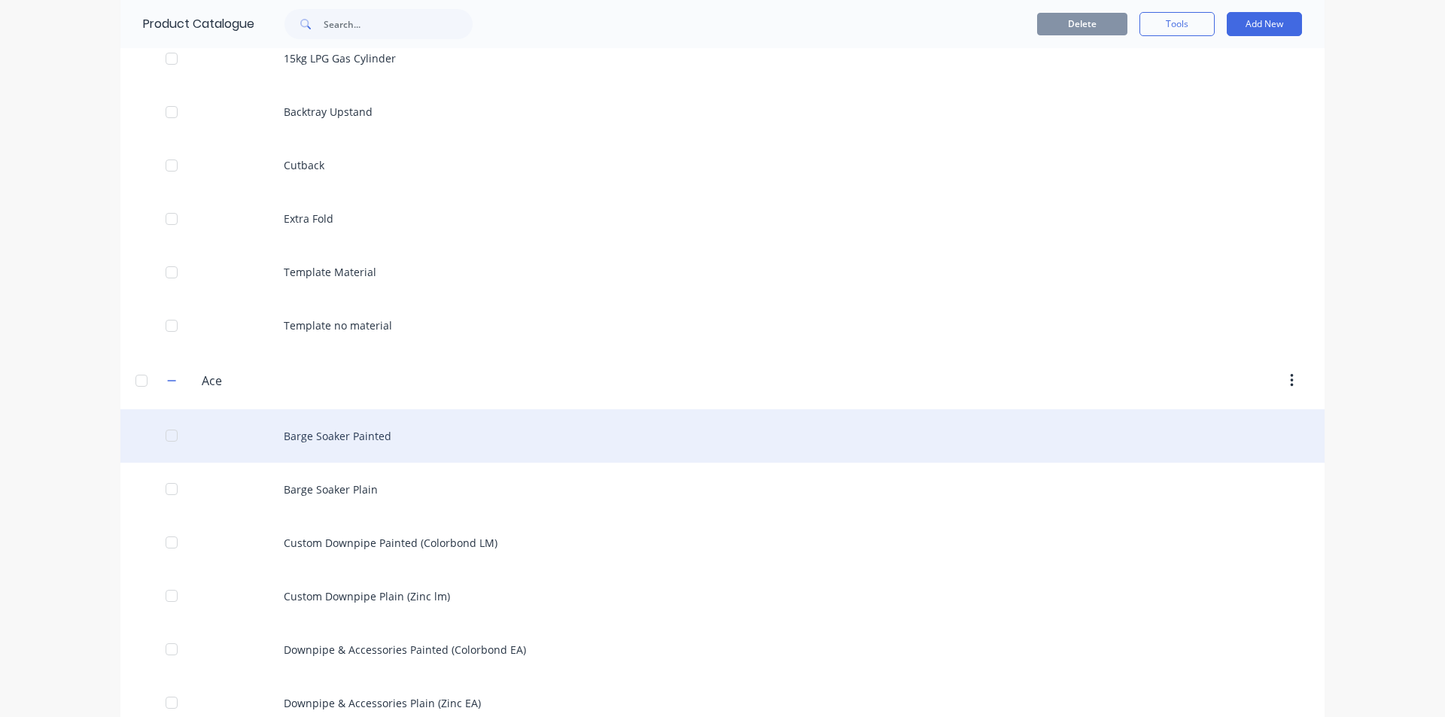
scroll to position [226, 0]
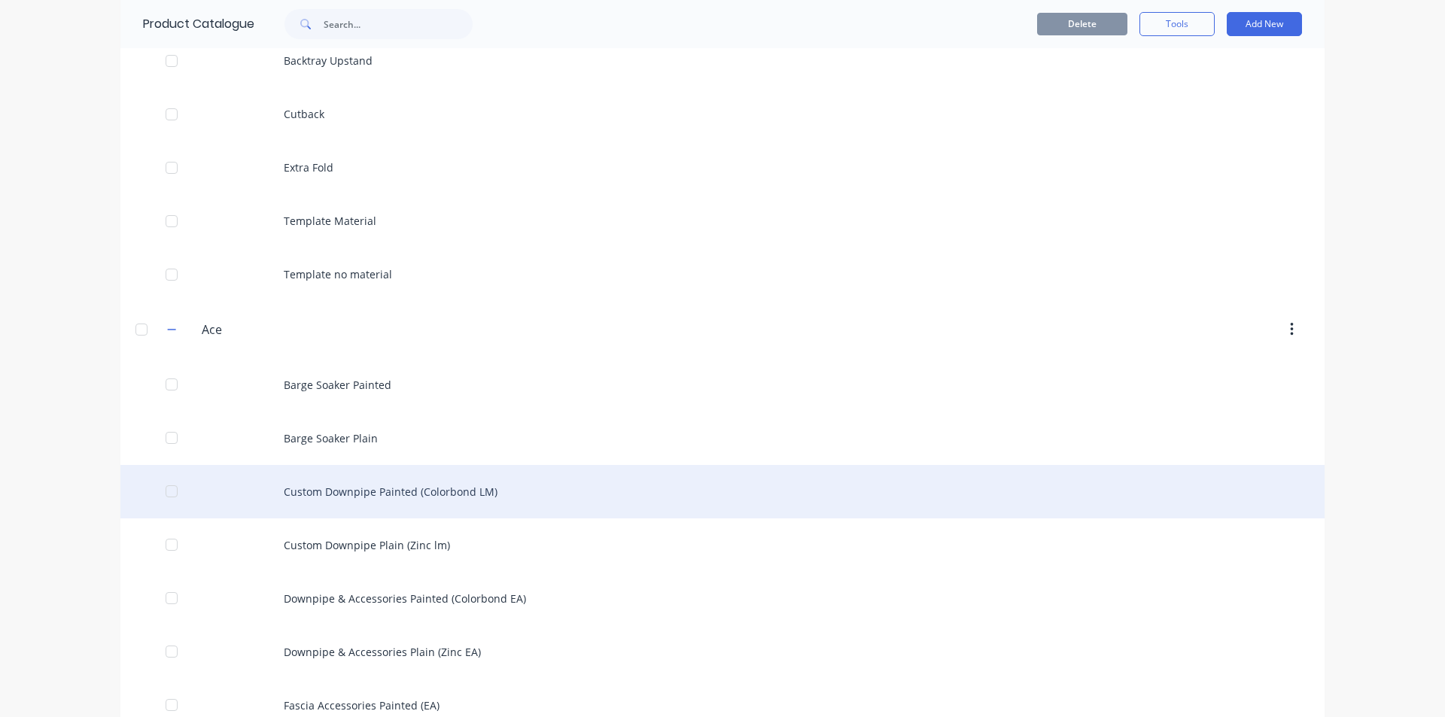
click at [388, 489] on div "Custom Downpipe Painted (Colorbond LM)" at bounding box center [722, 491] width 1205 height 53
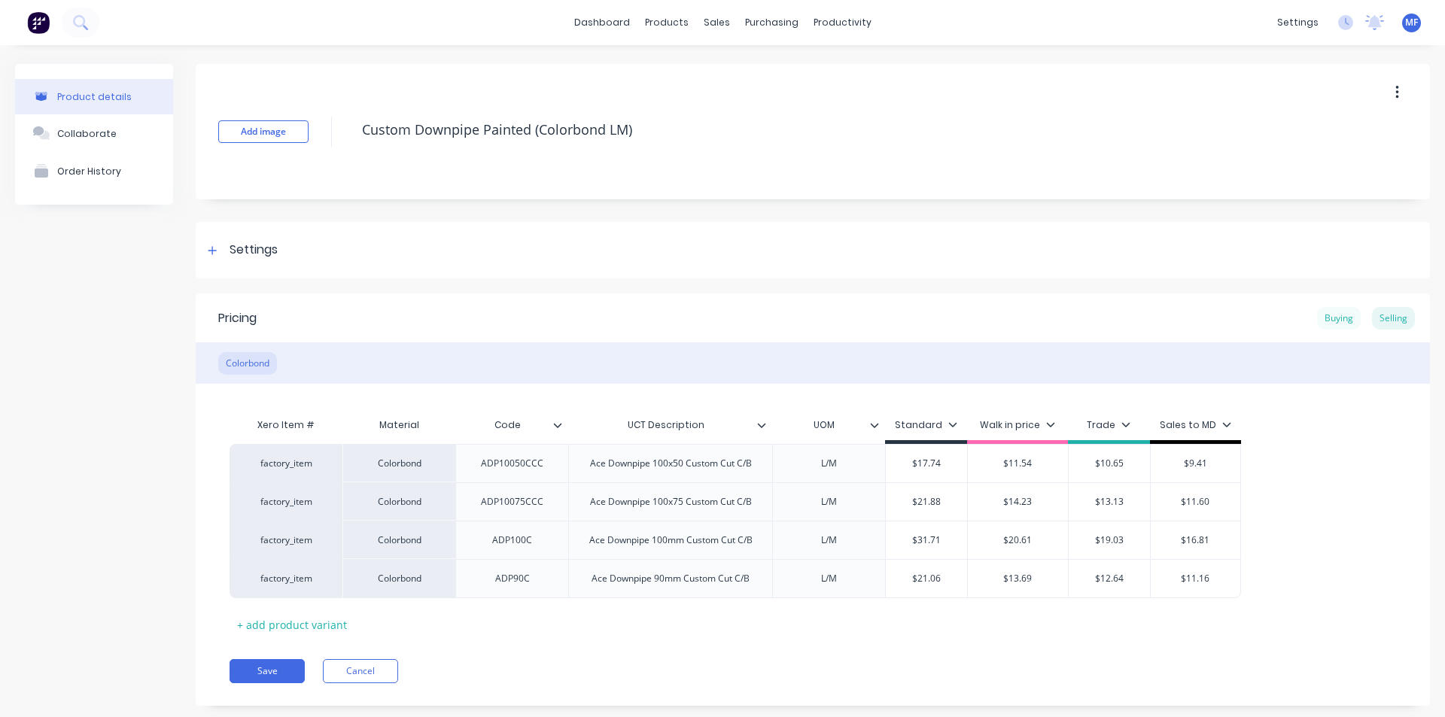
click at [1335, 322] on div "Buying" at bounding box center [1339, 318] width 44 height 23
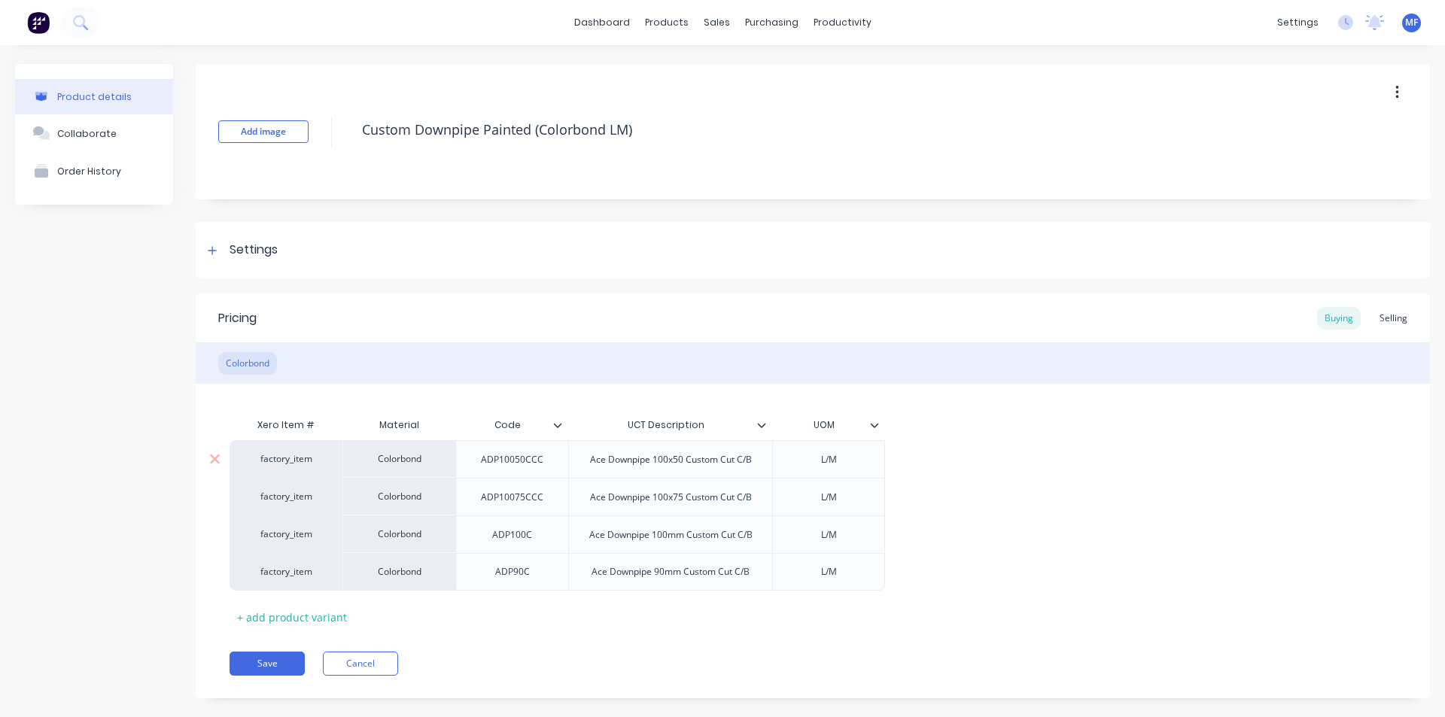
click at [833, 467] on div "L/M" at bounding box center [828, 460] width 75 height 20
click at [644, 468] on div "Ace Downpipe 100x50 Custom Cut C/B" at bounding box center [671, 460] width 186 height 20
drag, startPoint x: 862, startPoint y: 465, endPoint x: 879, endPoint y: 450, distance: 22.9
click at [866, 463] on div "L/M" at bounding box center [828, 460] width 75 height 20
click at [881, 424] on div at bounding box center [880, 426] width 9 height 14
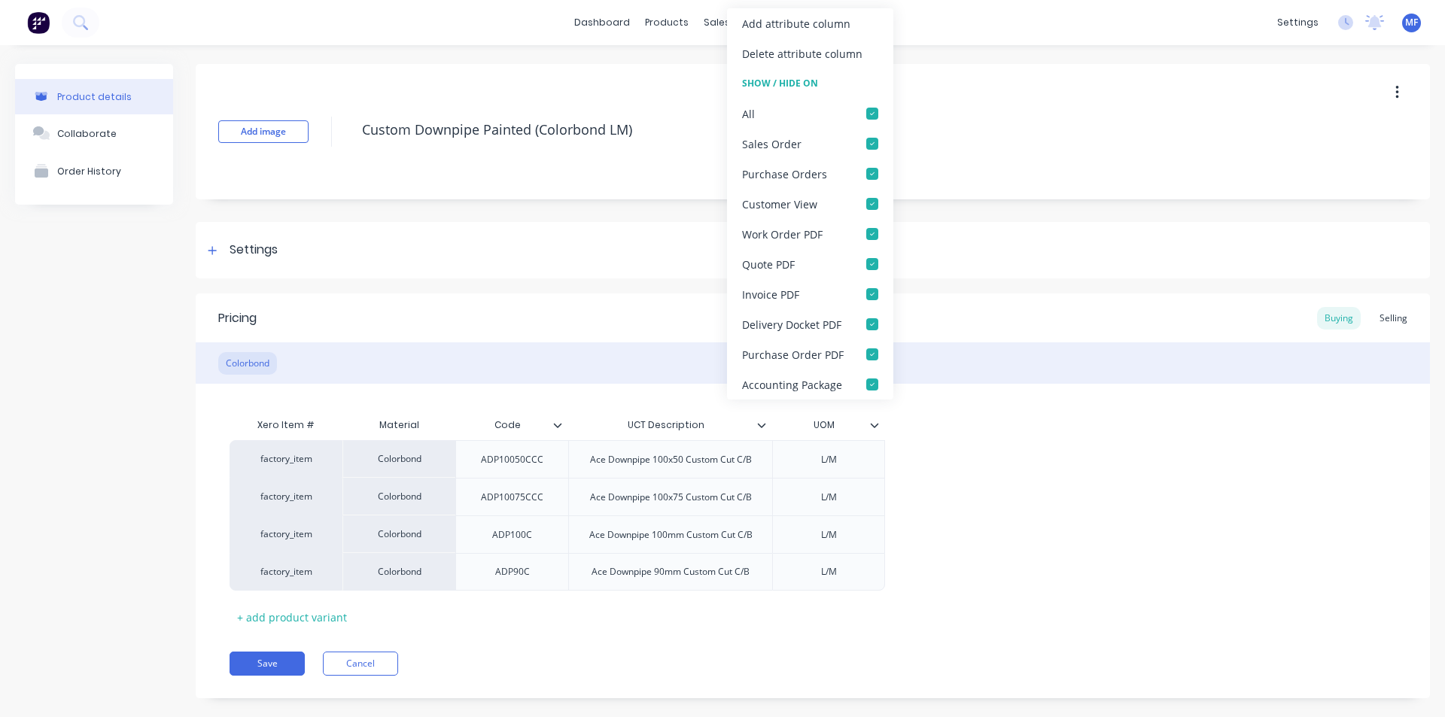
click at [881, 424] on div at bounding box center [880, 426] width 9 height 14
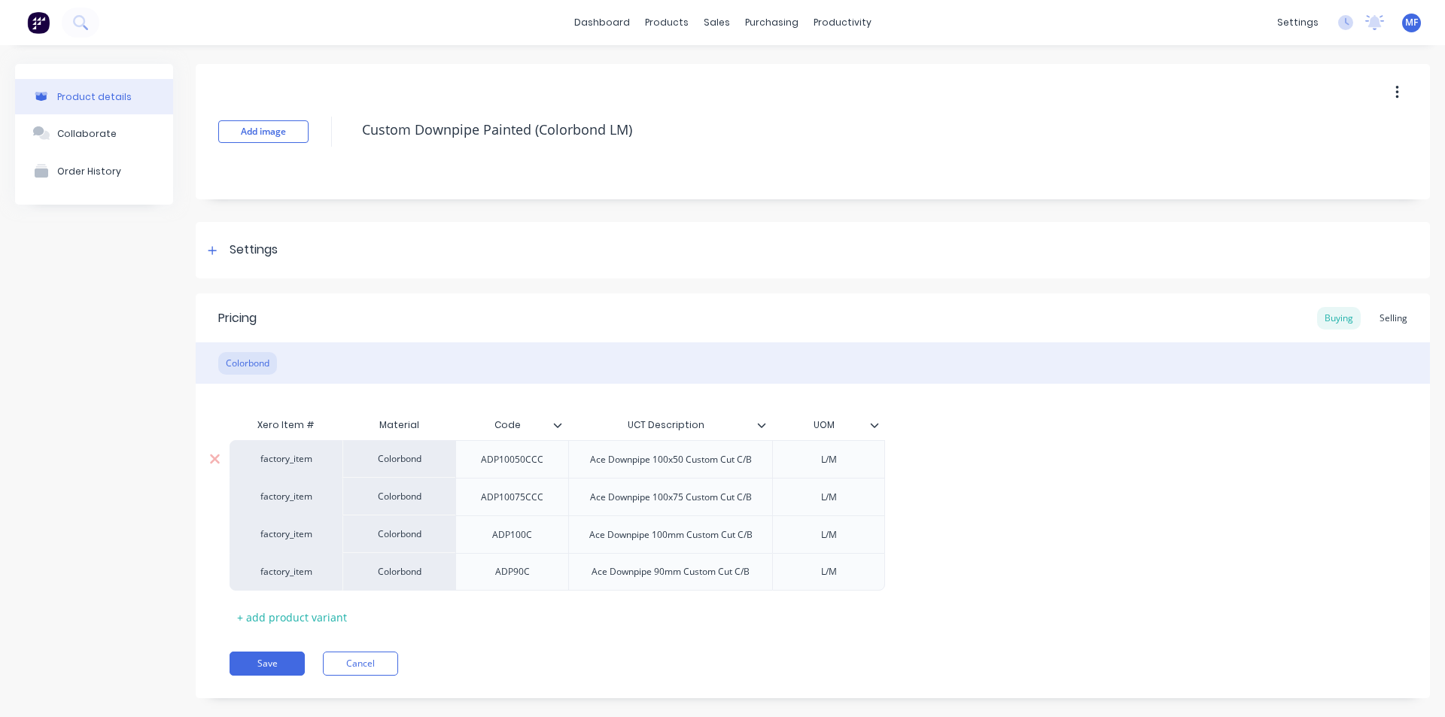
click at [601, 462] on div "Ace Downpipe 100x50 Custom Cut C/B" at bounding box center [671, 460] width 186 height 20
type textarea "x"
click at [1327, 320] on div "Buying" at bounding box center [1339, 318] width 44 height 23
click at [878, 432] on div "UOM" at bounding box center [828, 426] width 113 height 38
click at [798, 129] on div "Price Level Manager" at bounding box center [783, 133] width 94 height 14
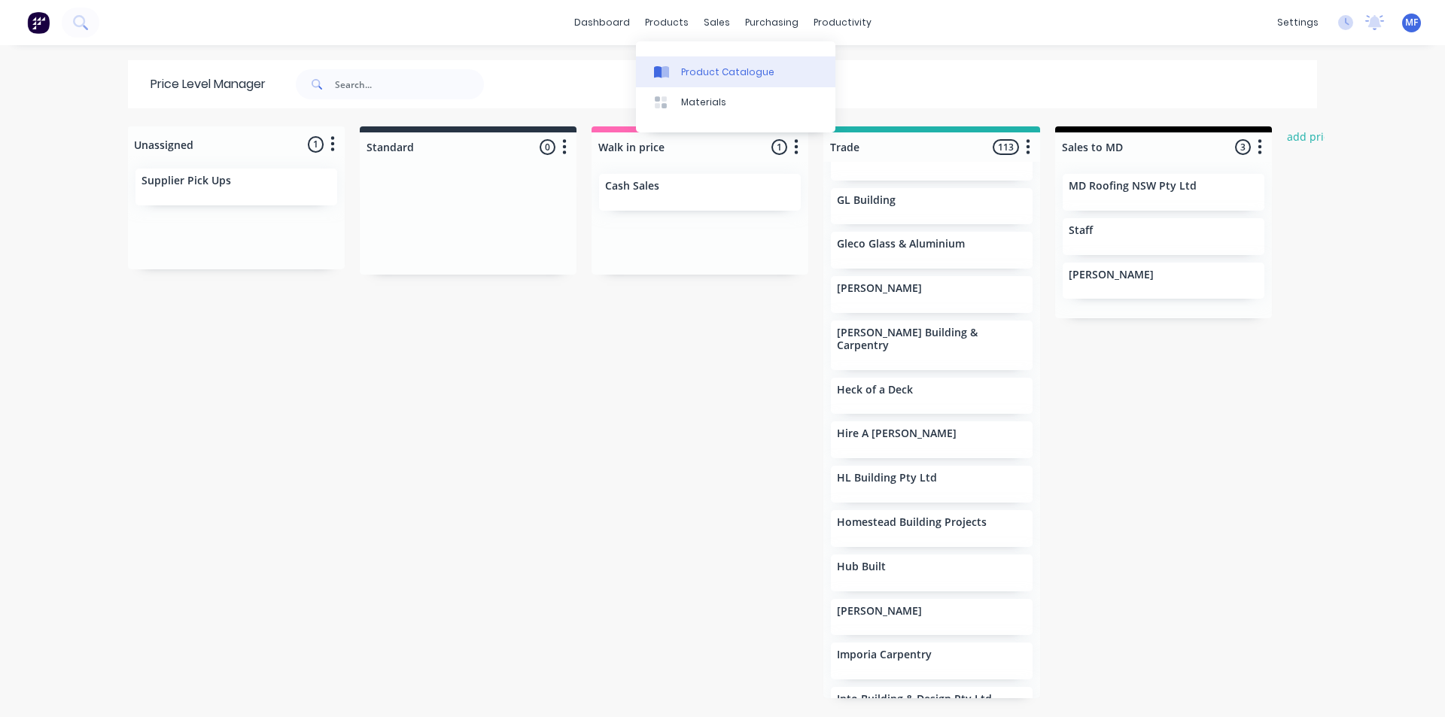
click at [699, 69] on div "Product Catalogue" at bounding box center [727, 72] width 93 height 14
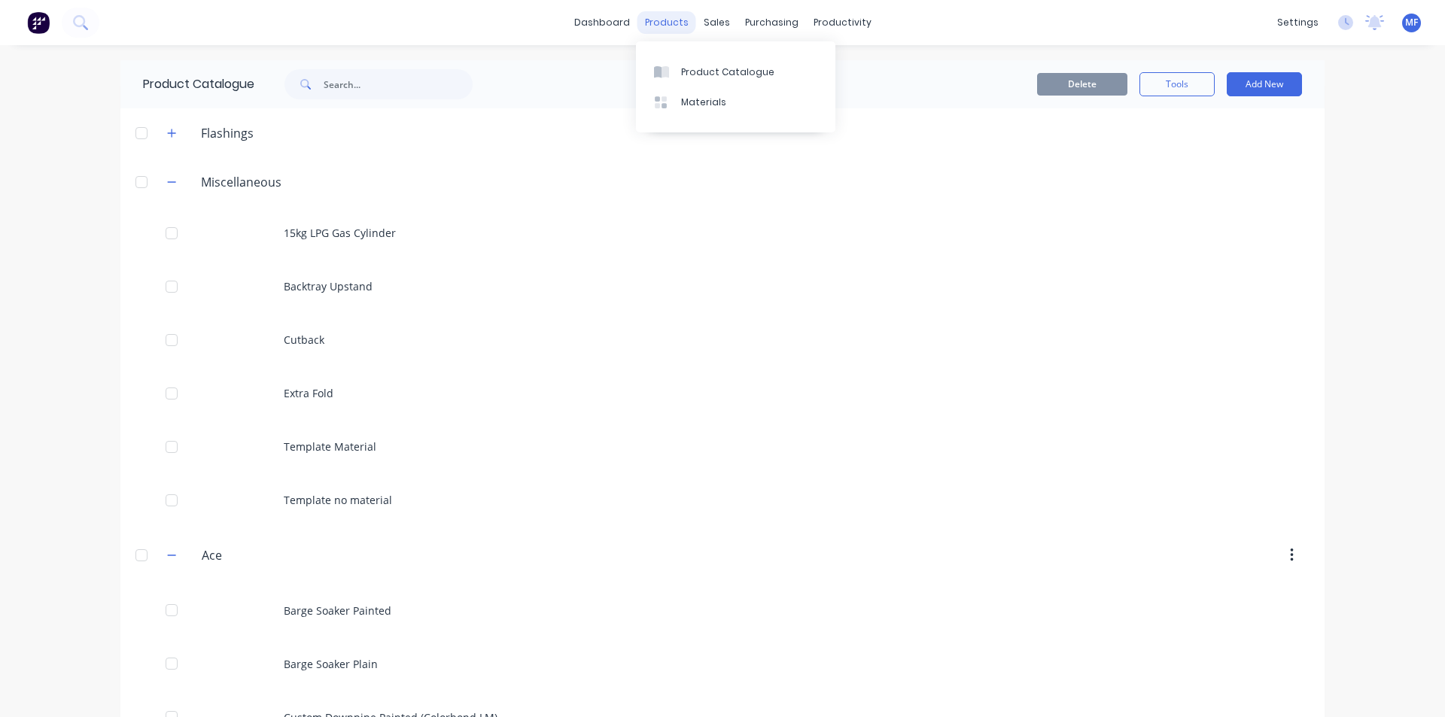
click at [672, 20] on div "products" at bounding box center [667, 22] width 59 height 23
click at [696, 96] on div "Materials" at bounding box center [703, 103] width 45 height 14
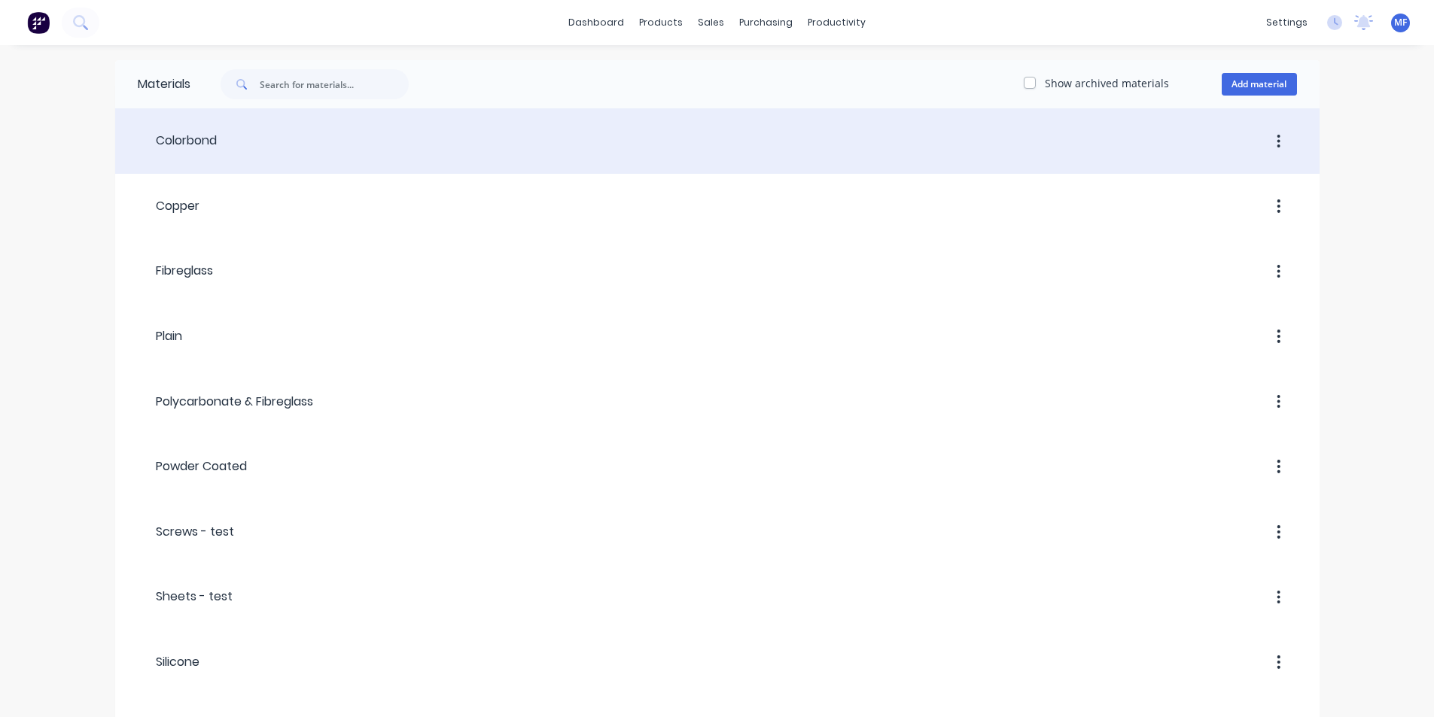
click at [1277, 139] on icon "button" at bounding box center [1279, 141] width 4 height 17
click at [207, 142] on div "Colorbond" at bounding box center [177, 141] width 79 height 18
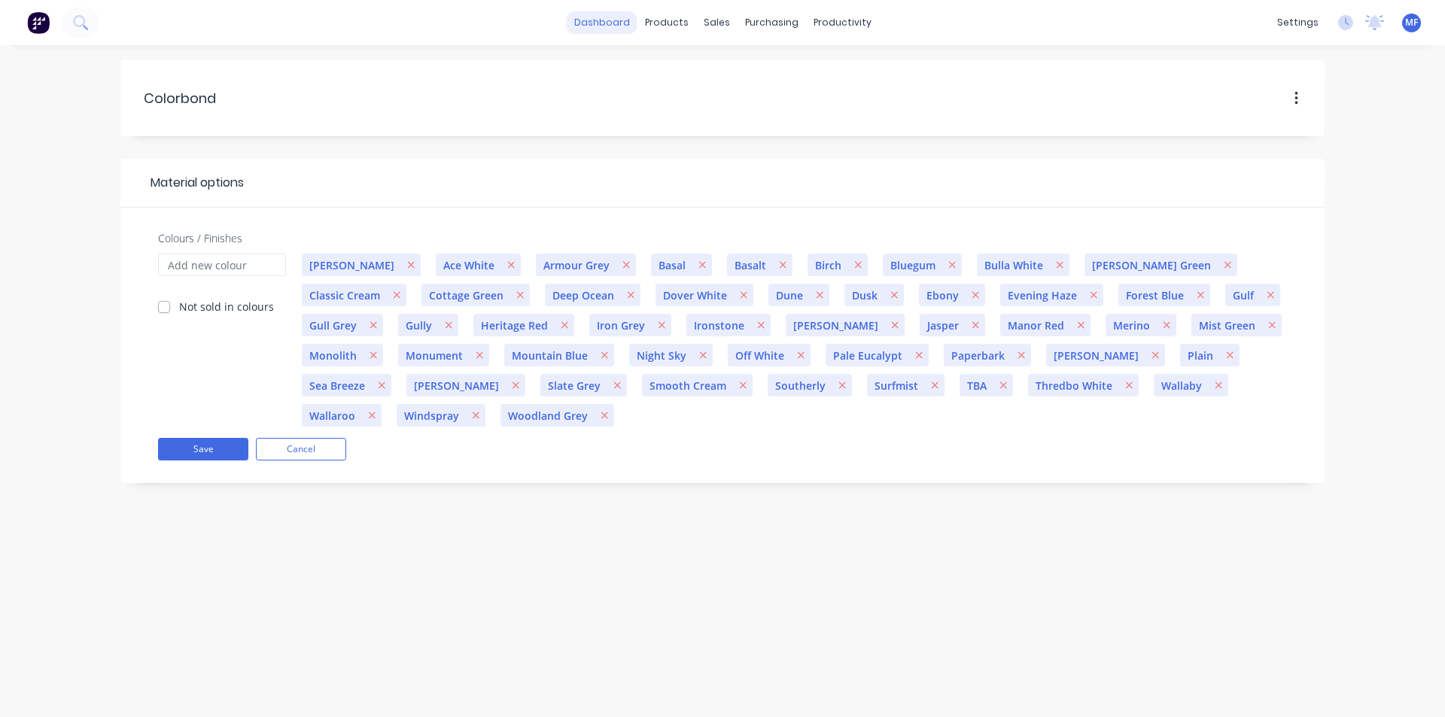
click at [594, 15] on link "dashboard" at bounding box center [602, 22] width 71 height 23
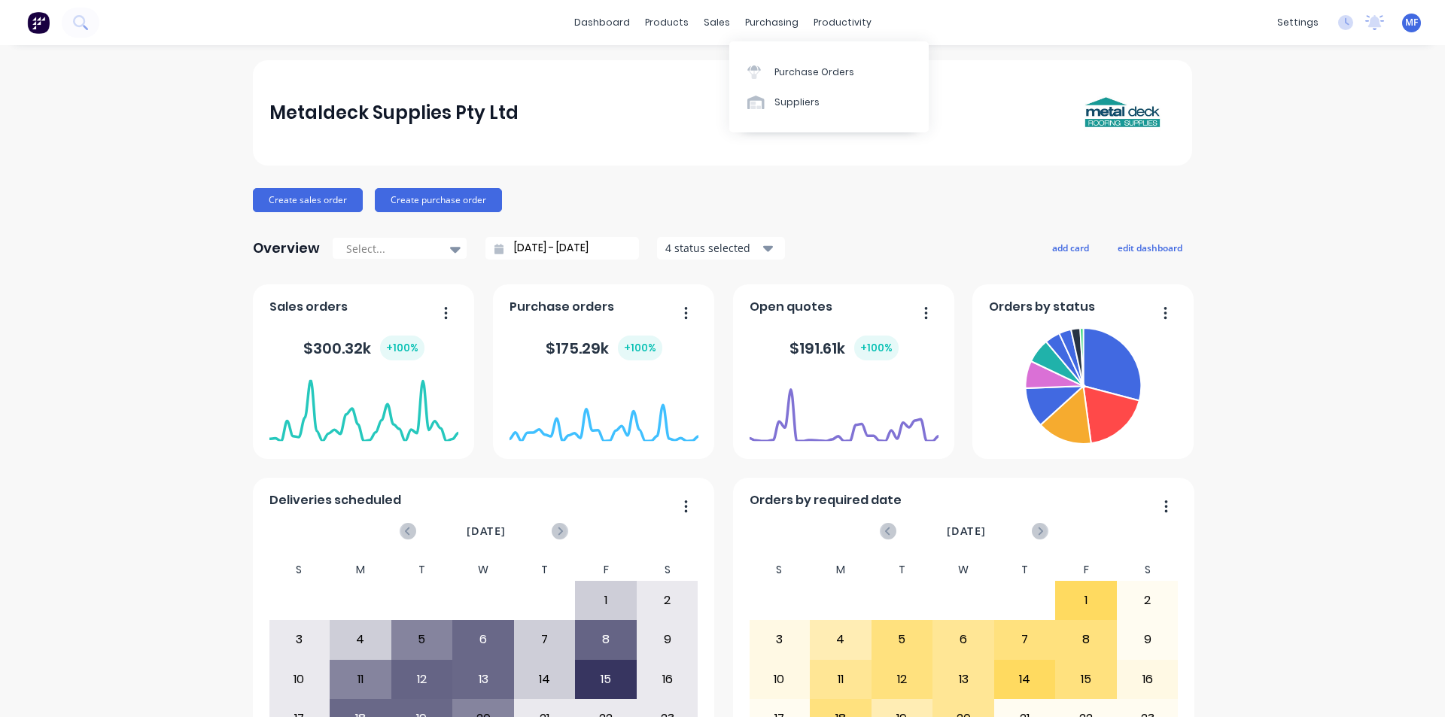
drag, startPoint x: 752, startPoint y: 16, endPoint x: 767, endPoint y: 38, distance: 26.5
click at [753, 16] on div "purchasing" at bounding box center [772, 22] width 69 height 23
click at [794, 72] on div "Purchase Orders" at bounding box center [815, 72] width 80 height 14
